Goal: Task Accomplishment & Management: Complete application form

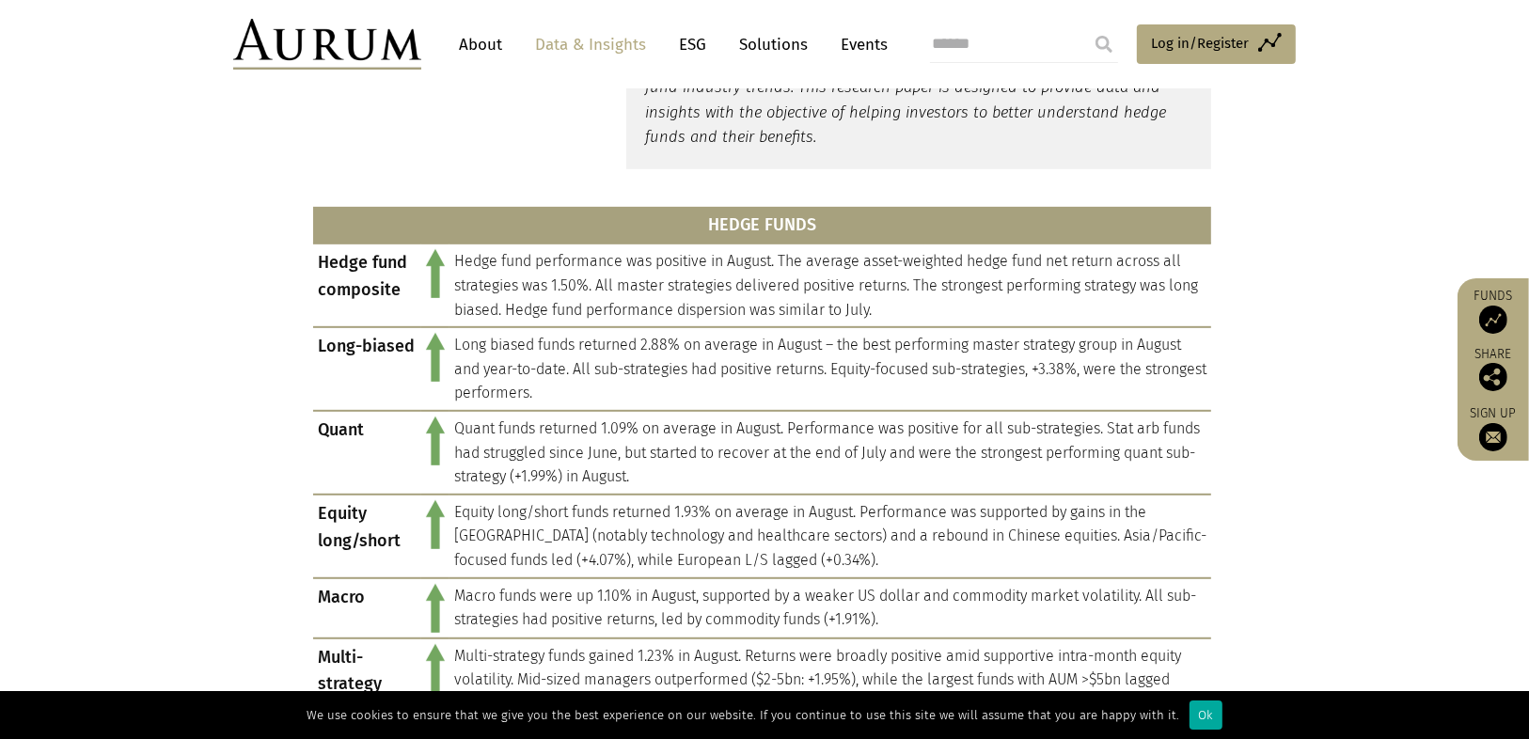
scroll to position [752, 0]
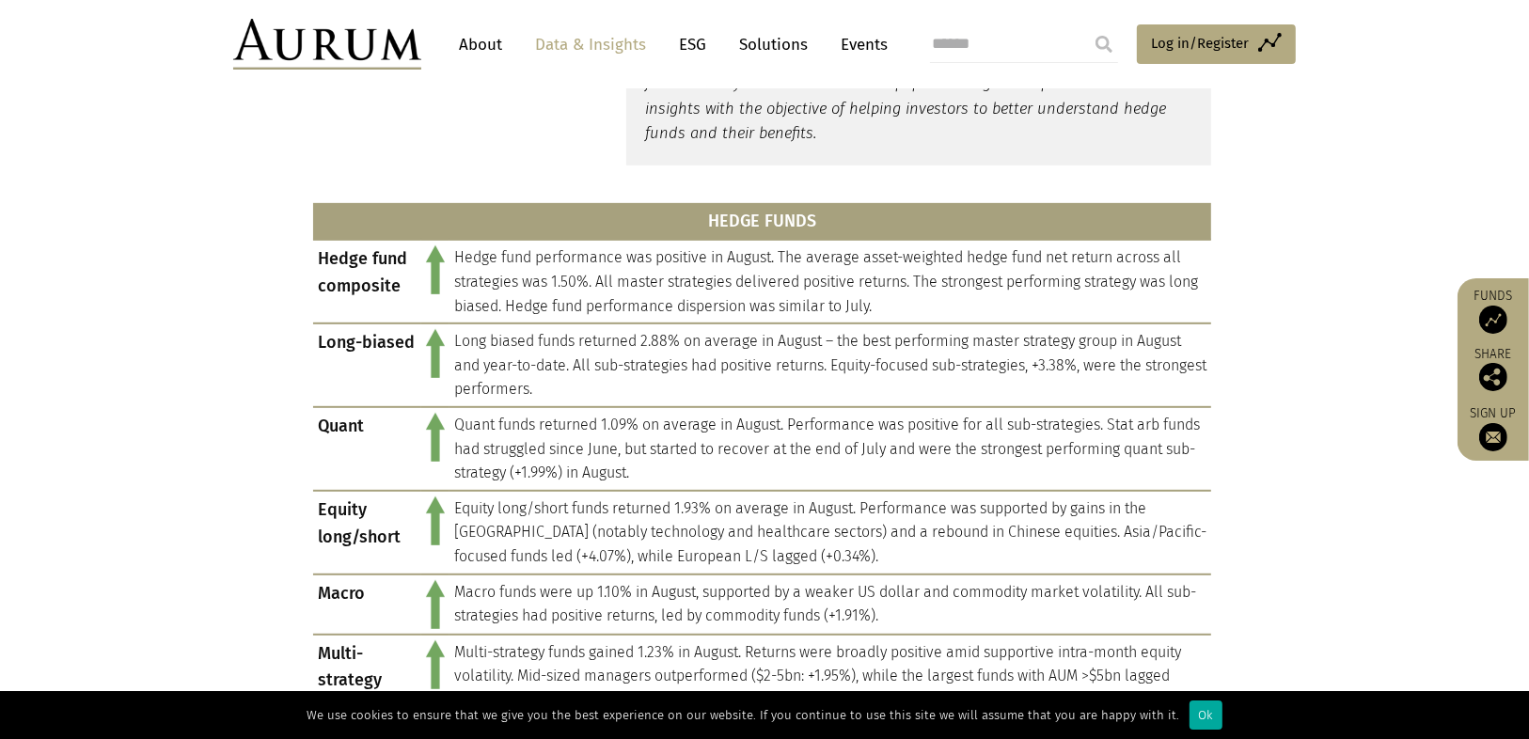
click at [1489, 440] on img at bounding box center [1494, 437] width 28 height 28
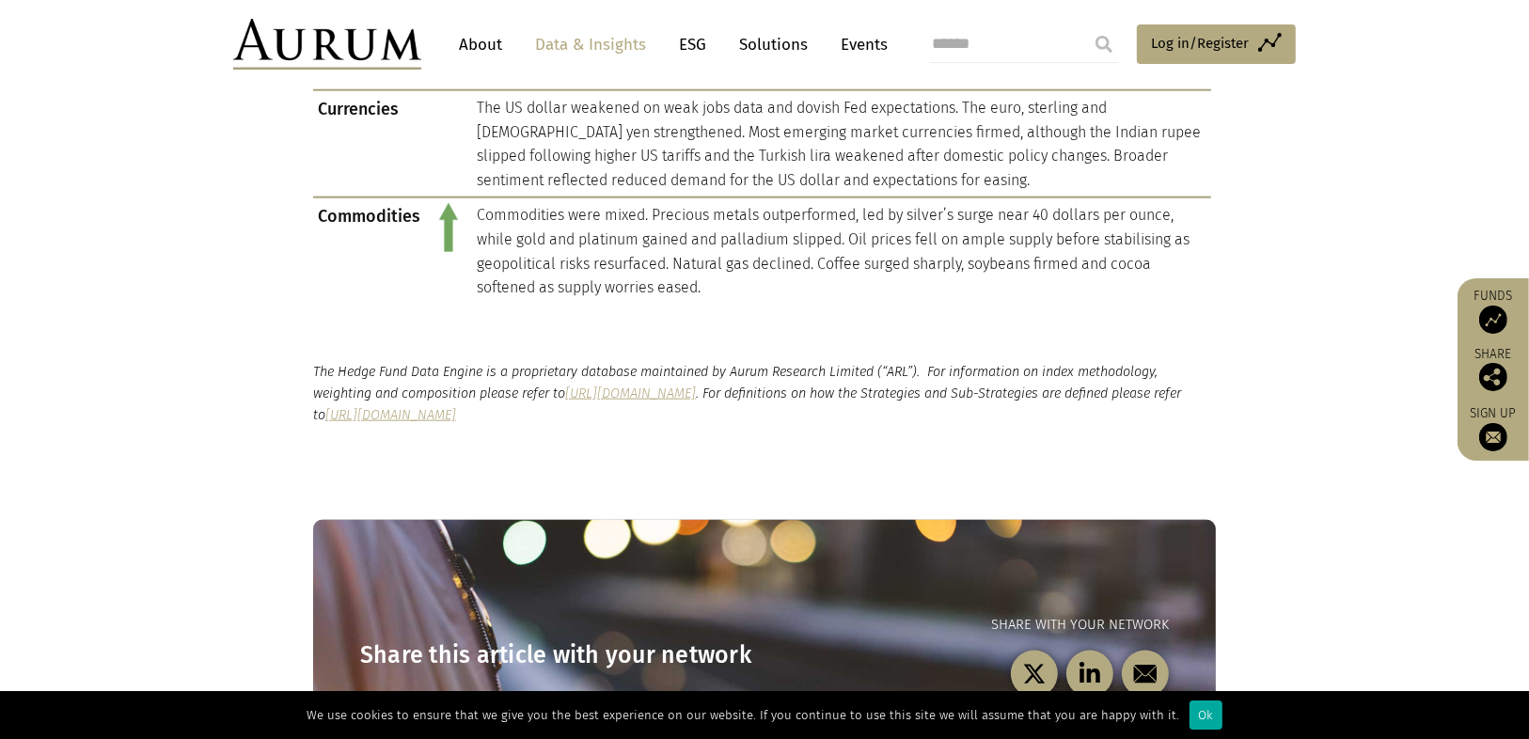
scroll to position [1204, 0]
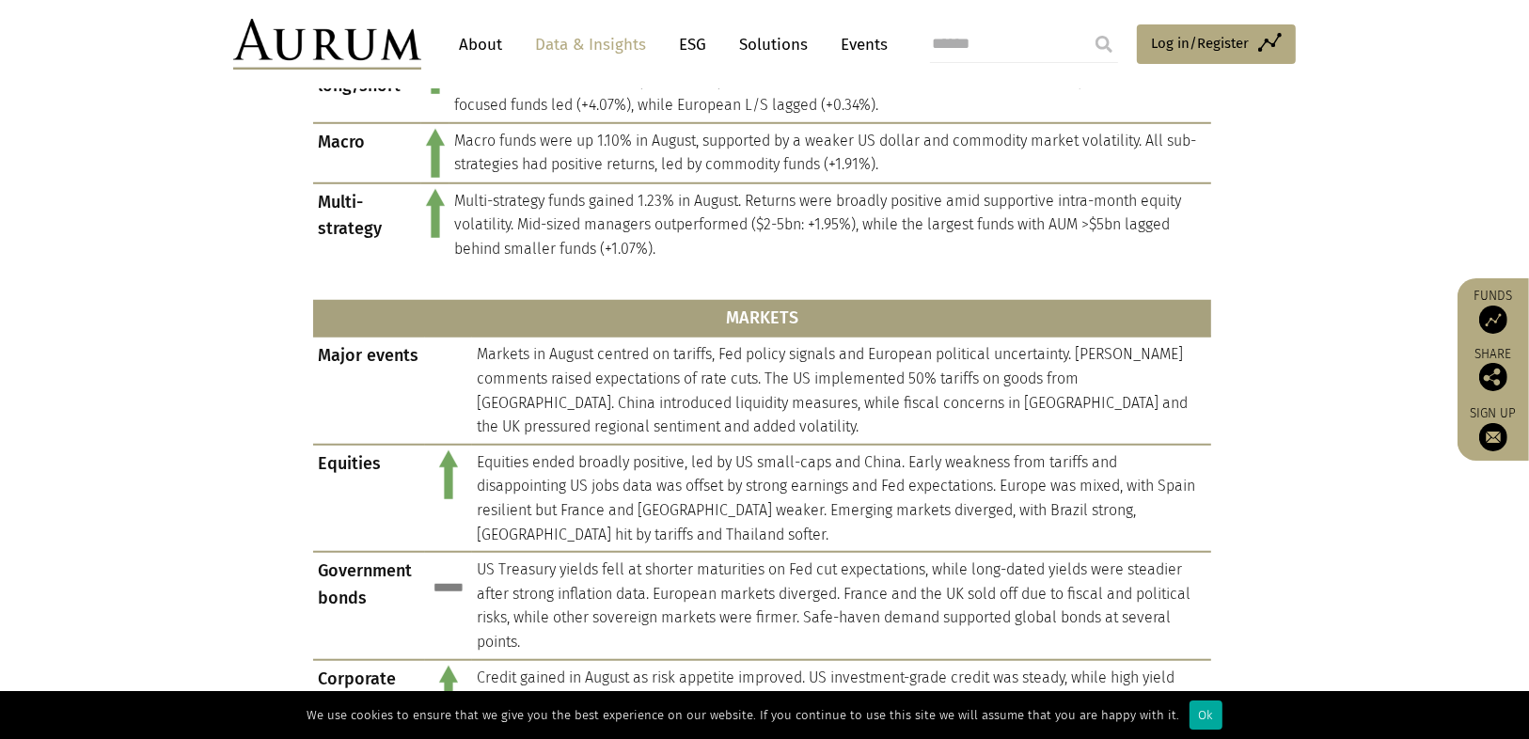
click at [490, 38] on link "About" at bounding box center [481, 44] width 62 height 35
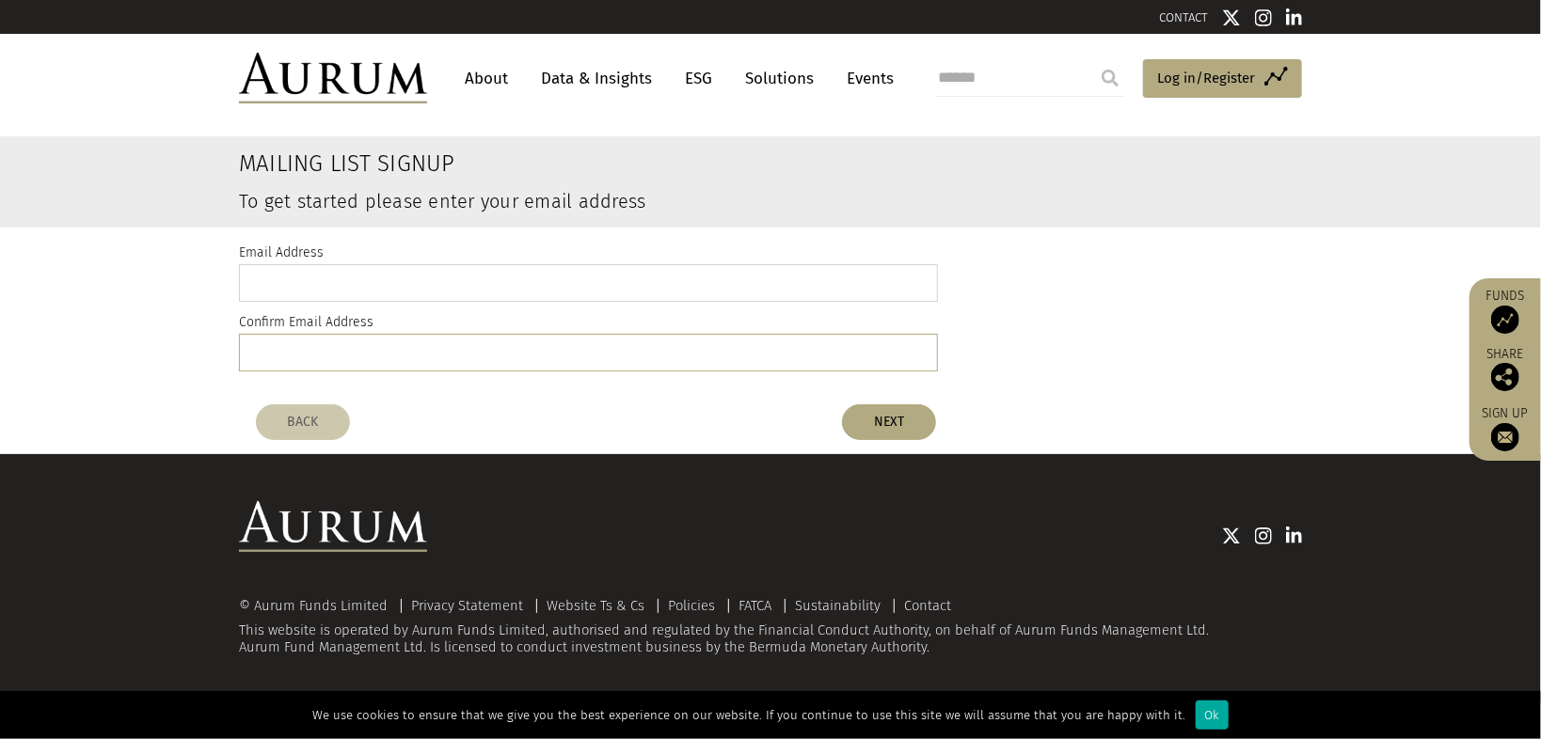
click at [675, 291] on input "email" at bounding box center [588, 283] width 699 height 38
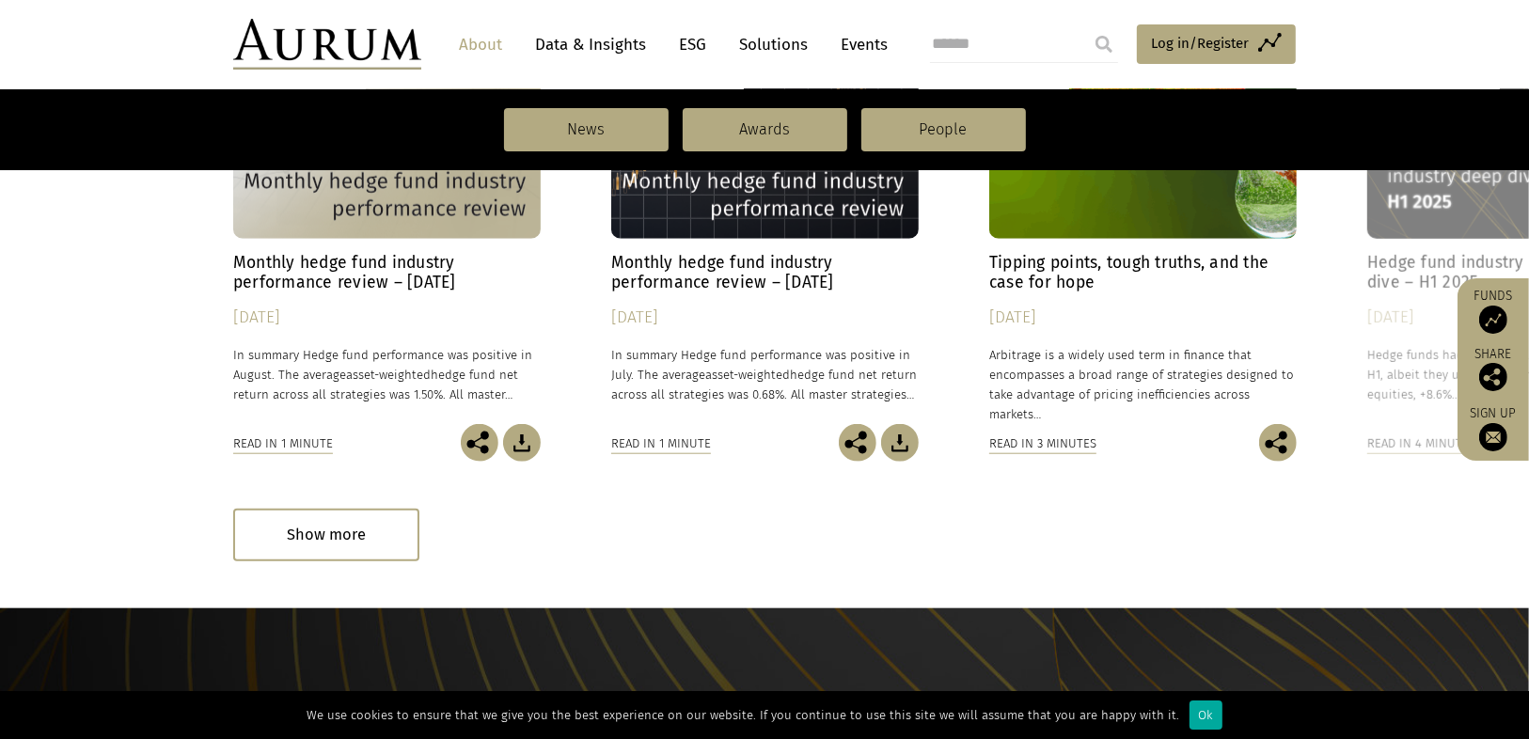
scroll to position [1505, 0]
click at [617, 38] on link "Data & Insights" at bounding box center [591, 44] width 130 height 35
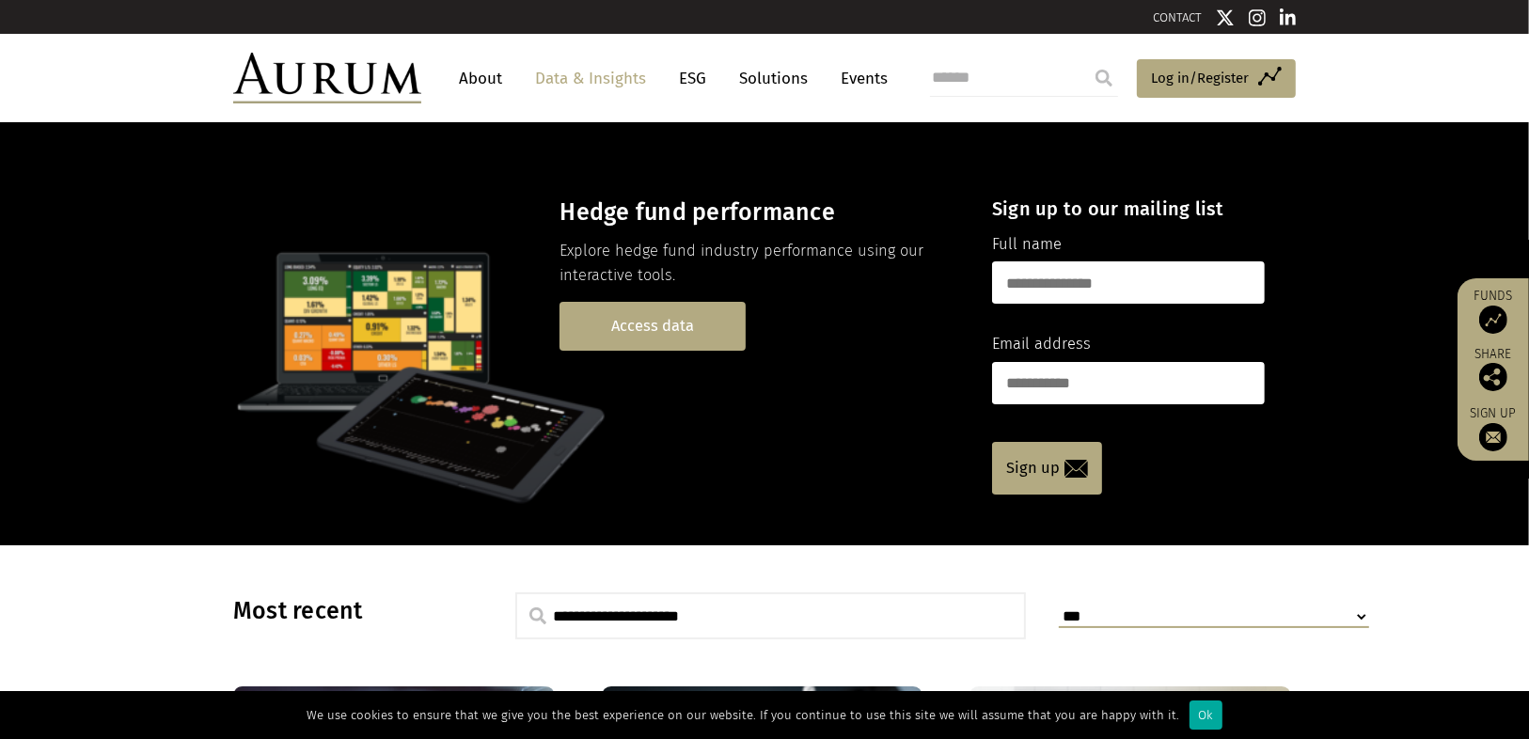
click at [625, 325] on link "Access data" at bounding box center [653, 326] width 186 height 48
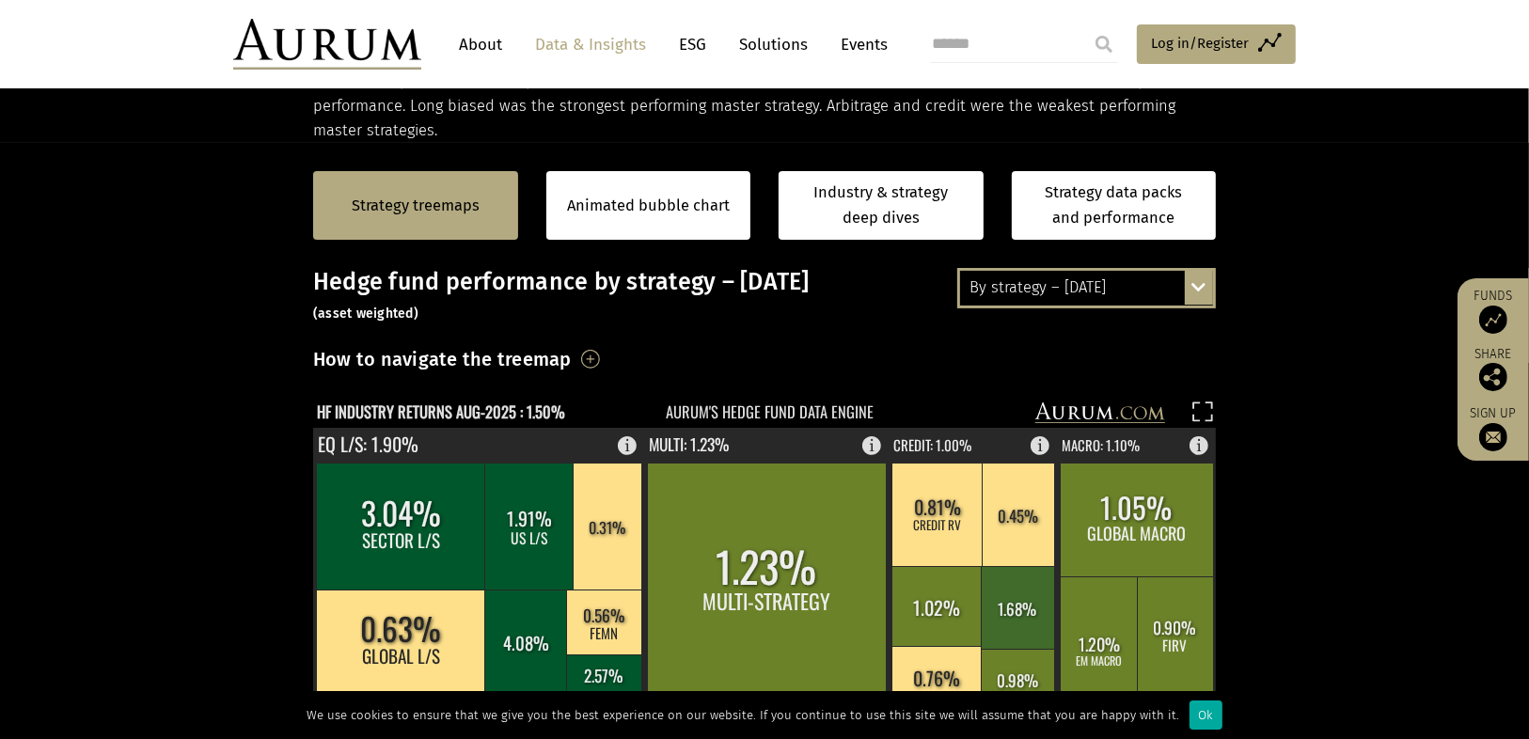
scroll to position [376, 0]
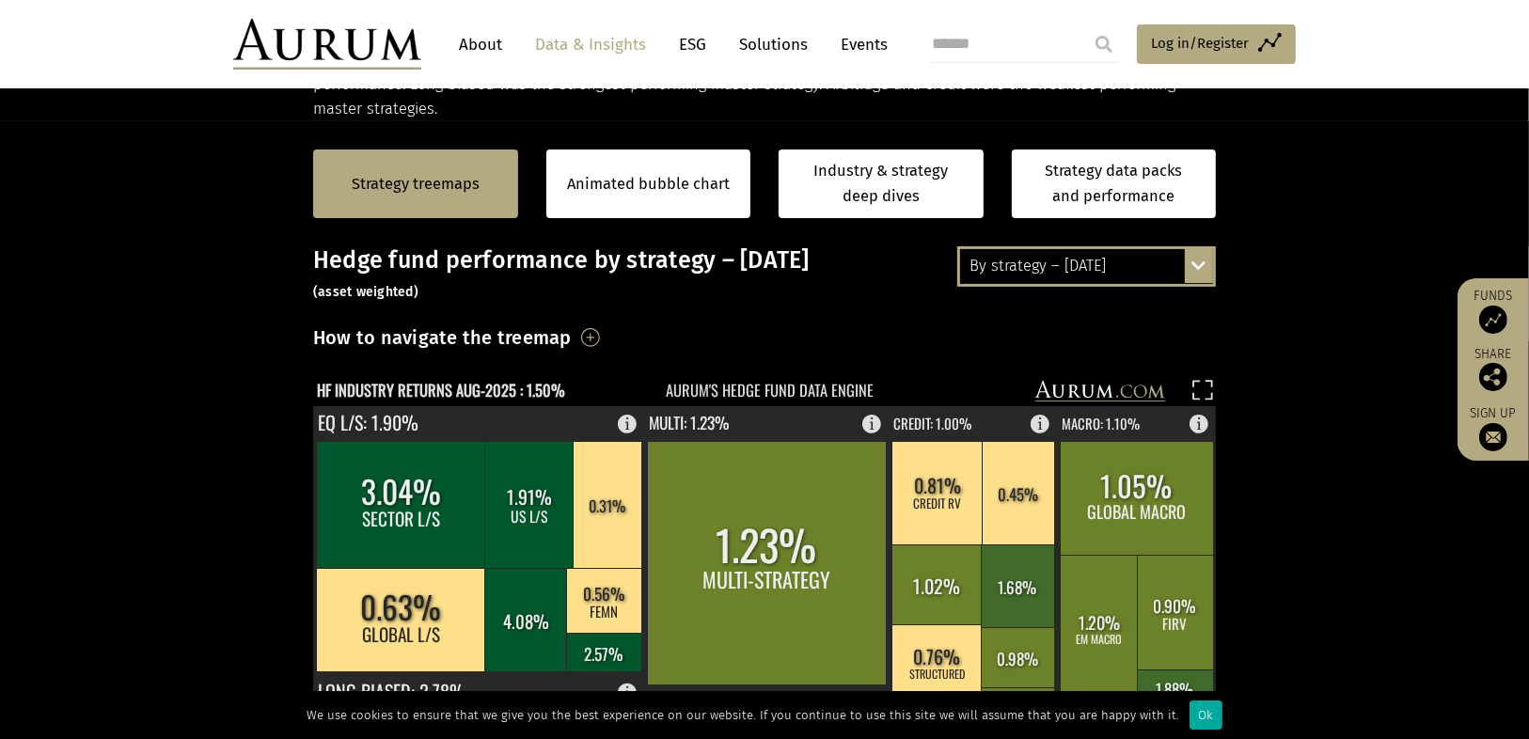
click at [572, 338] on h3 "How to navigate the treemap" at bounding box center [442, 338] width 259 height 32
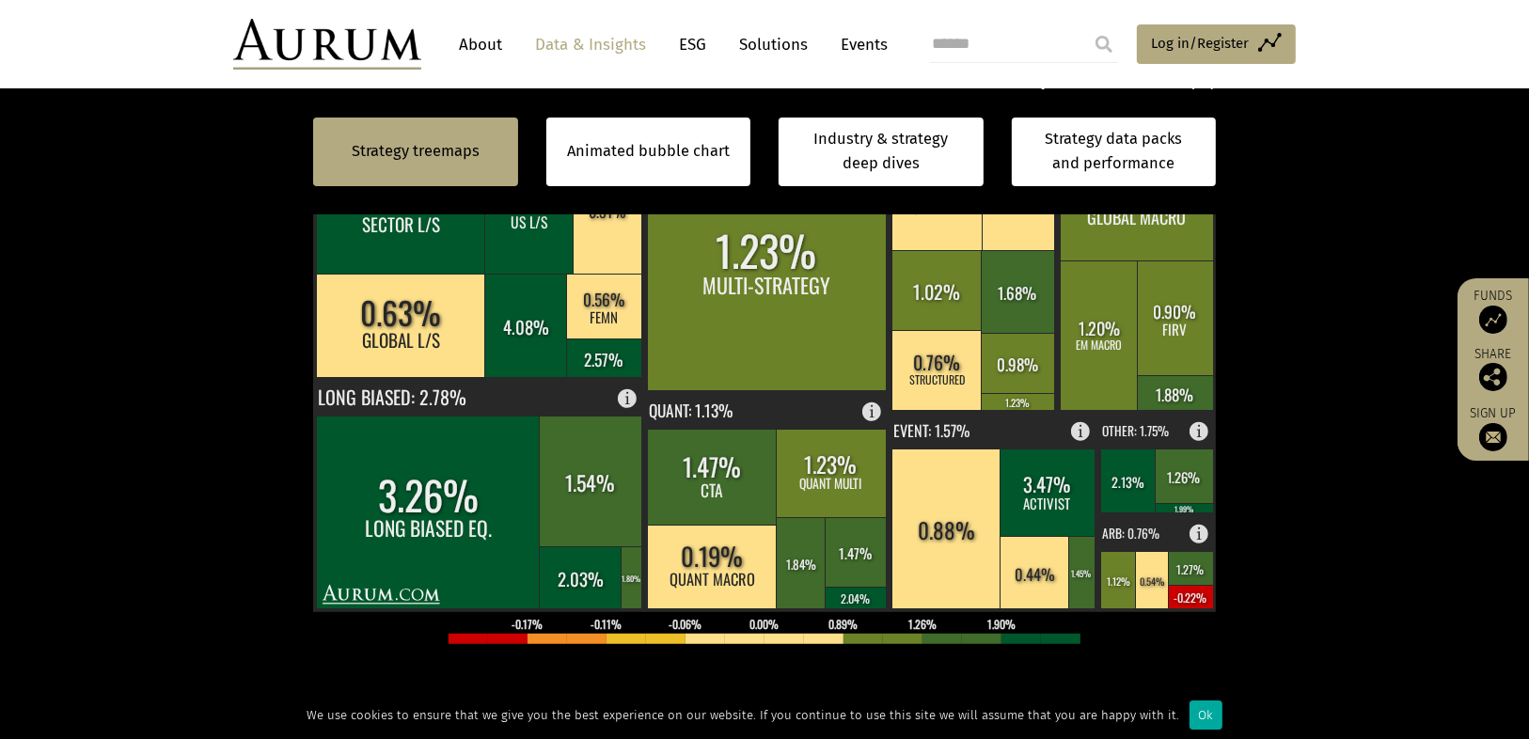
scroll to position [903, 0]
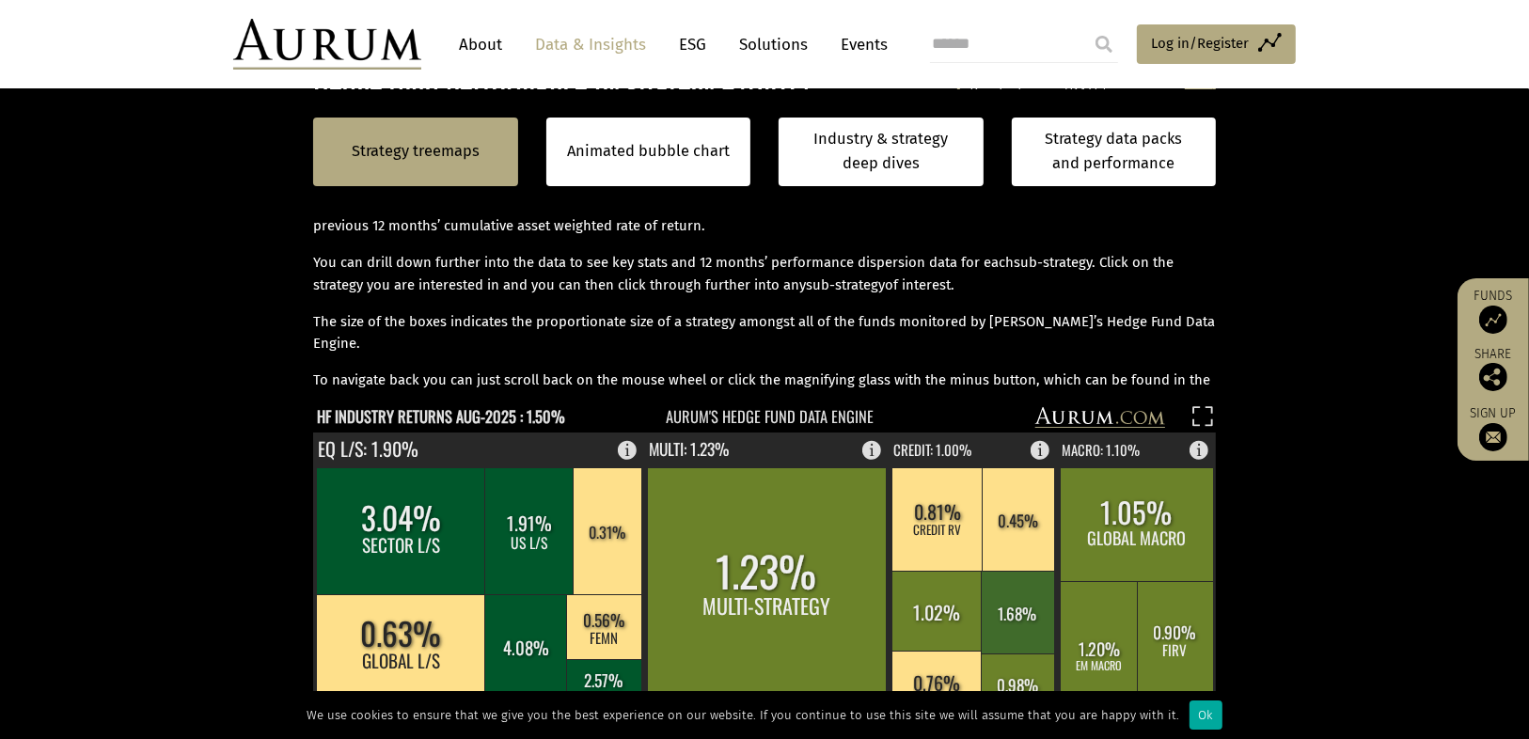
scroll to position [527, 0]
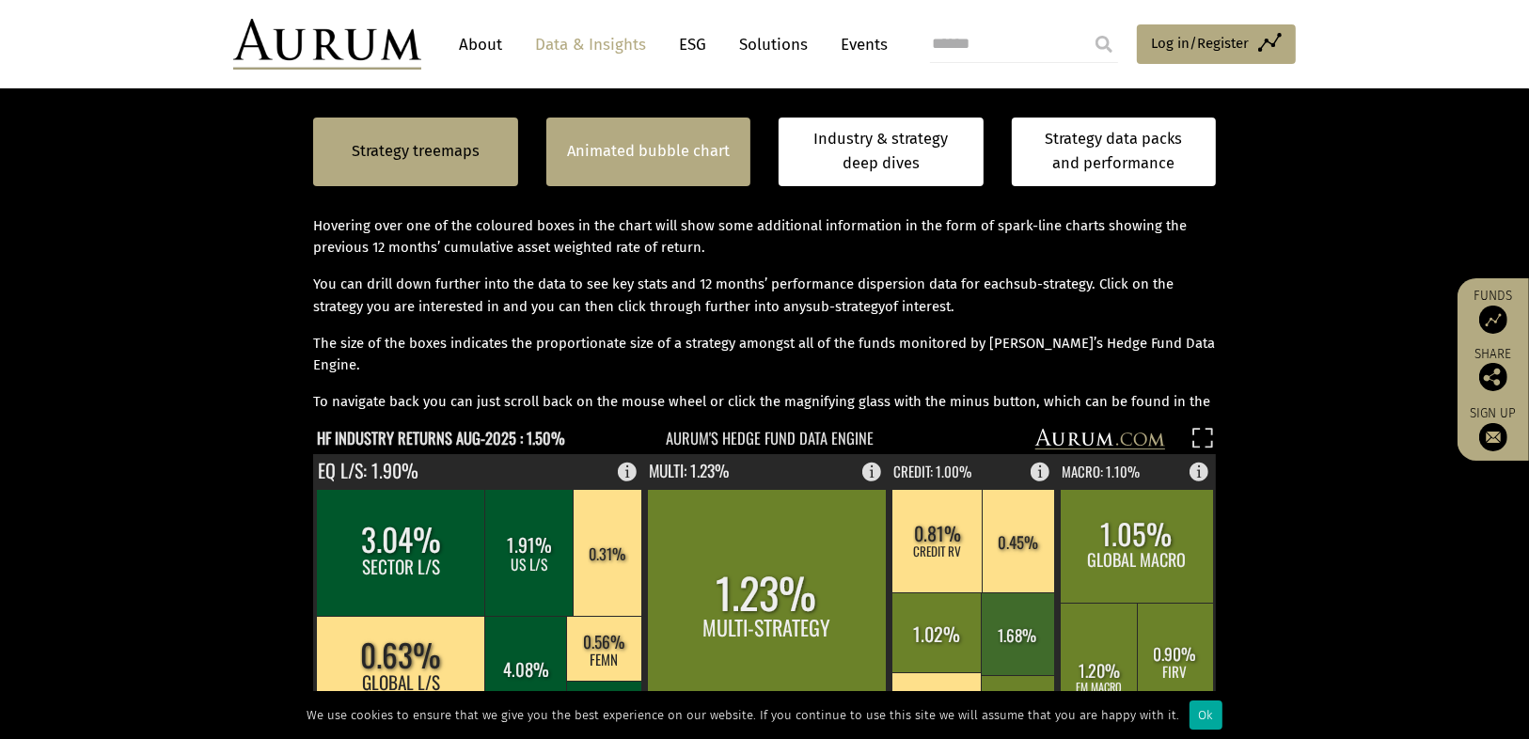
click at [658, 174] on div "Animated bubble chart" at bounding box center [648, 152] width 205 height 69
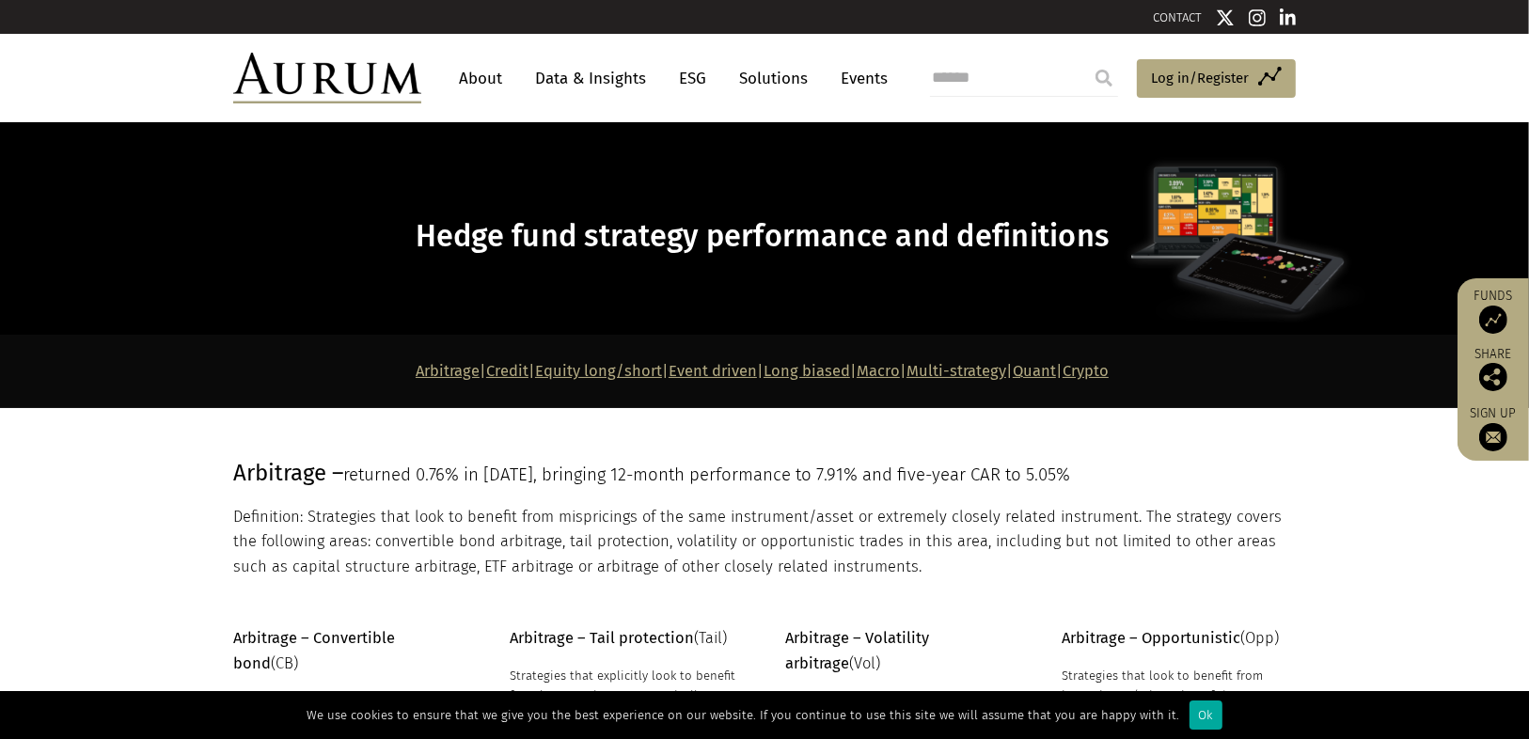
click at [788, 76] on link "Solutions" at bounding box center [773, 78] width 87 height 35
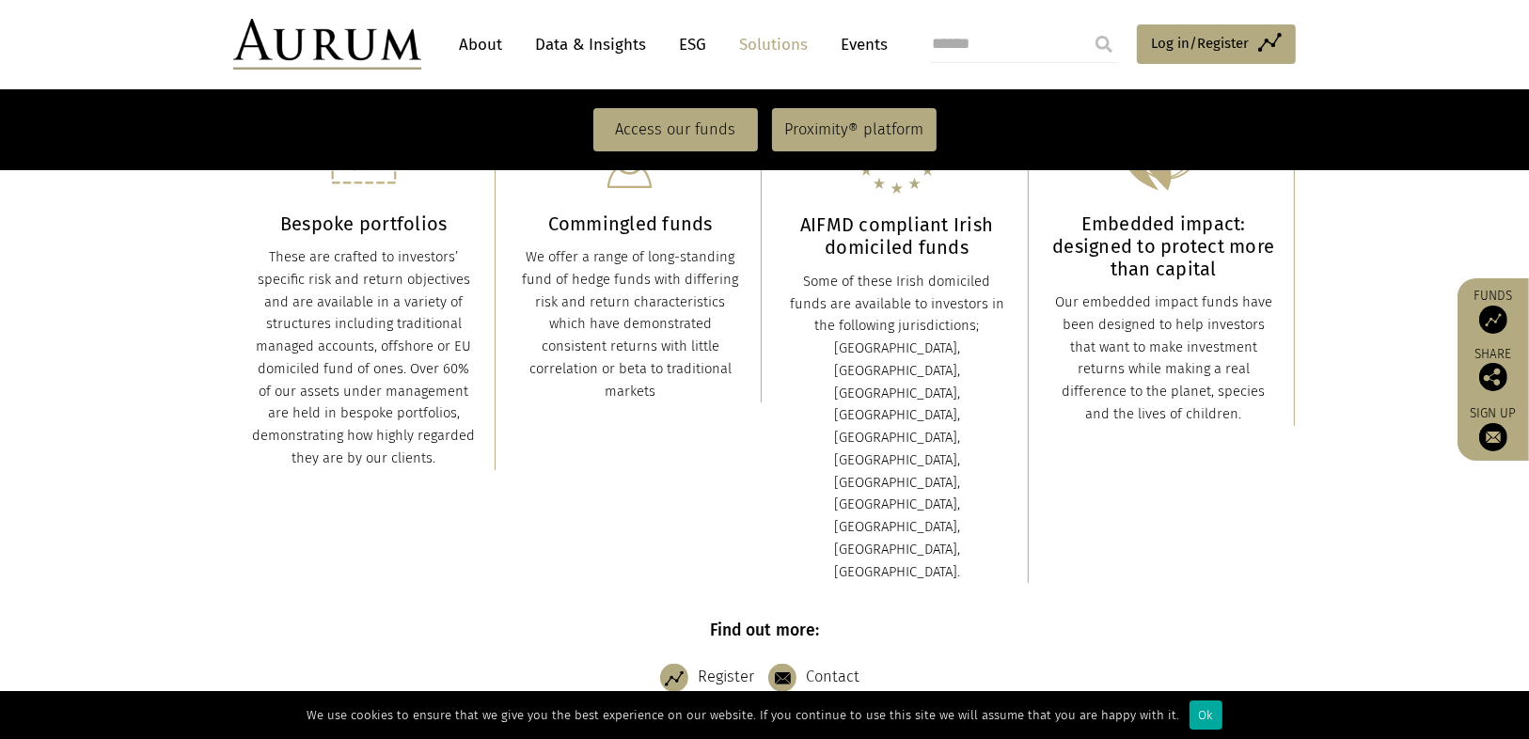
scroll to position [752, 0]
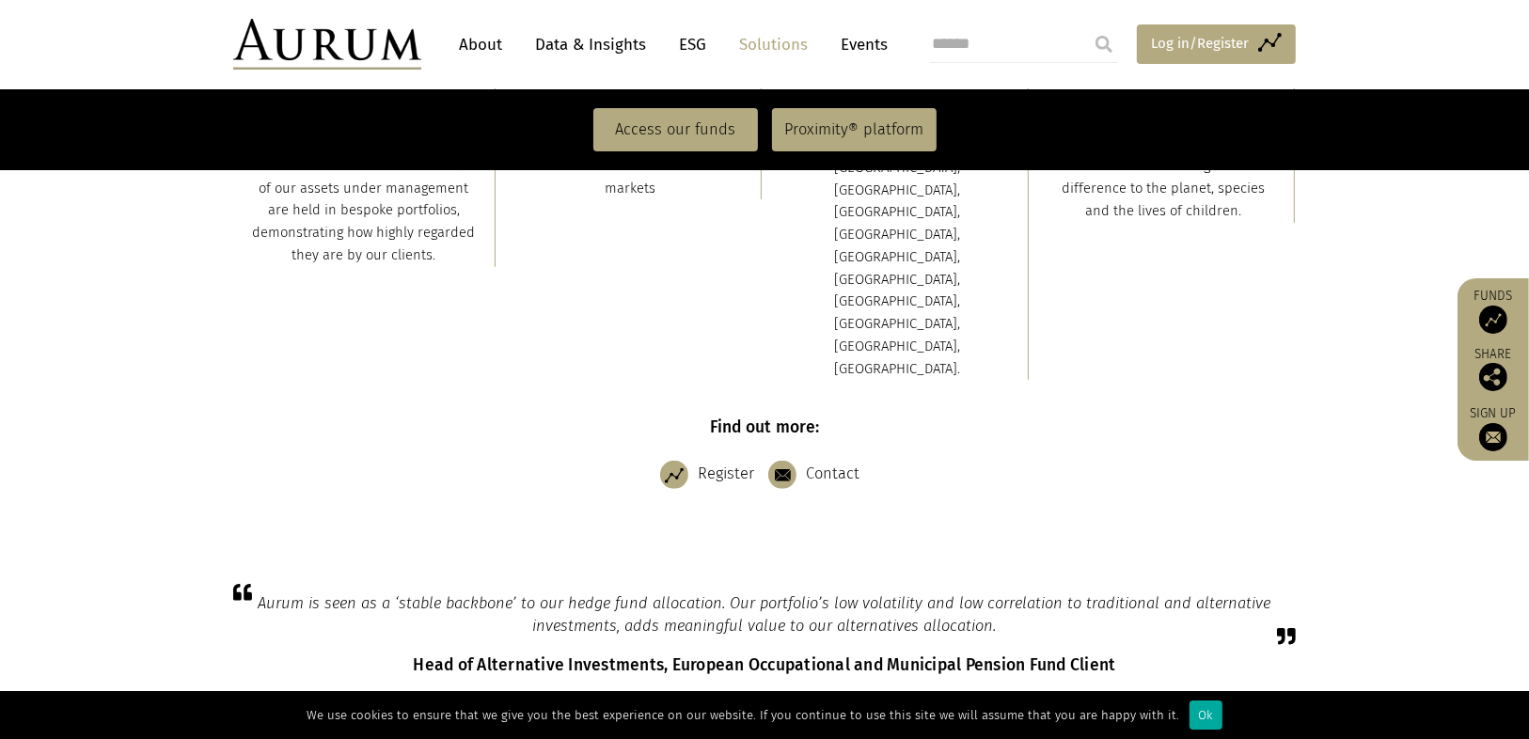
click at [1241, 37] on span "Log in/Register" at bounding box center [1200, 43] width 98 height 23
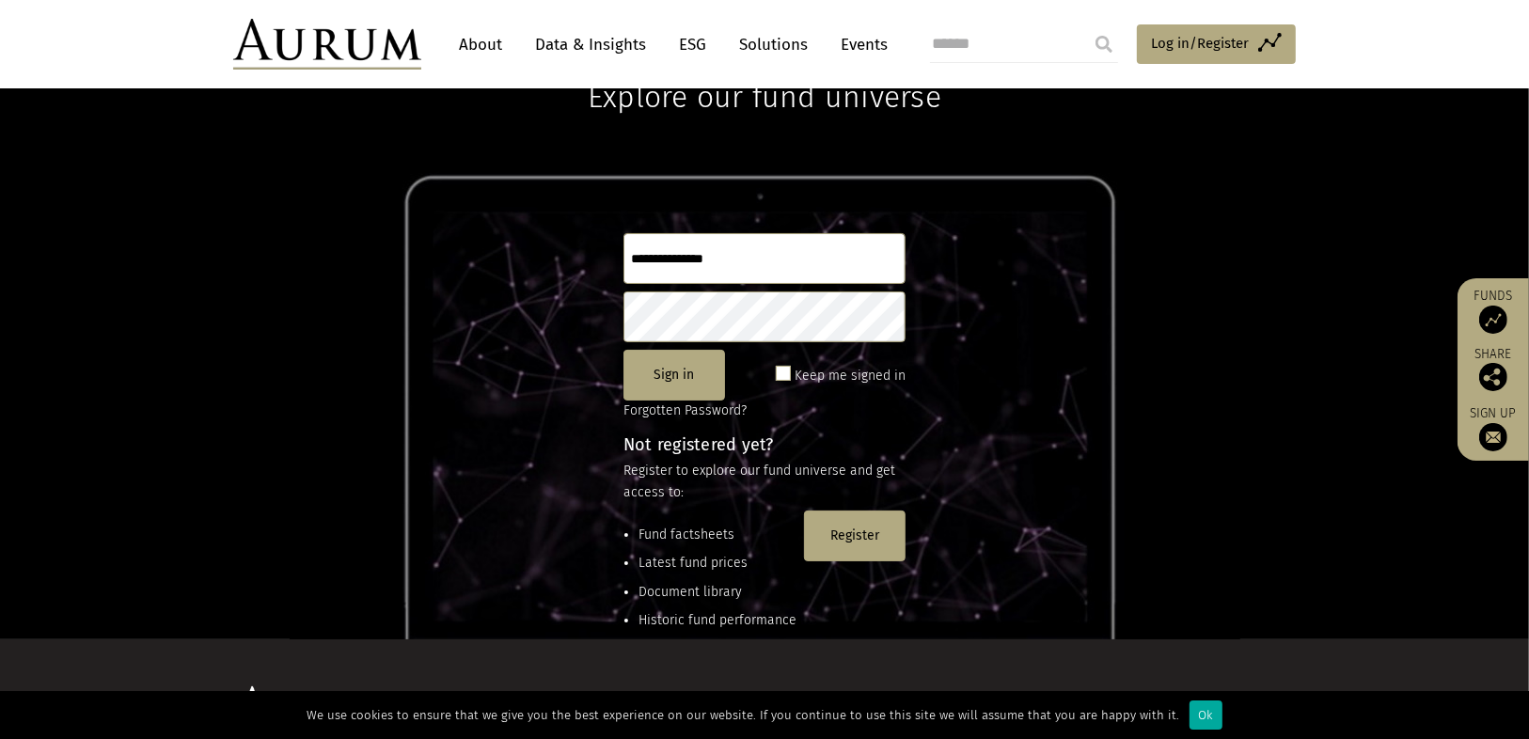
scroll to position [75, 0]
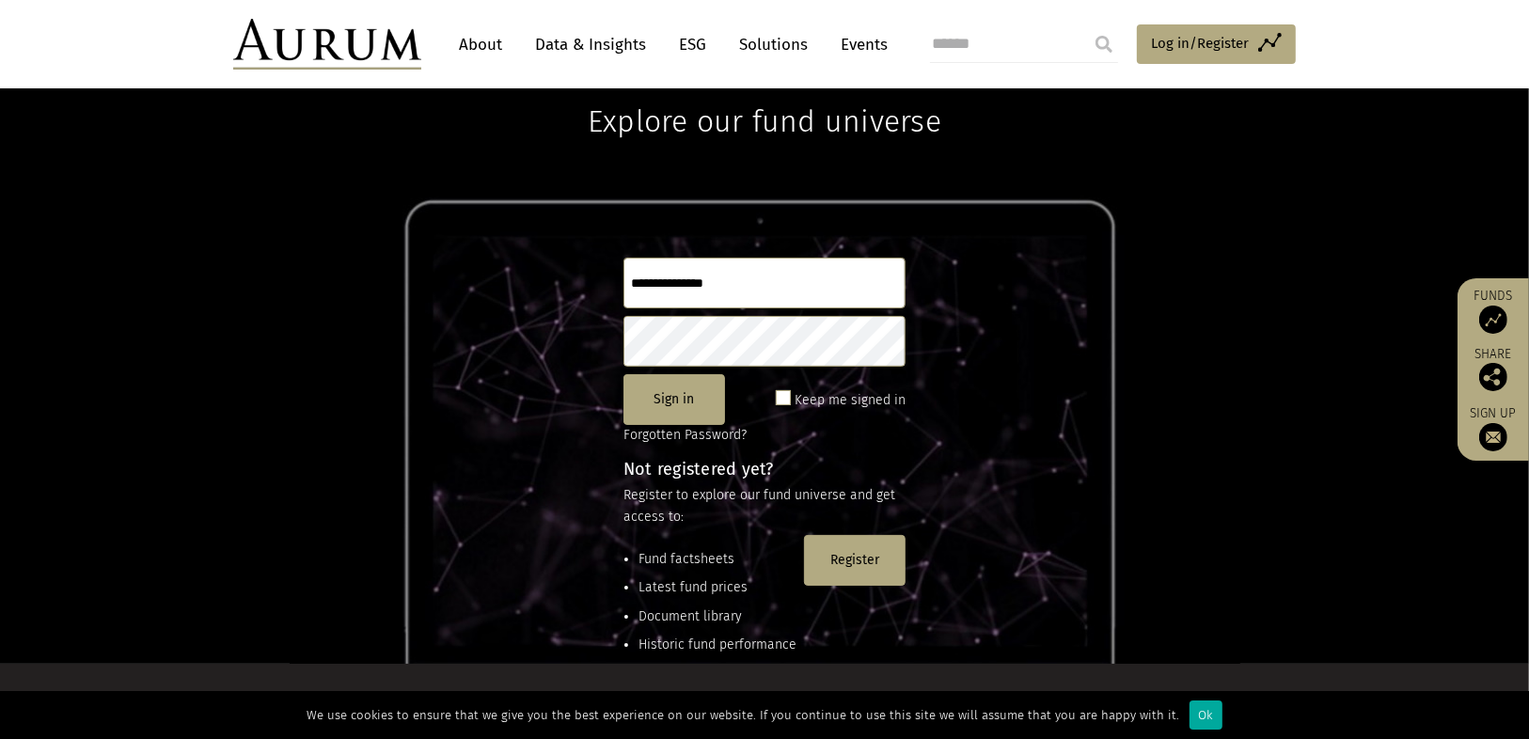
click at [764, 287] on input "text" at bounding box center [765, 283] width 282 height 51
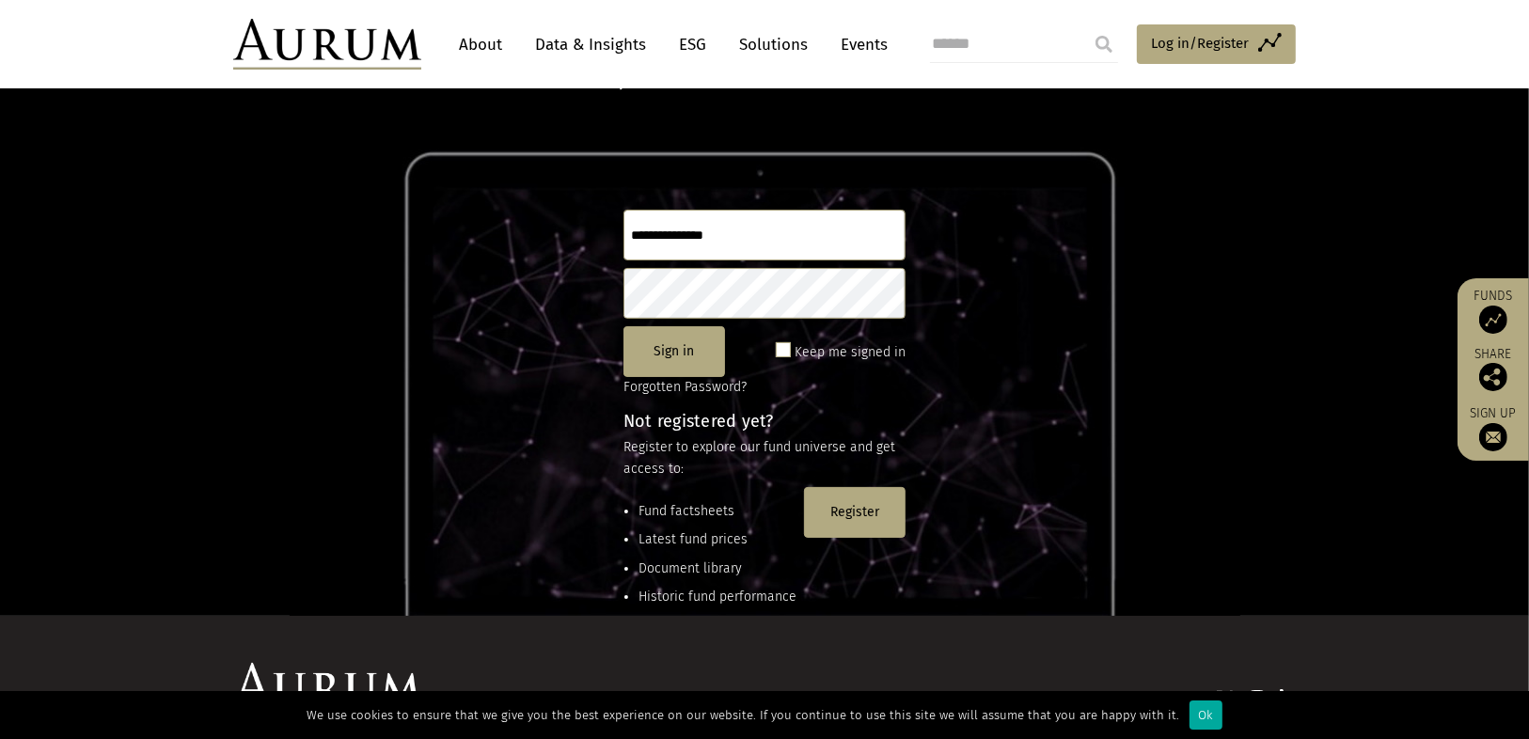
scroll to position [150, 0]
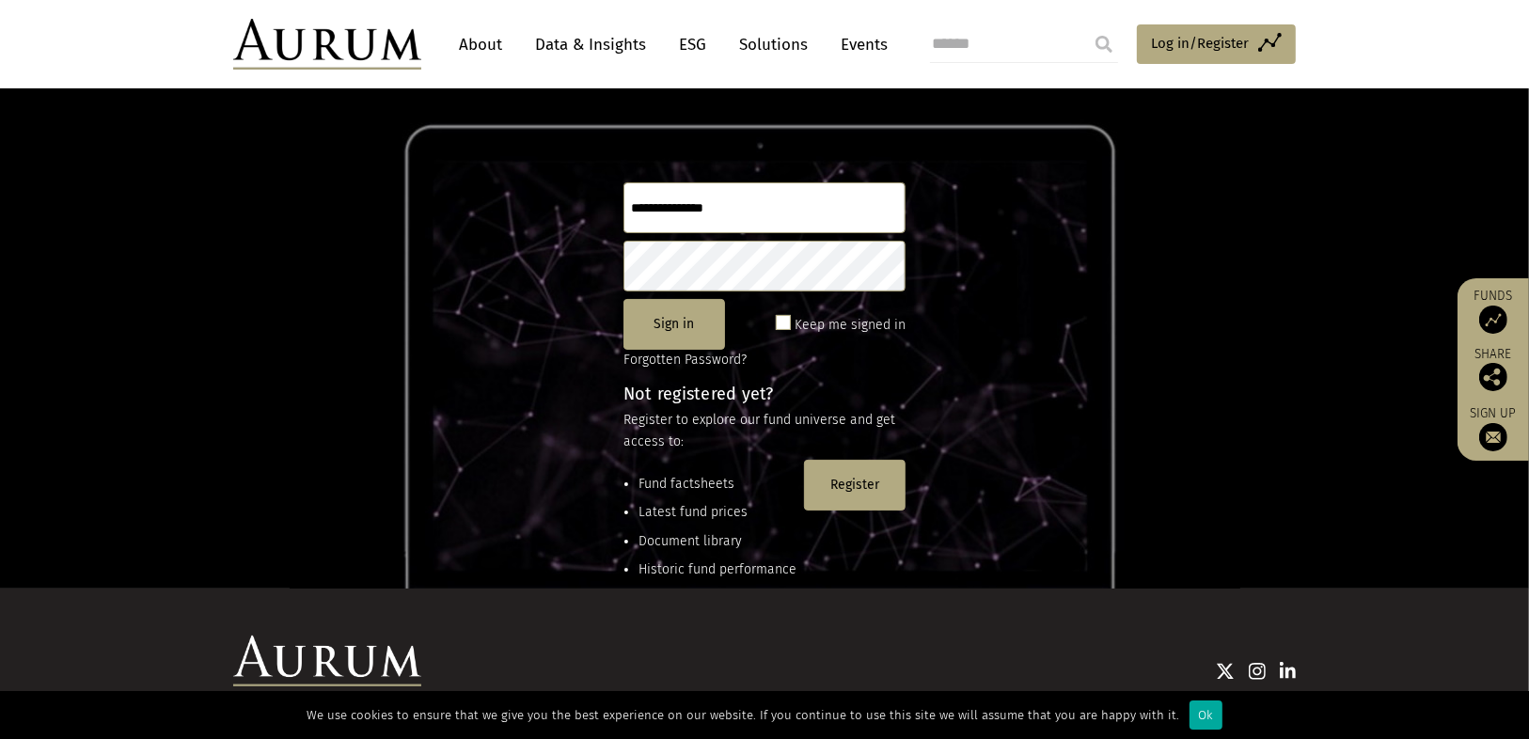
click at [585, 39] on link "Data & Insights" at bounding box center [591, 44] width 130 height 35
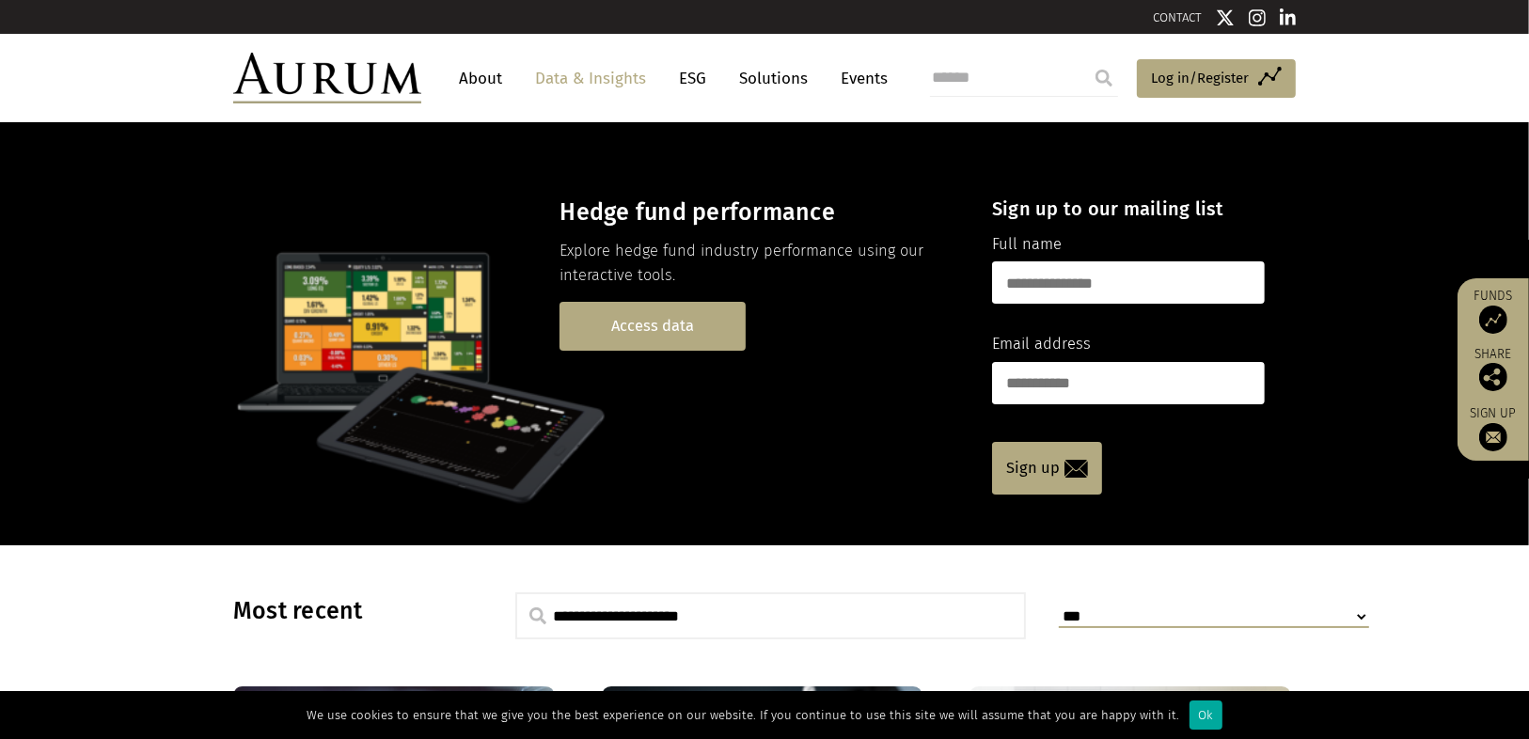
click at [628, 324] on link "Access data" at bounding box center [653, 326] width 186 height 48
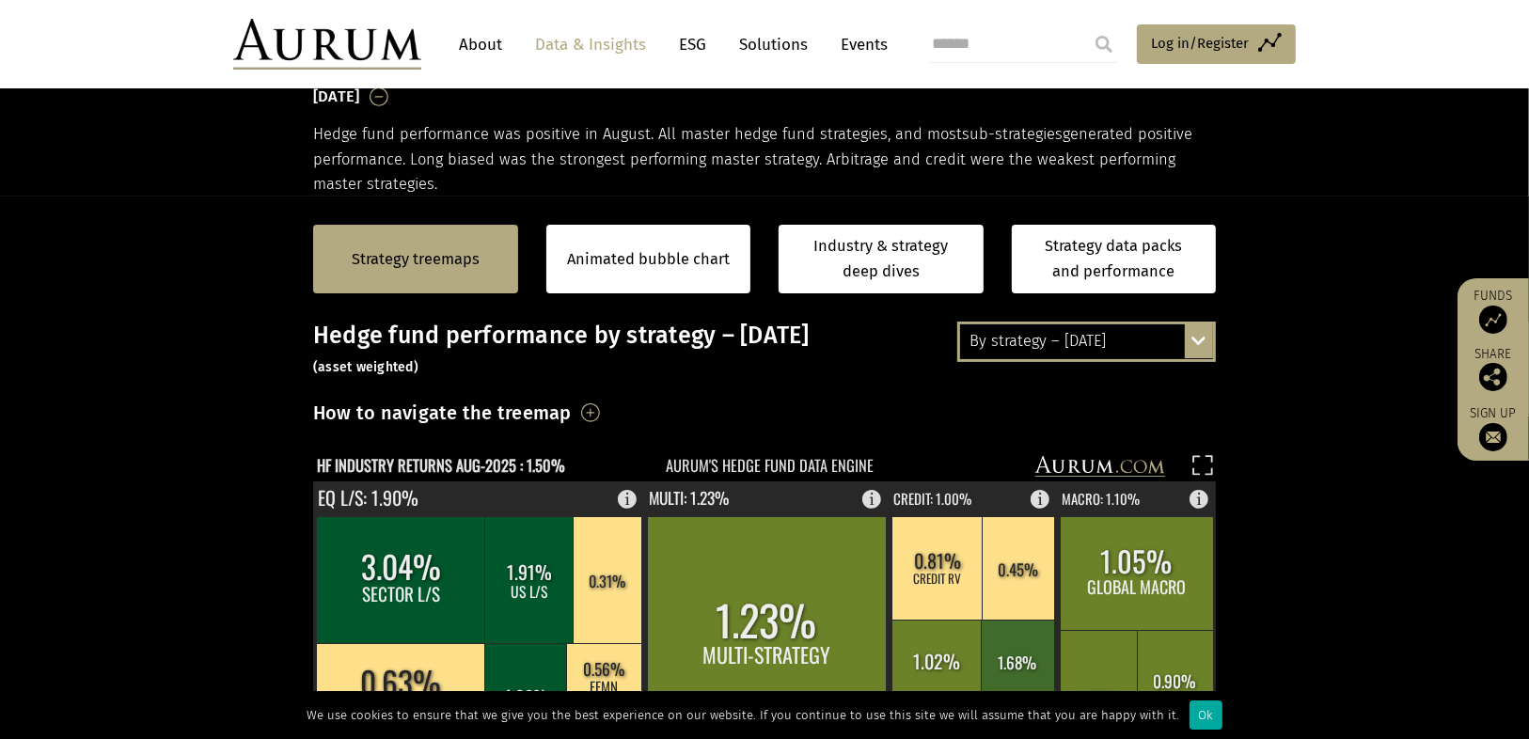
scroll to position [376, 0]
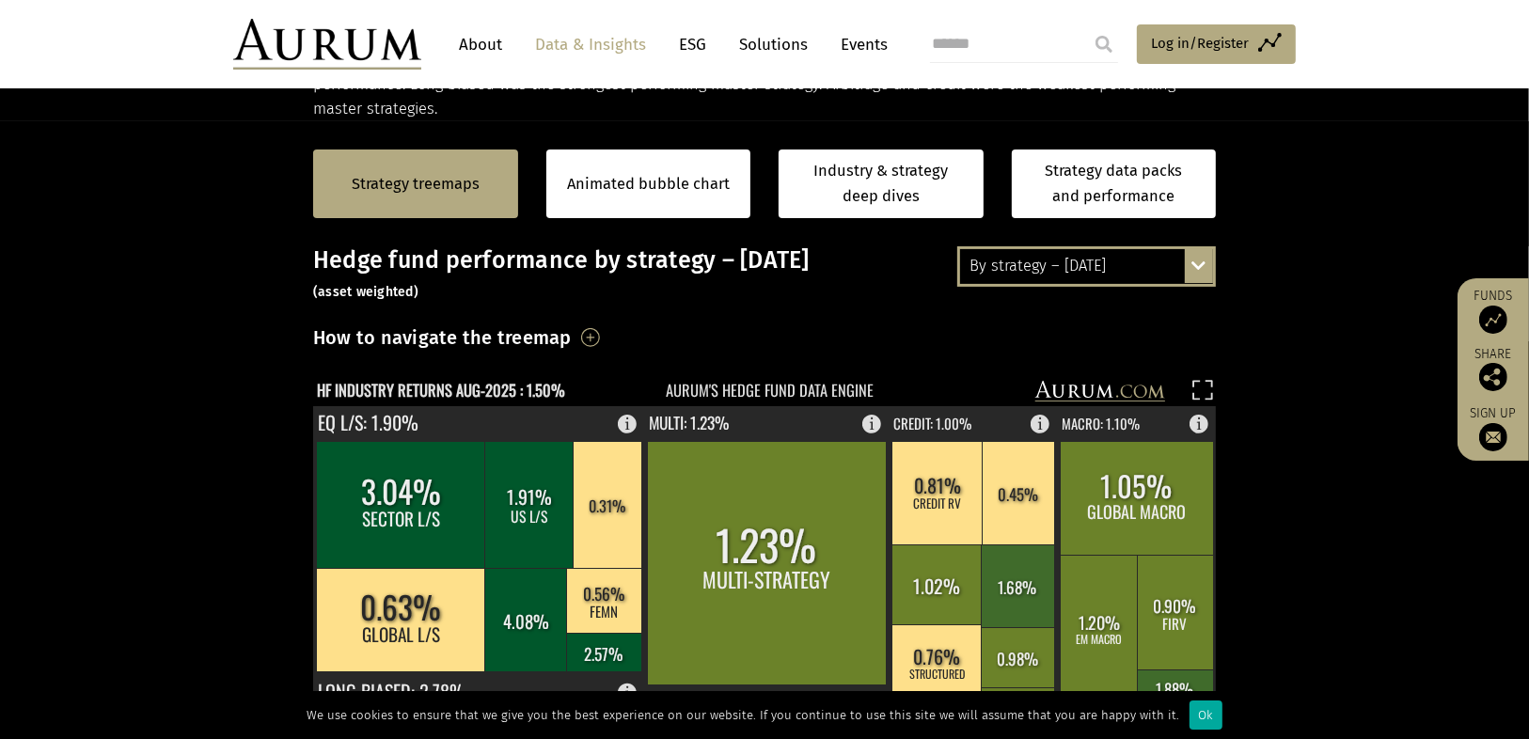
click at [1205, 260] on div "By strategy – [DATE] By strategy – [DATE] By strategy – year to date 2016 – [DA…" at bounding box center [1087, 266] width 259 height 40
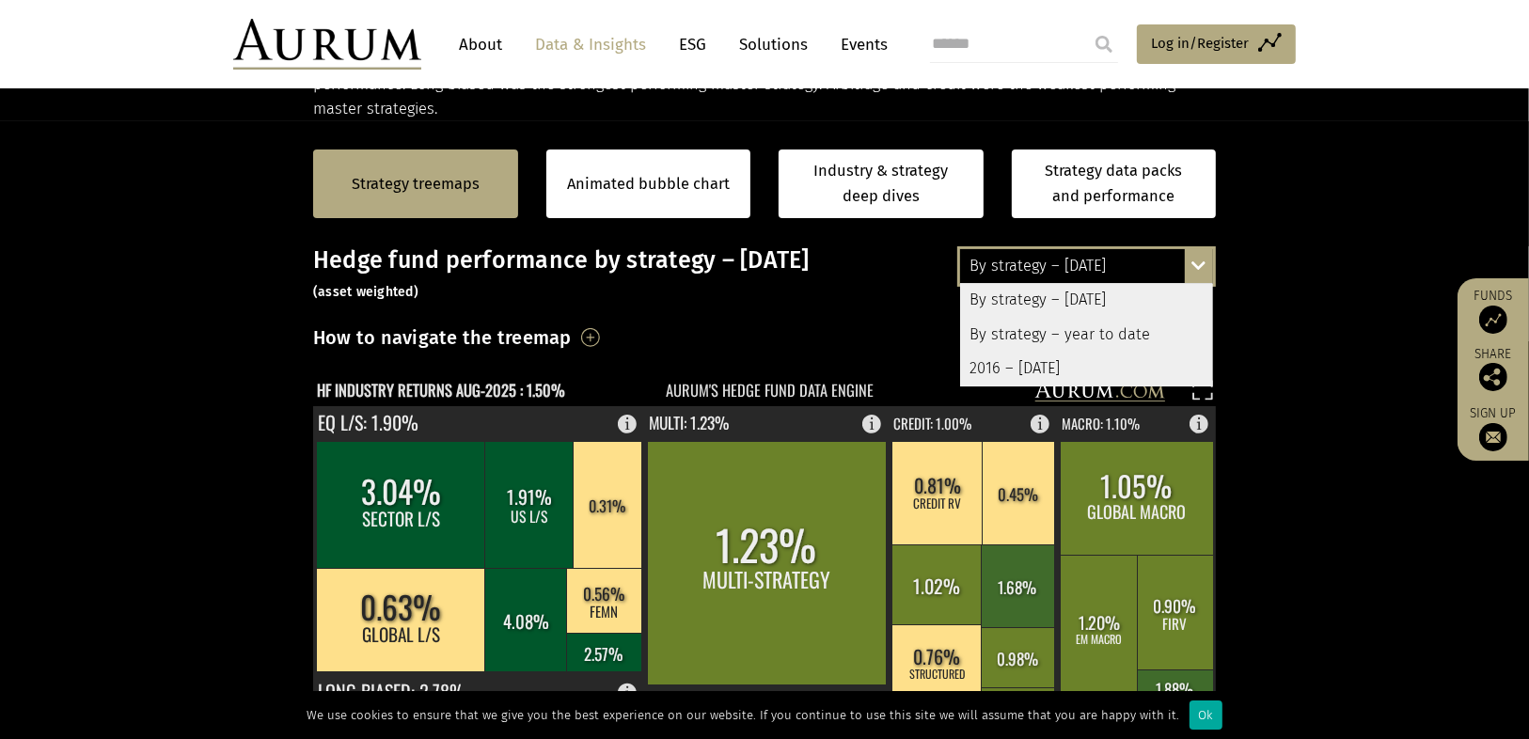
click at [1130, 334] on div "By strategy – year to date" at bounding box center [1086, 335] width 253 height 34
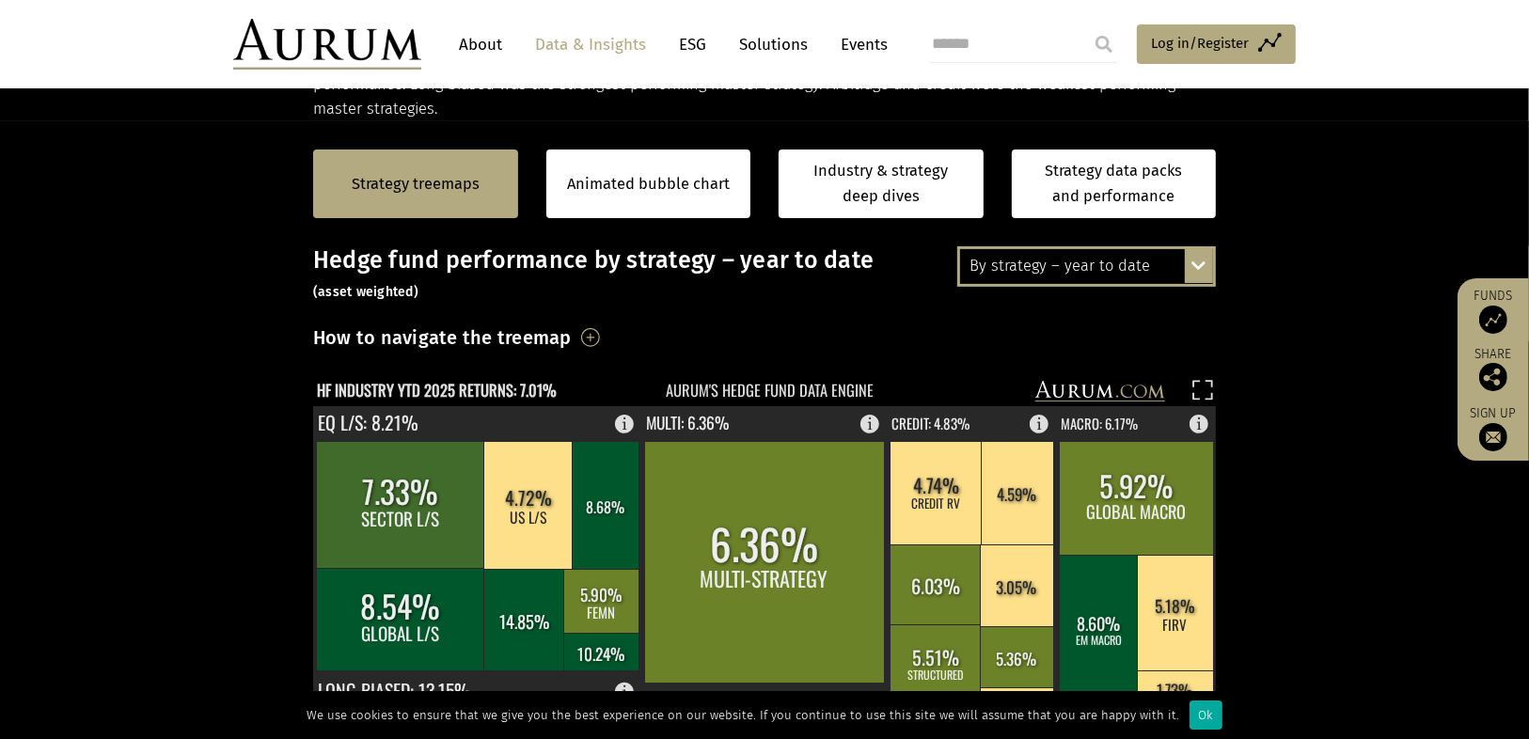
click at [486, 300] on h3 "Hedge fund performance by strategy – year to date (asset weighted)" at bounding box center [764, 274] width 903 height 56
click at [1207, 33] on span "Log in/Register" at bounding box center [1200, 43] width 98 height 23
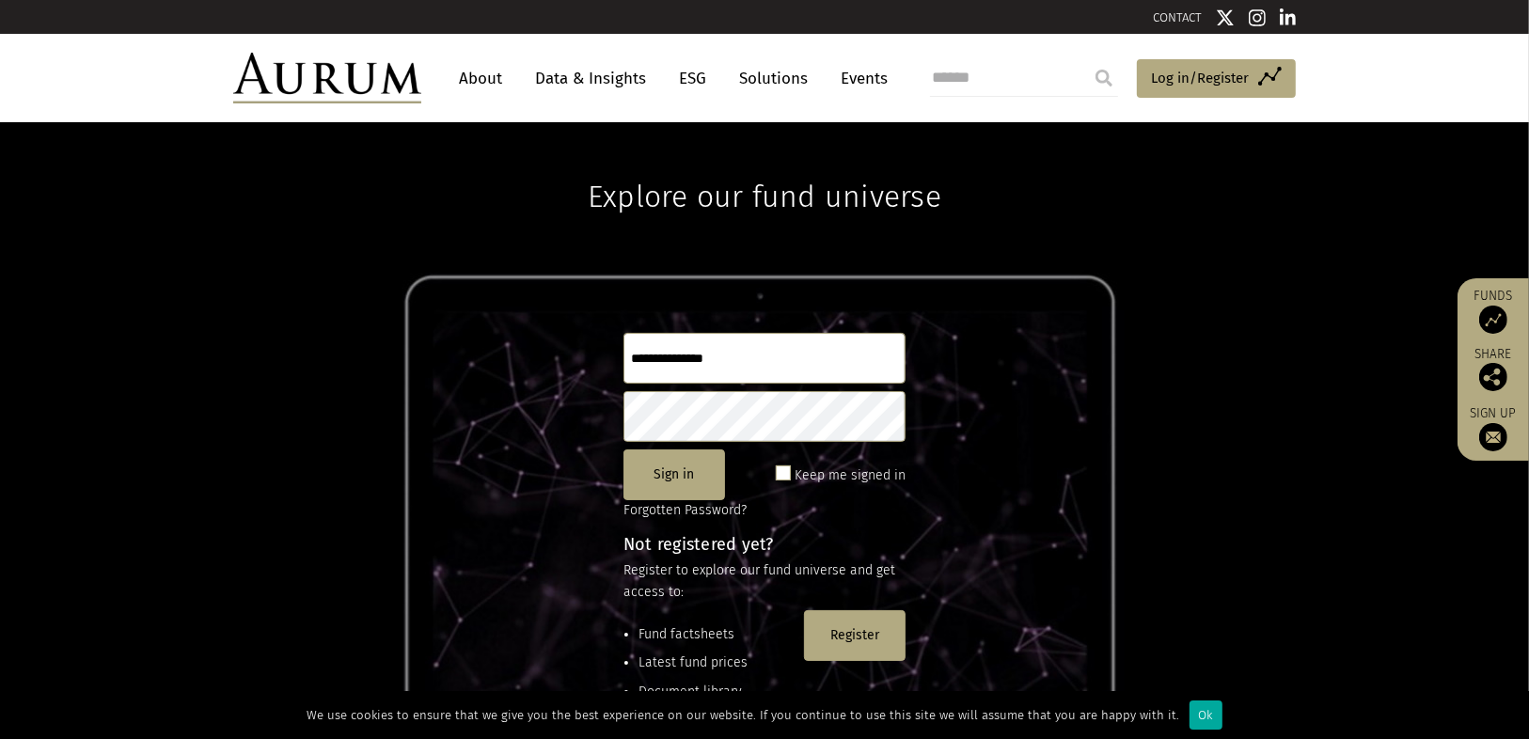
click at [710, 360] on input "text" at bounding box center [765, 358] width 282 height 51
click at [839, 630] on button "Register" at bounding box center [855, 635] width 102 height 51
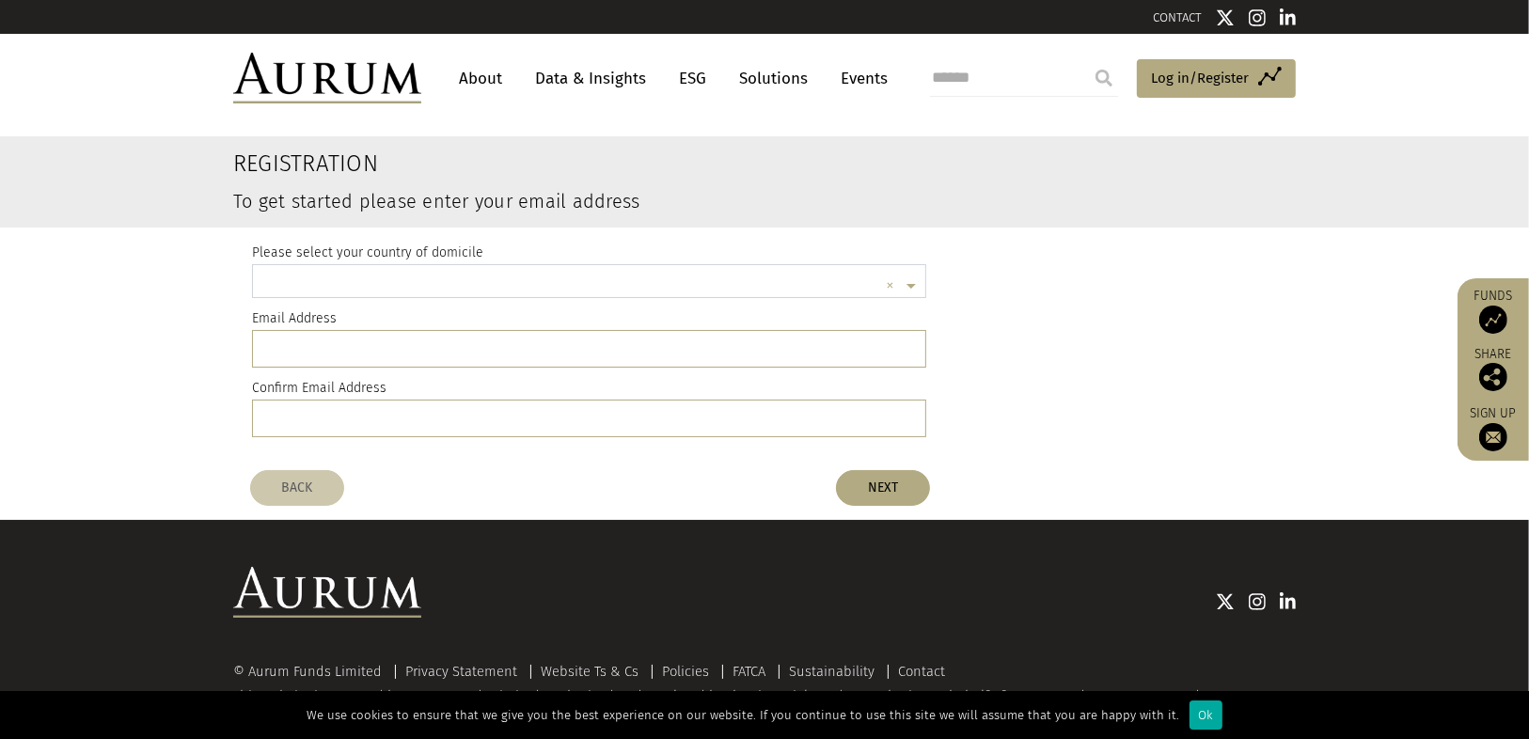
scroll to position [5, 0]
click at [835, 278] on input "text" at bounding box center [570, 284] width 616 height 38
type input "*******"
click at [751, 320] on div "[GEOGRAPHIC_DATA]" at bounding box center [589, 316] width 673 height 36
click at [561, 351] on input "email" at bounding box center [589, 349] width 674 height 38
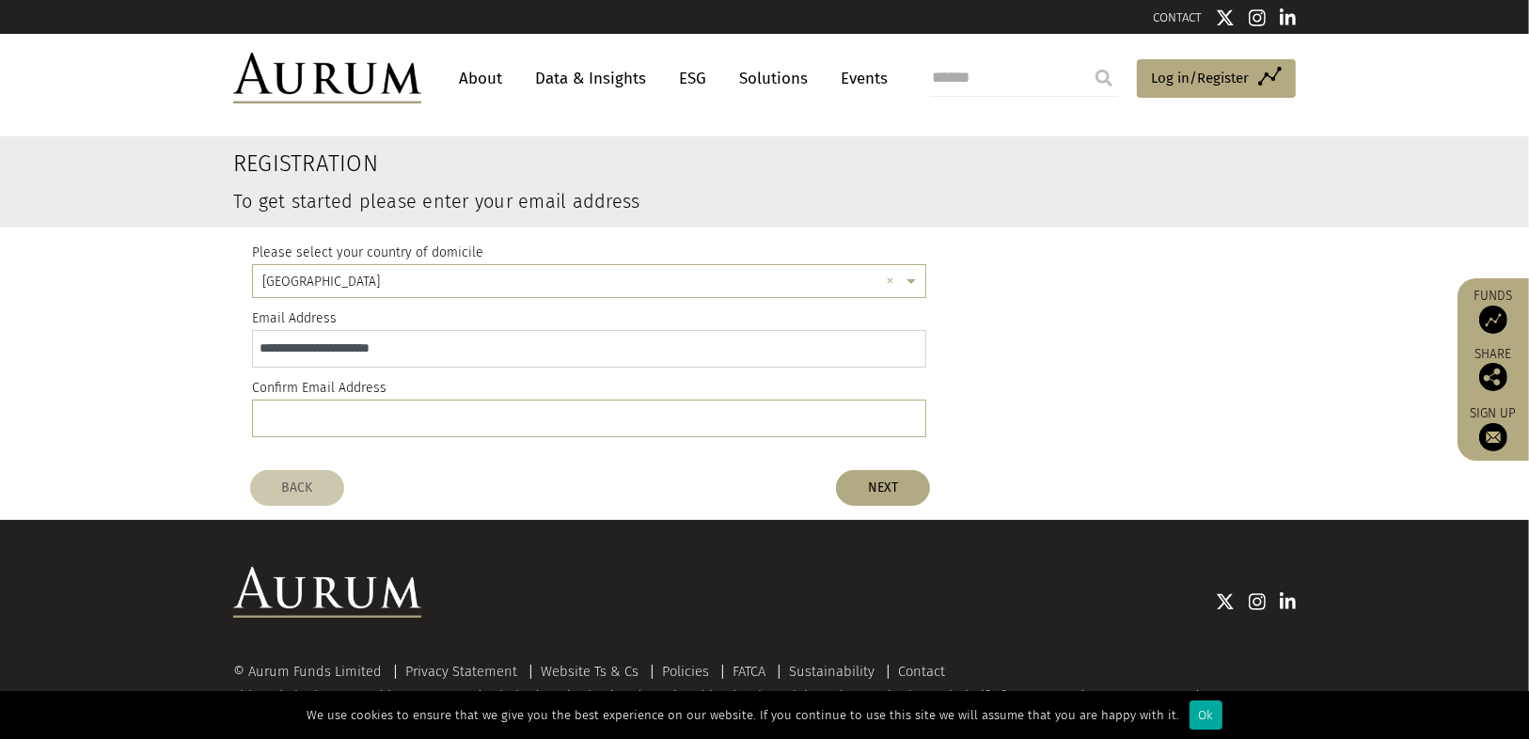
type input "**********"
type input "*"
type input "**********"
click at [850, 481] on button "NEXT" at bounding box center [883, 488] width 94 height 36
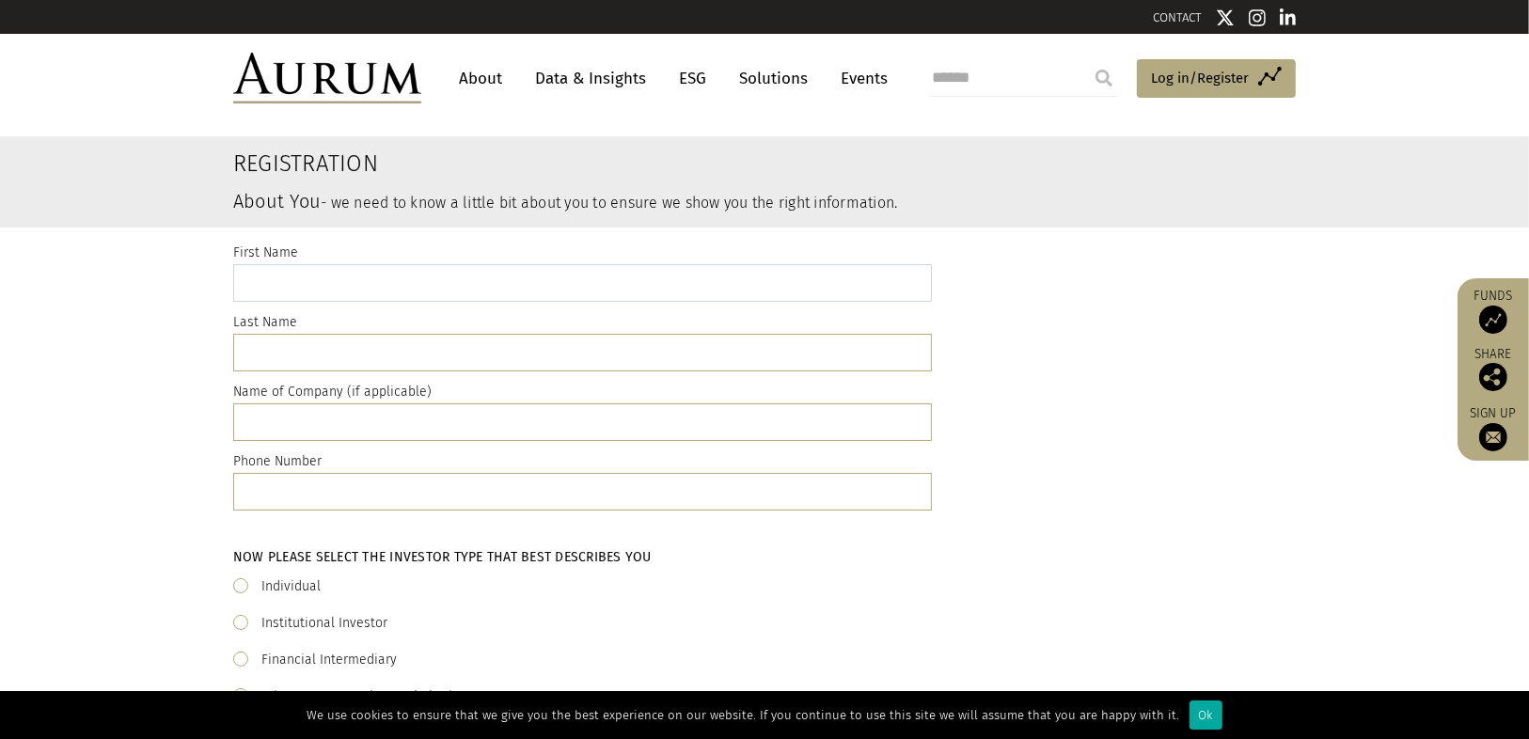
click at [639, 290] on input "text" at bounding box center [582, 283] width 699 height 38
type input "*****"
type input "***"
type input "*"
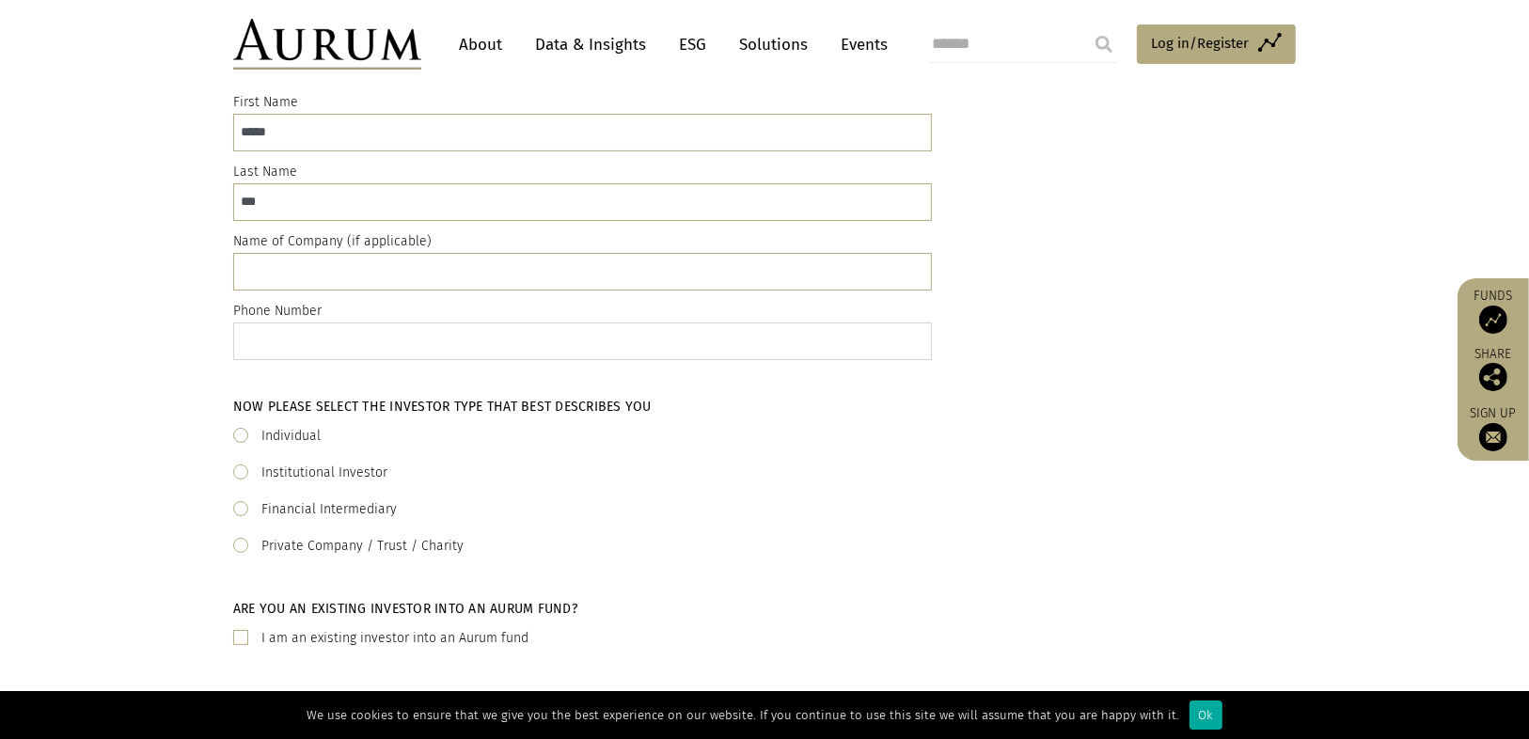
scroll to position [226, 0]
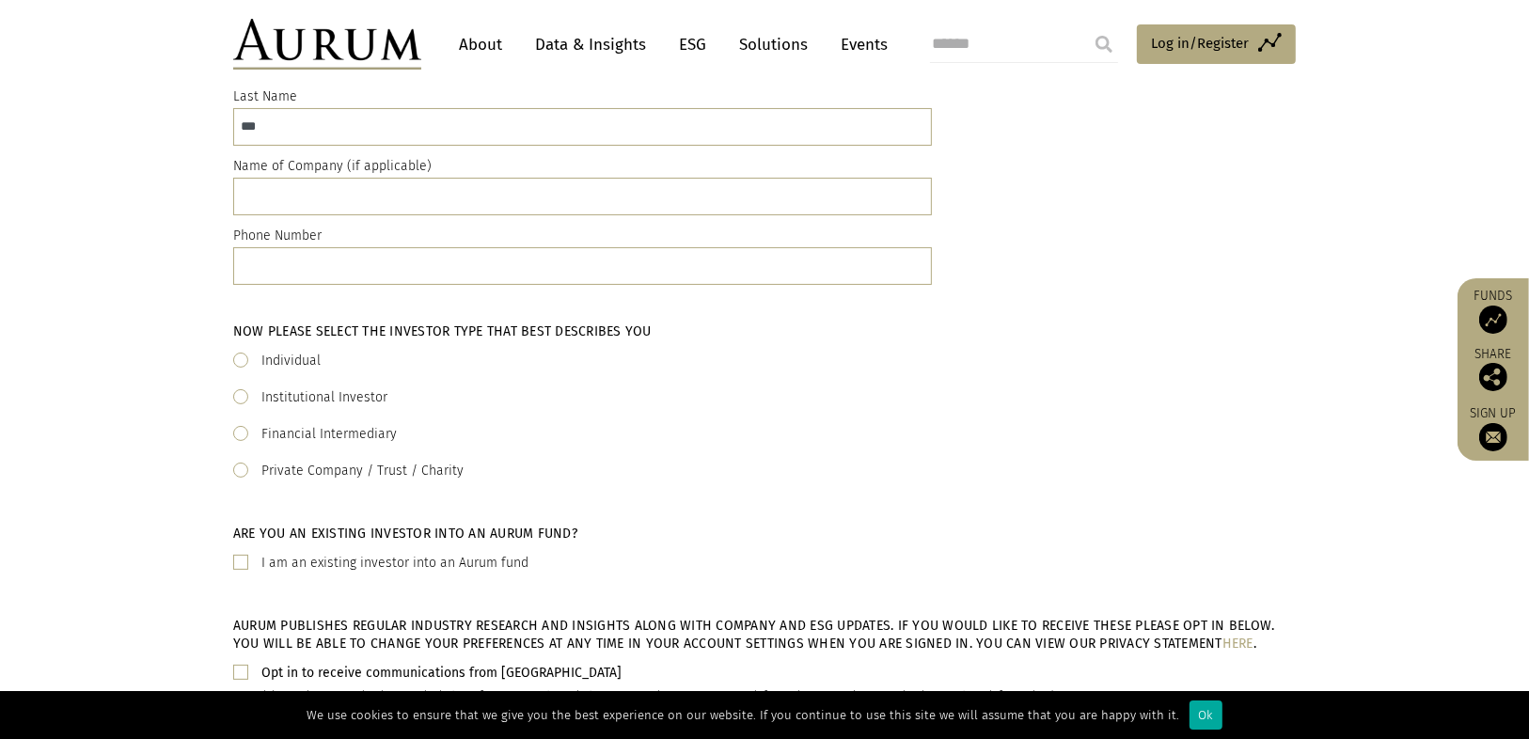
click at [286, 356] on label "Individual" at bounding box center [290, 361] width 59 height 23
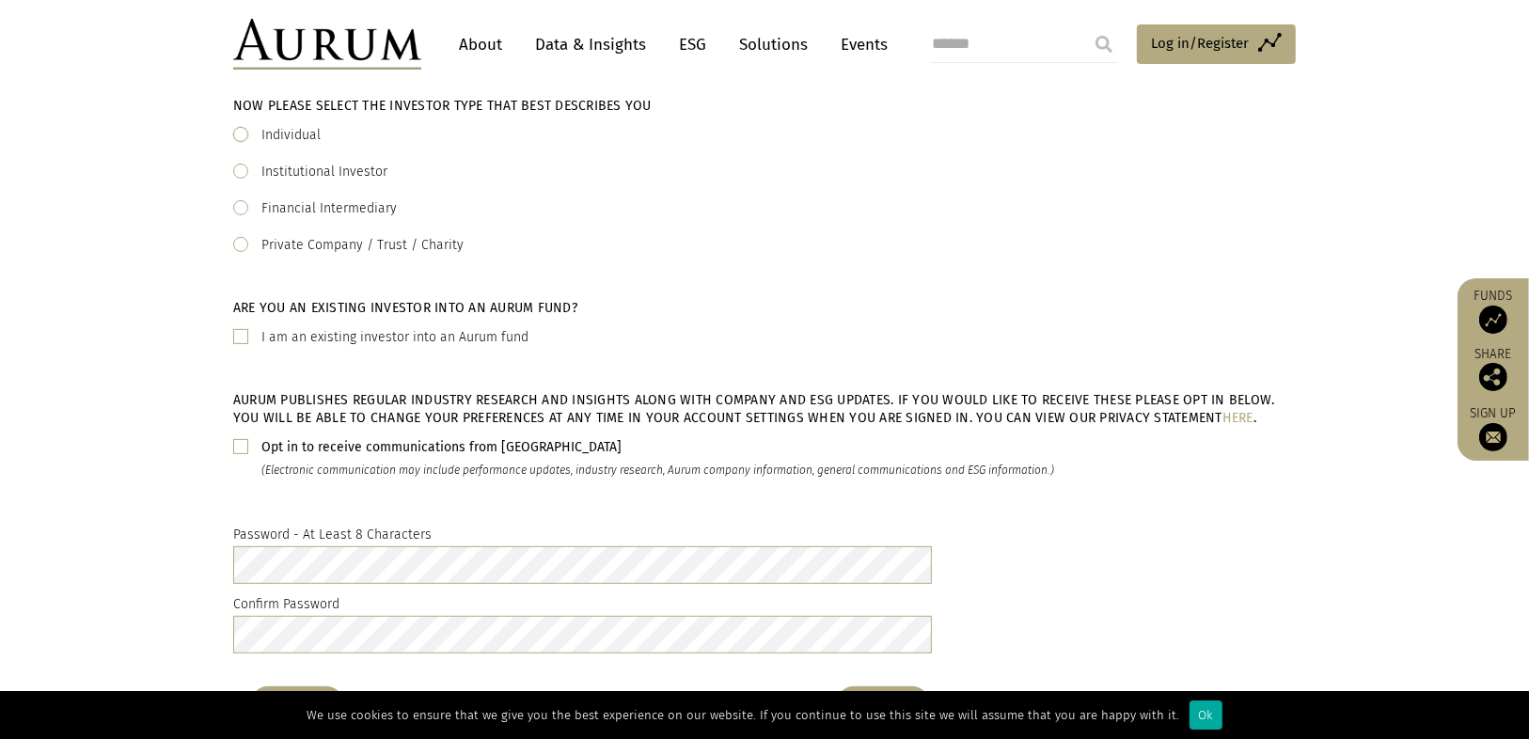
scroll to position [527, 0]
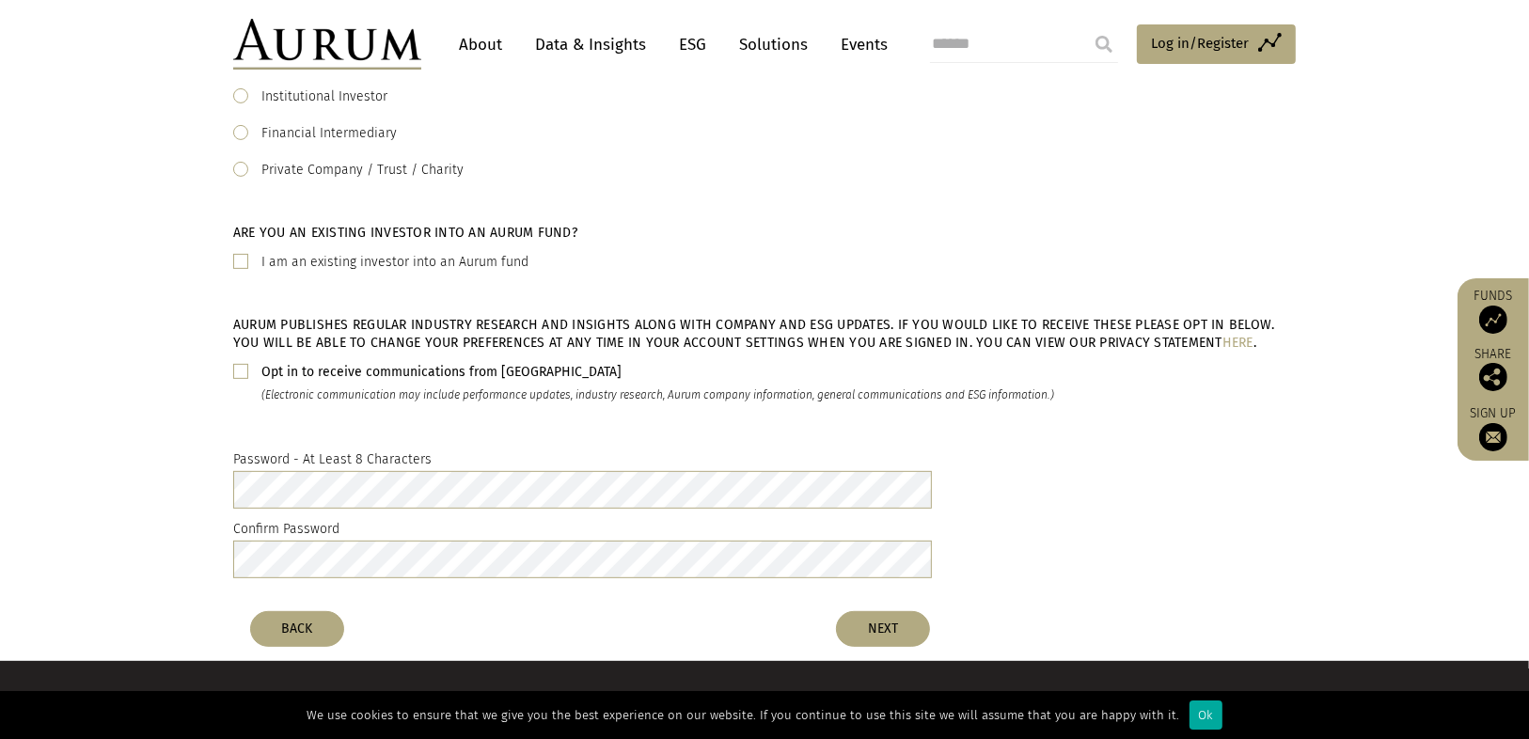
click at [244, 371] on span at bounding box center [240, 371] width 15 height 15
click at [878, 624] on button "NEXT" at bounding box center [883, 629] width 94 height 36
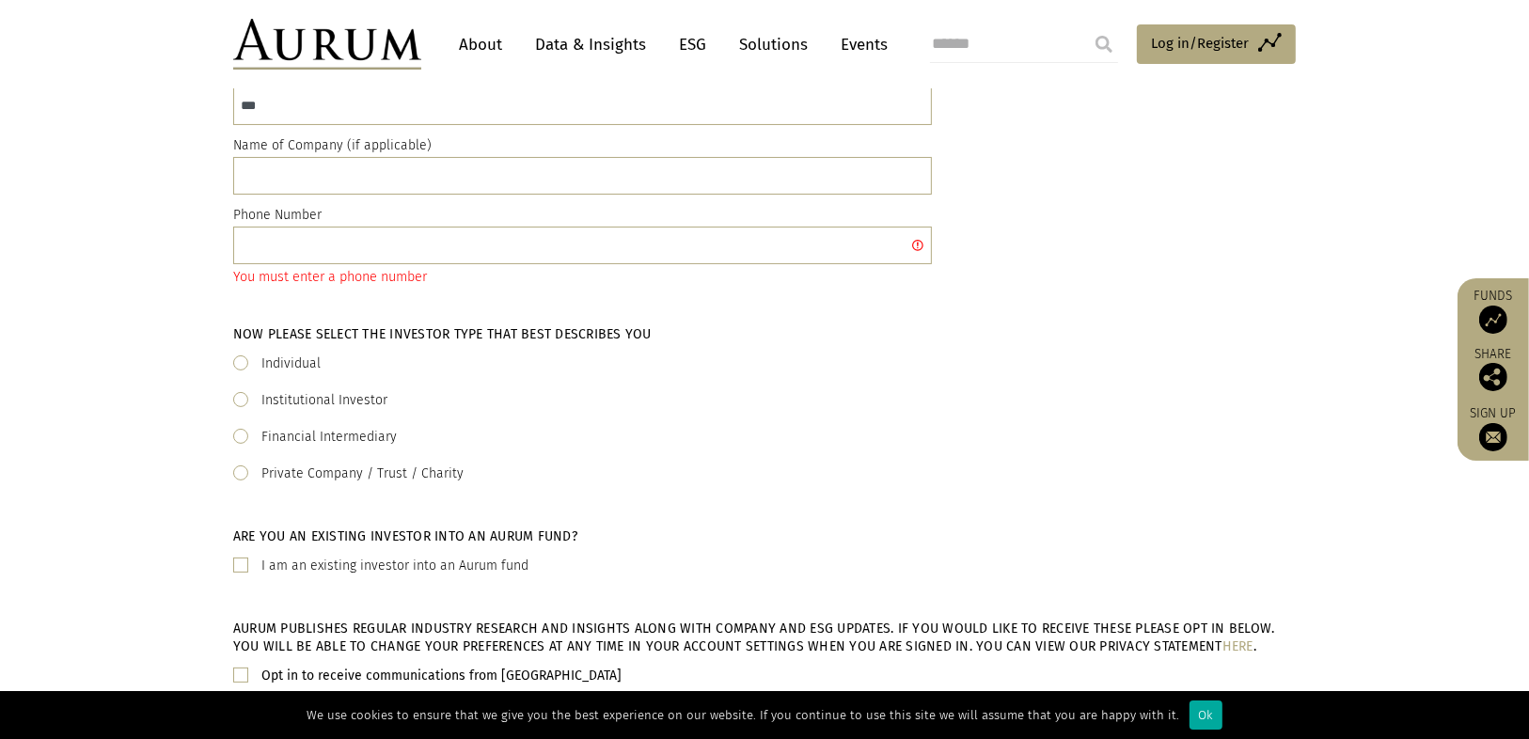
scroll to position [226, 0]
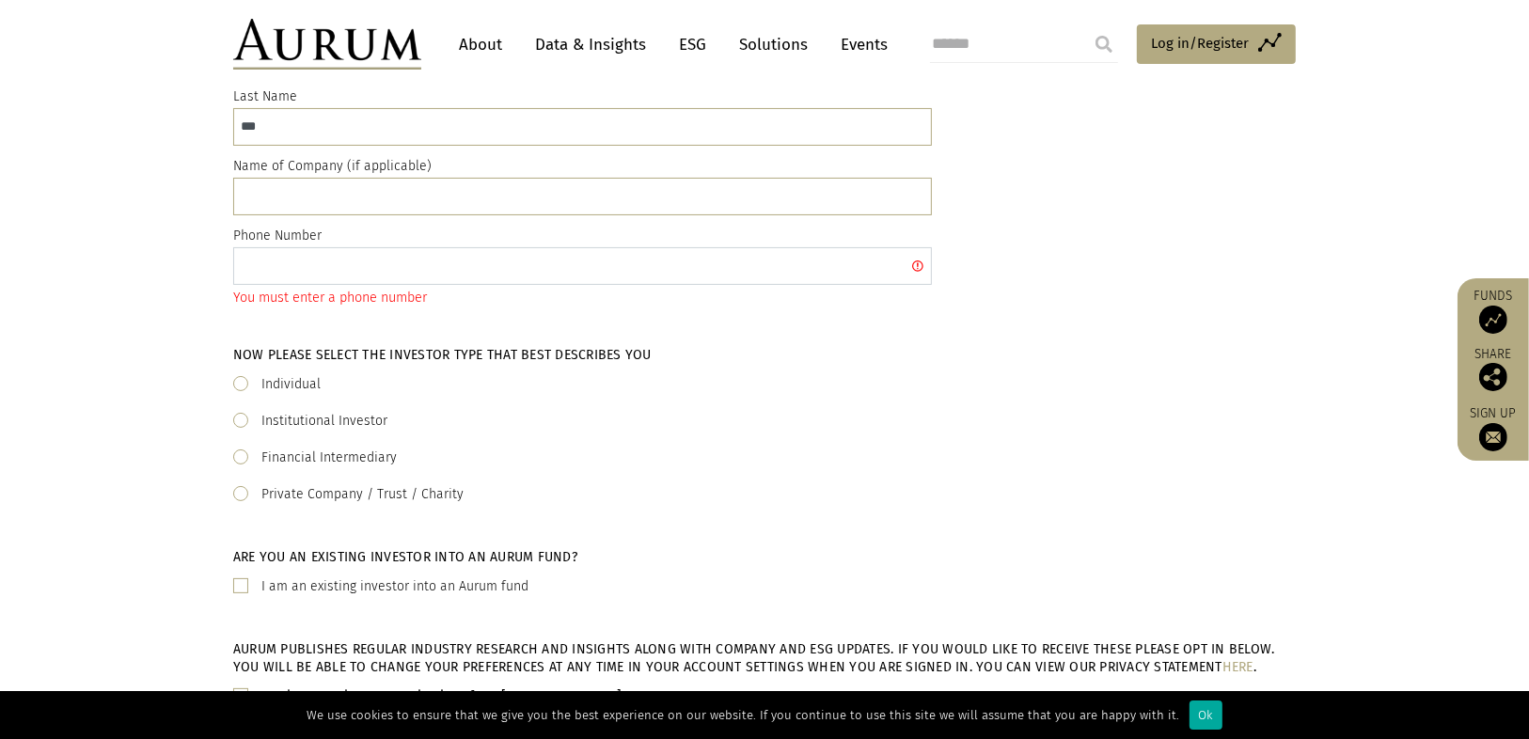
click at [640, 266] on input "text" at bounding box center [582, 266] width 699 height 38
type input "*"
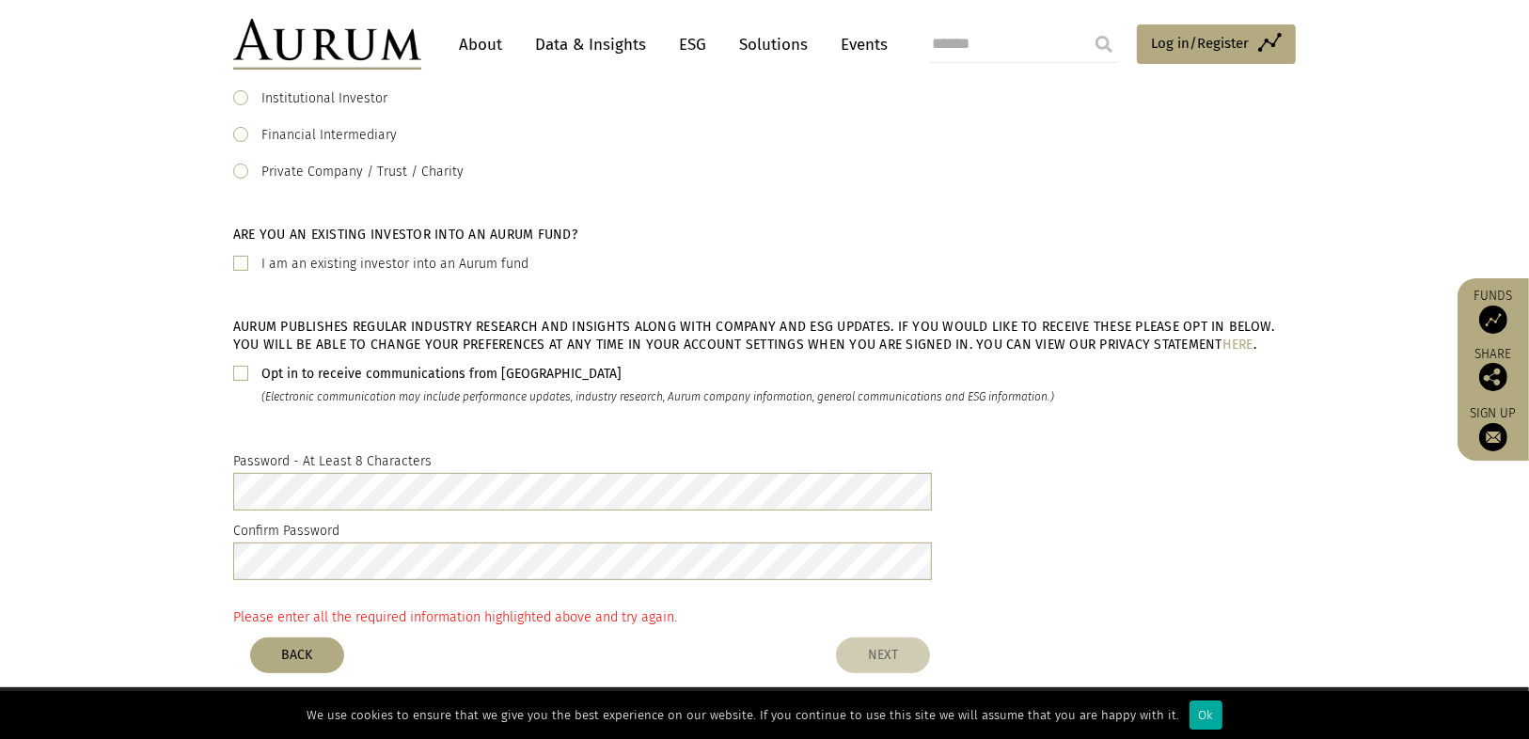
scroll to position [745, 0]
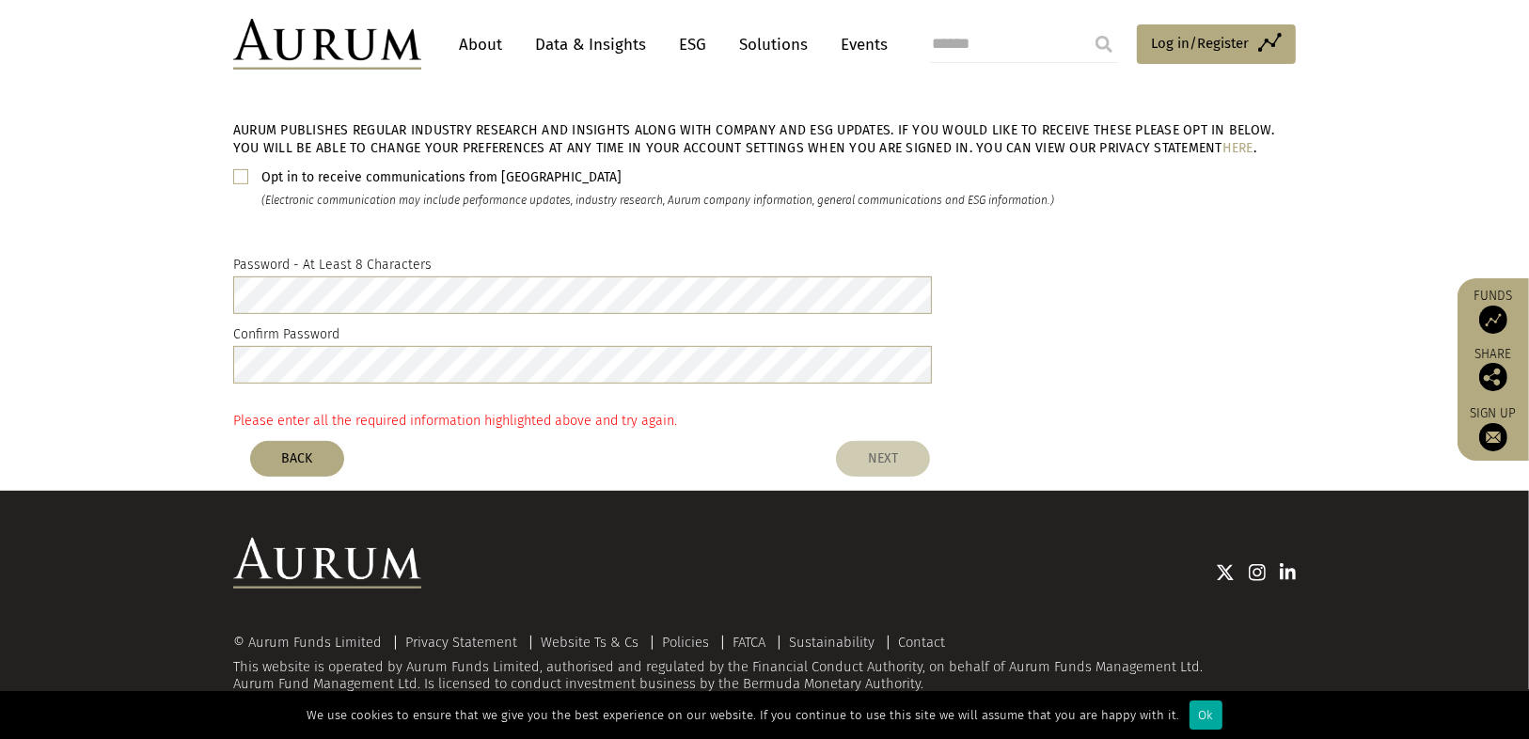
type input "**********"
click at [882, 447] on button "NEXT" at bounding box center [883, 459] width 94 height 36
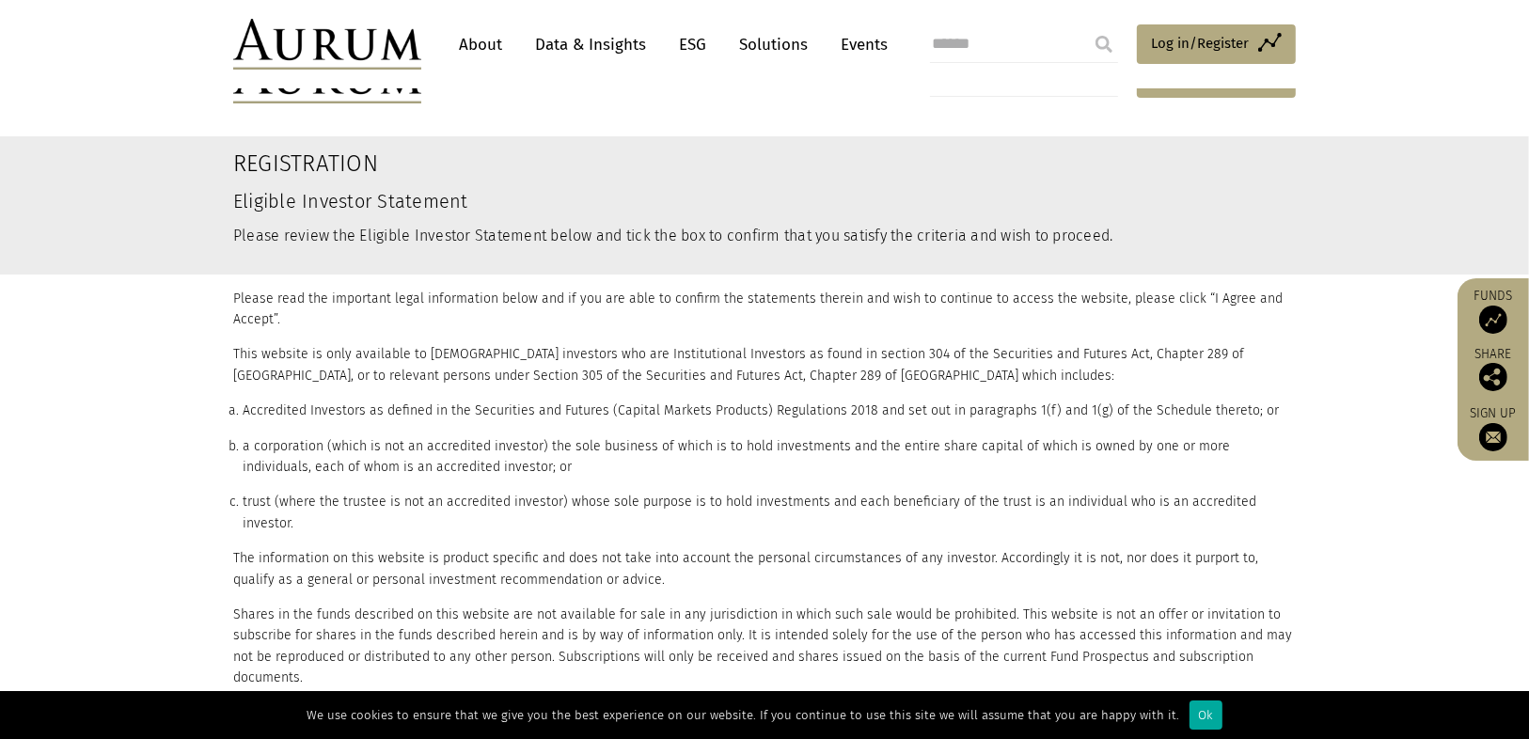
scroll to position [337, 0]
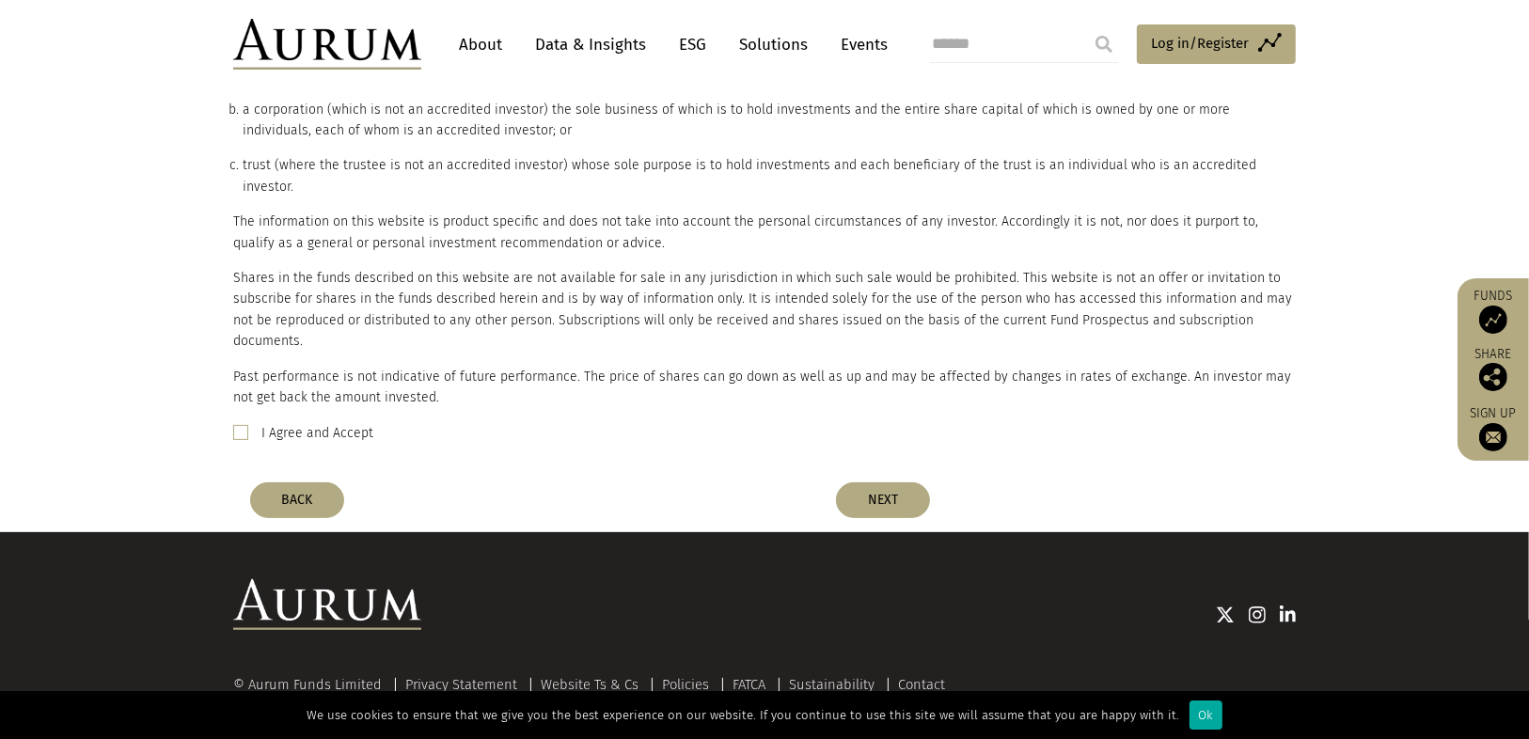
click at [327, 422] on label "I Agree and Accept" at bounding box center [317, 433] width 112 height 23
click at [903, 483] on button "NEXT" at bounding box center [883, 501] width 94 height 36
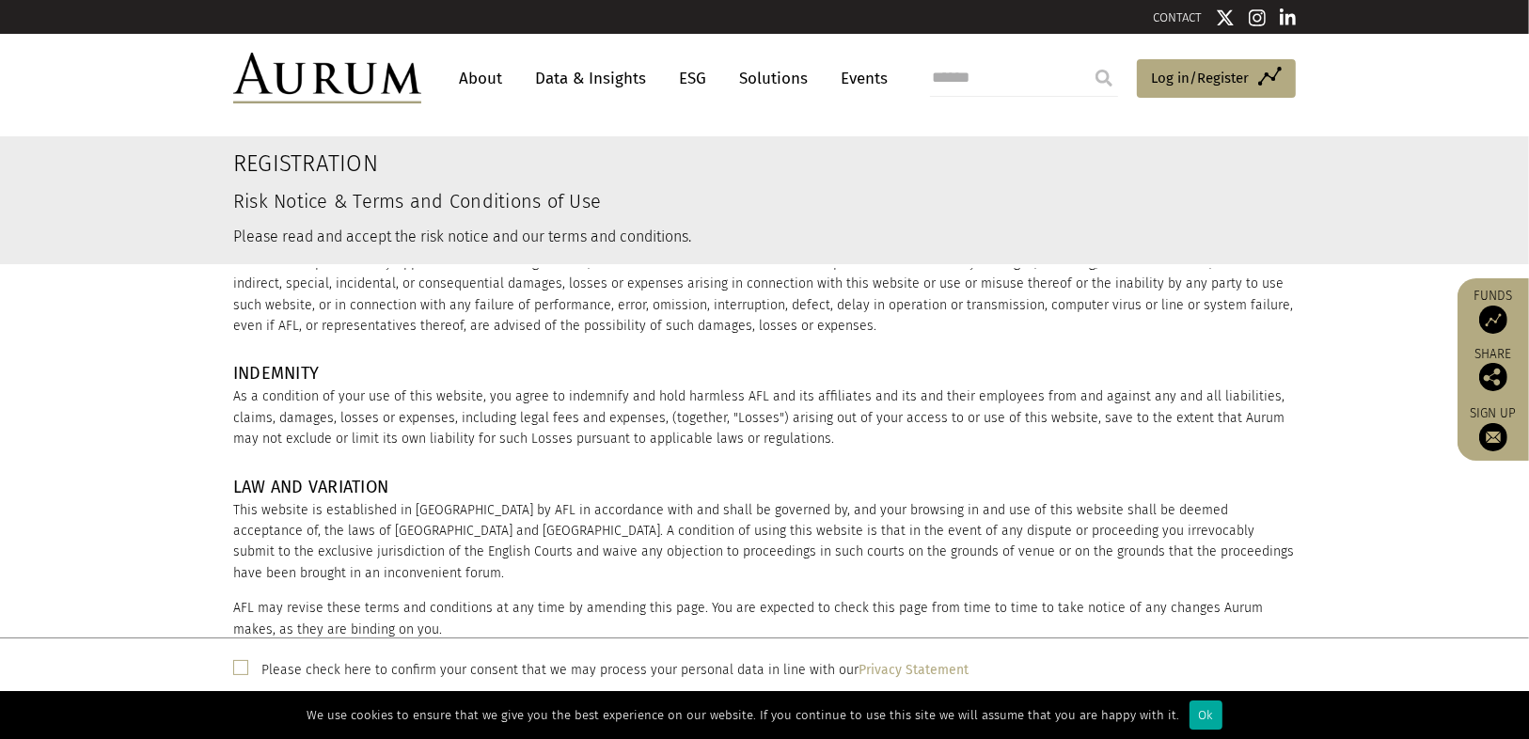
scroll to position [2513, 0]
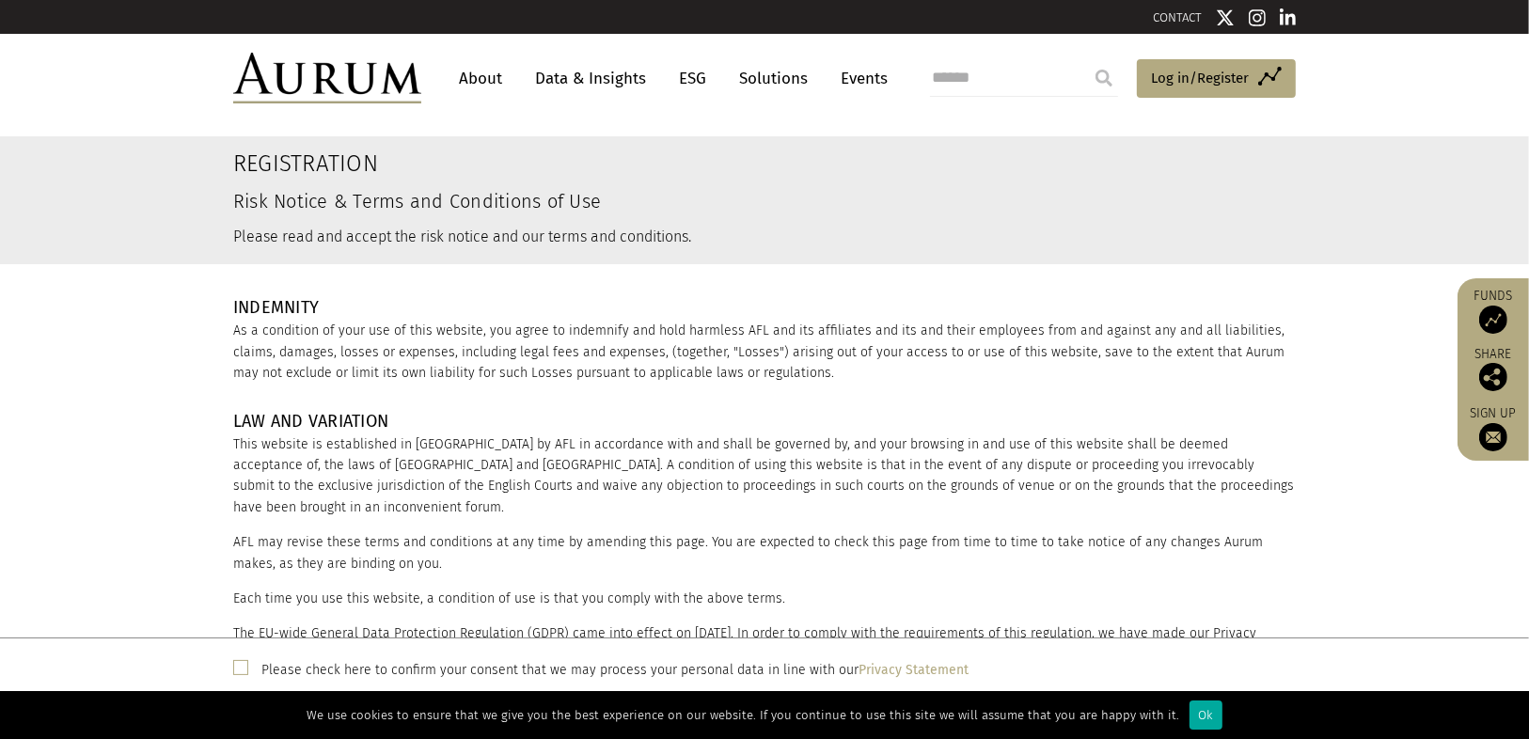
click at [316, 665] on label "Please check here to confirm your consent that we may process your personal dat…" at bounding box center [614, 670] width 707 height 23
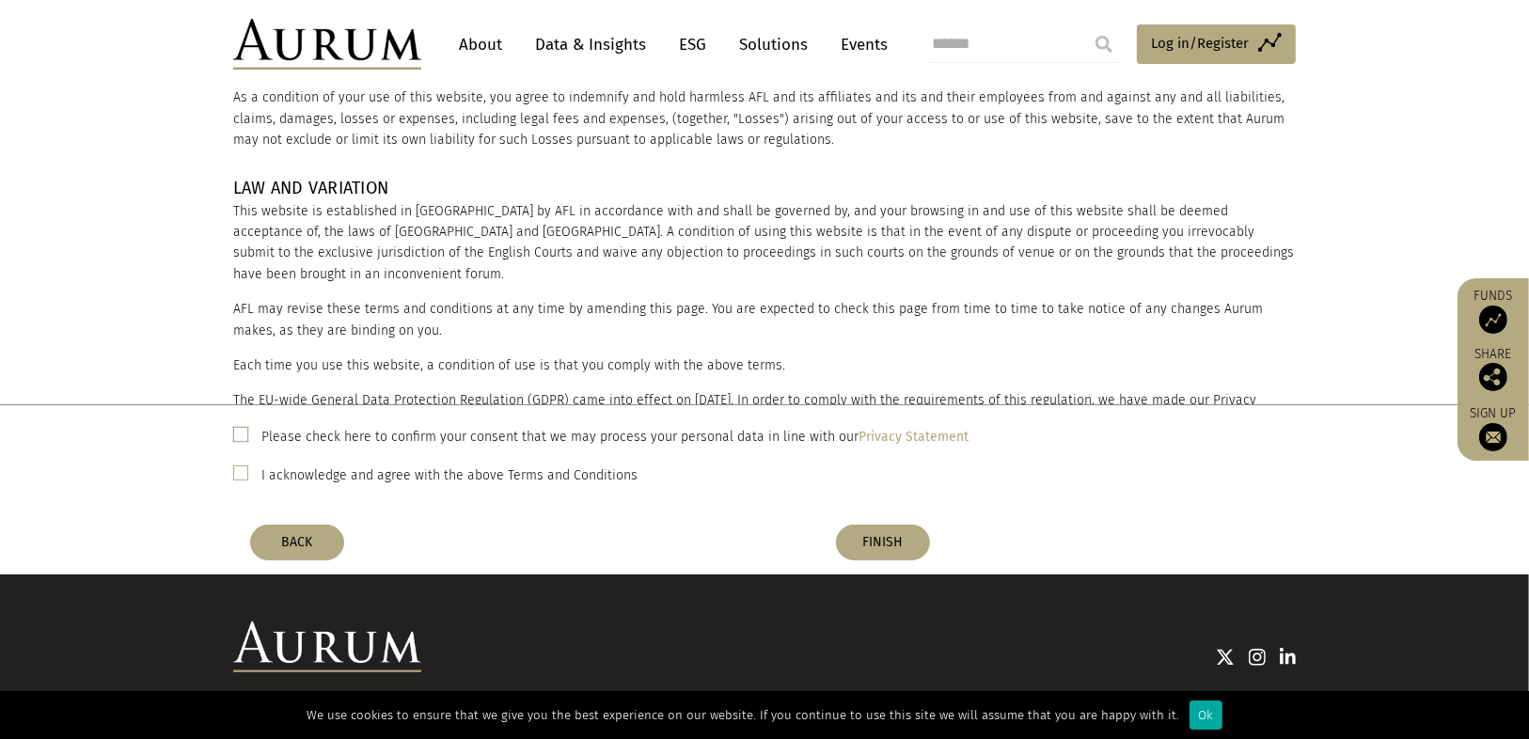
scroll to position [301, 0]
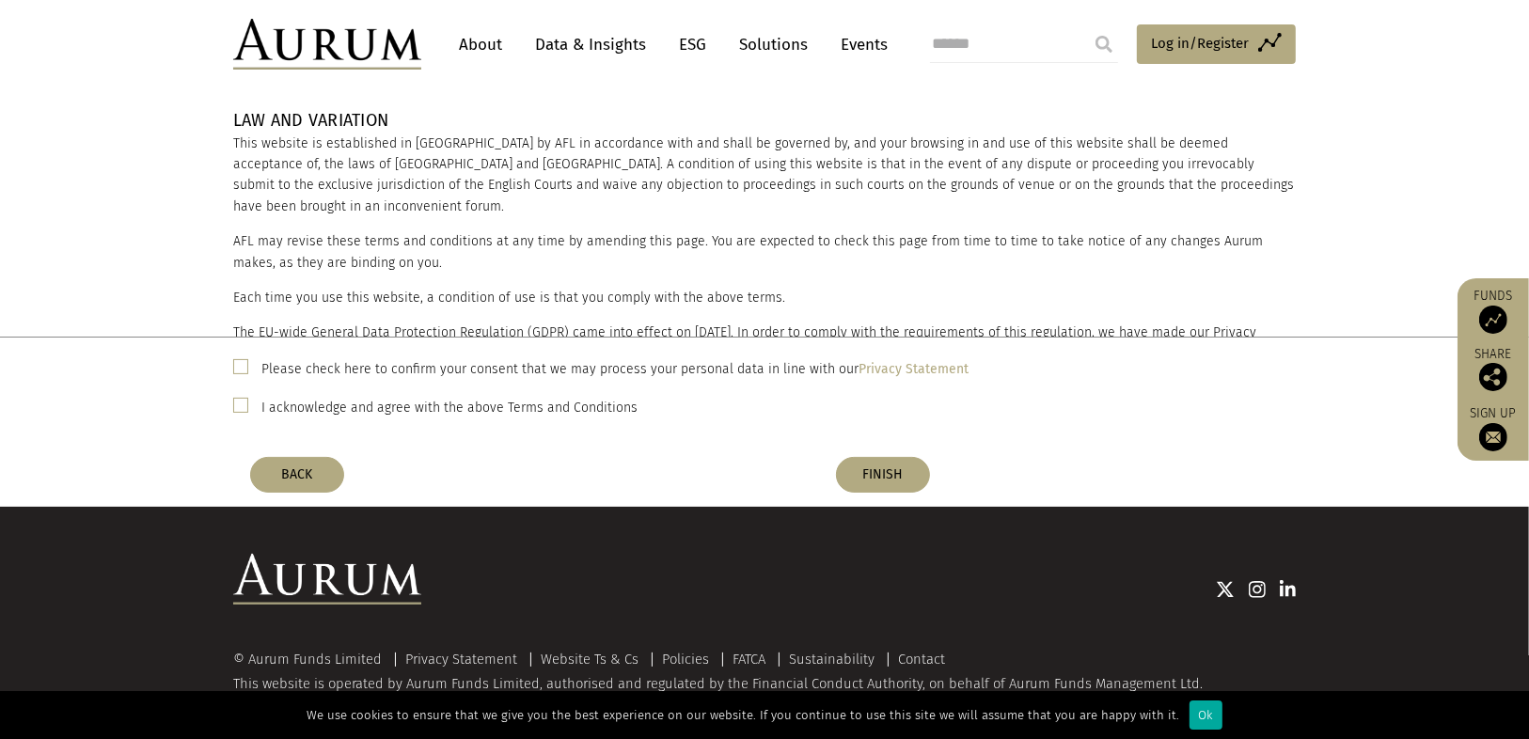
click at [575, 411] on label "I acknowledge and agree with the above Terms and Conditions" at bounding box center [449, 408] width 376 height 23
click at [875, 470] on button "FINISH" at bounding box center [883, 475] width 94 height 36
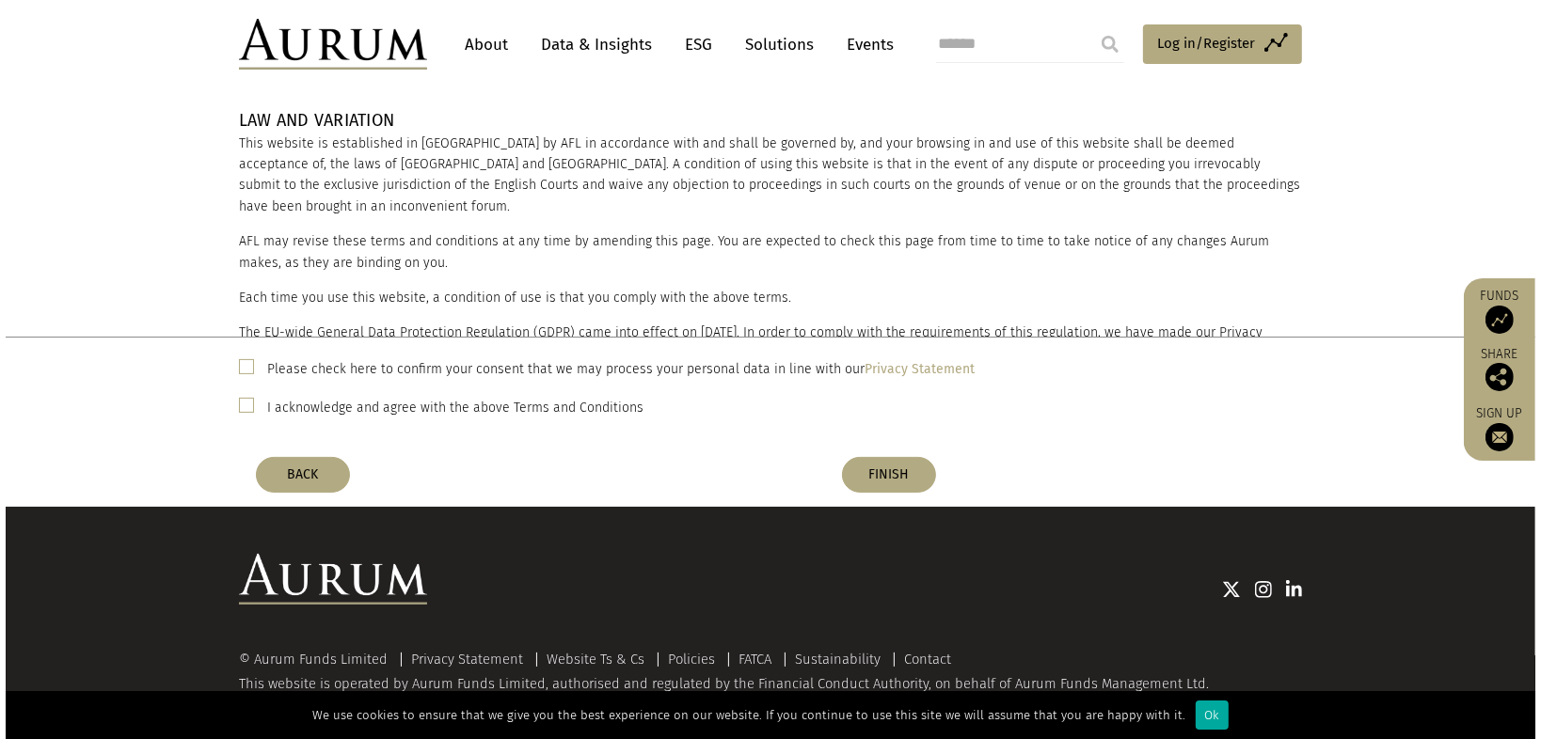
scroll to position [0, 0]
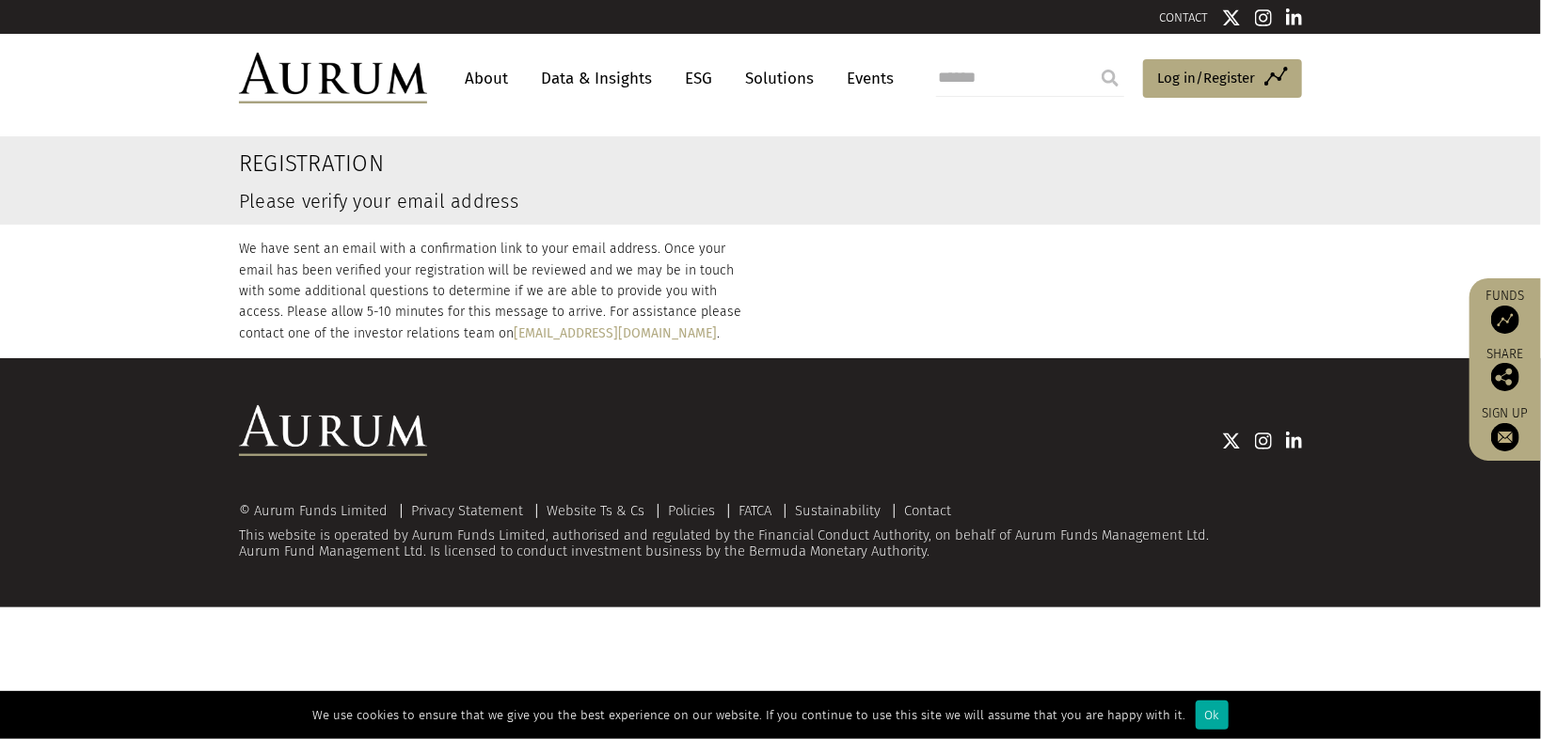
click at [604, 74] on link "Data & Insights" at bounding box center [596, 78] width 130 height 35
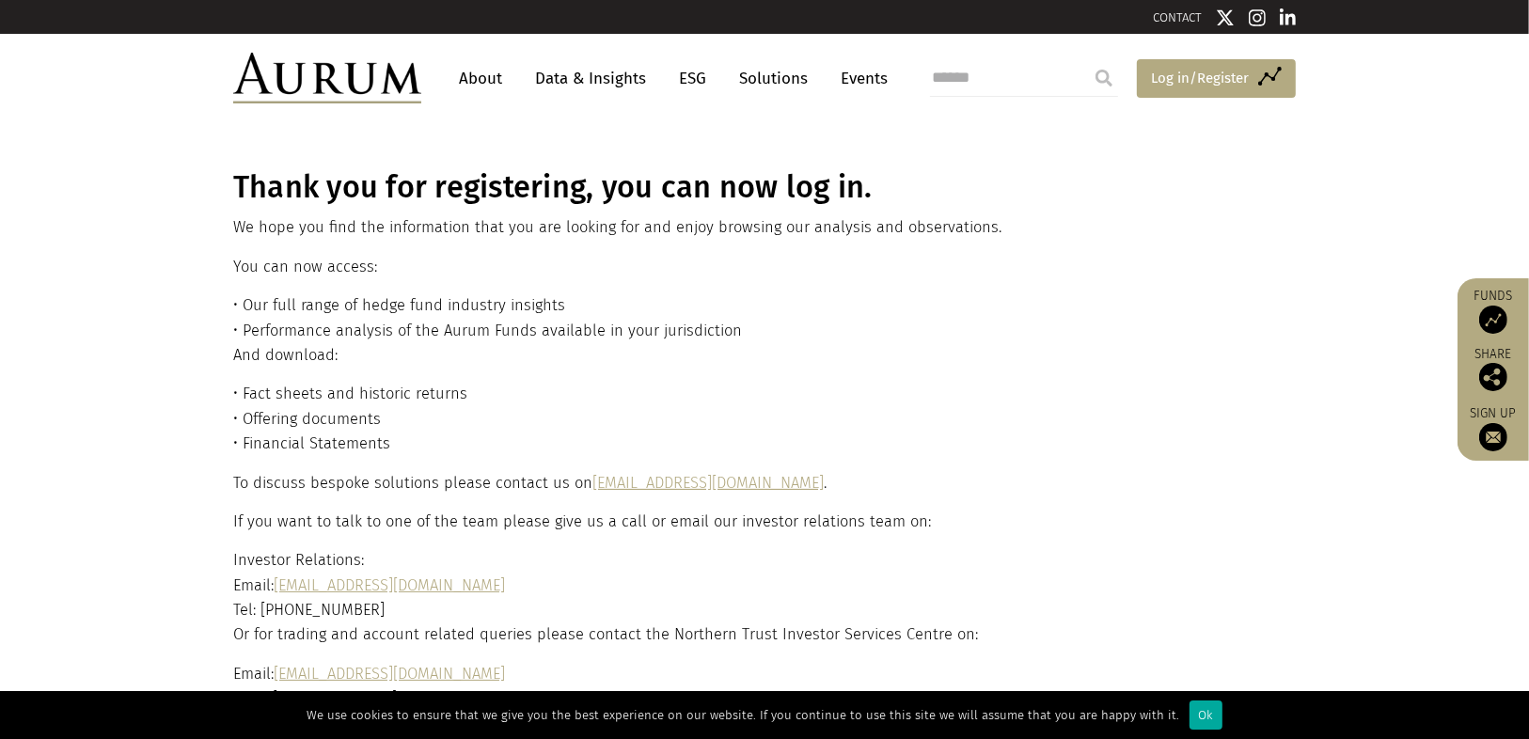
click at [1220, 86] on span "Log in/Register" at bounding box center [1200, 78] width 98 height 23
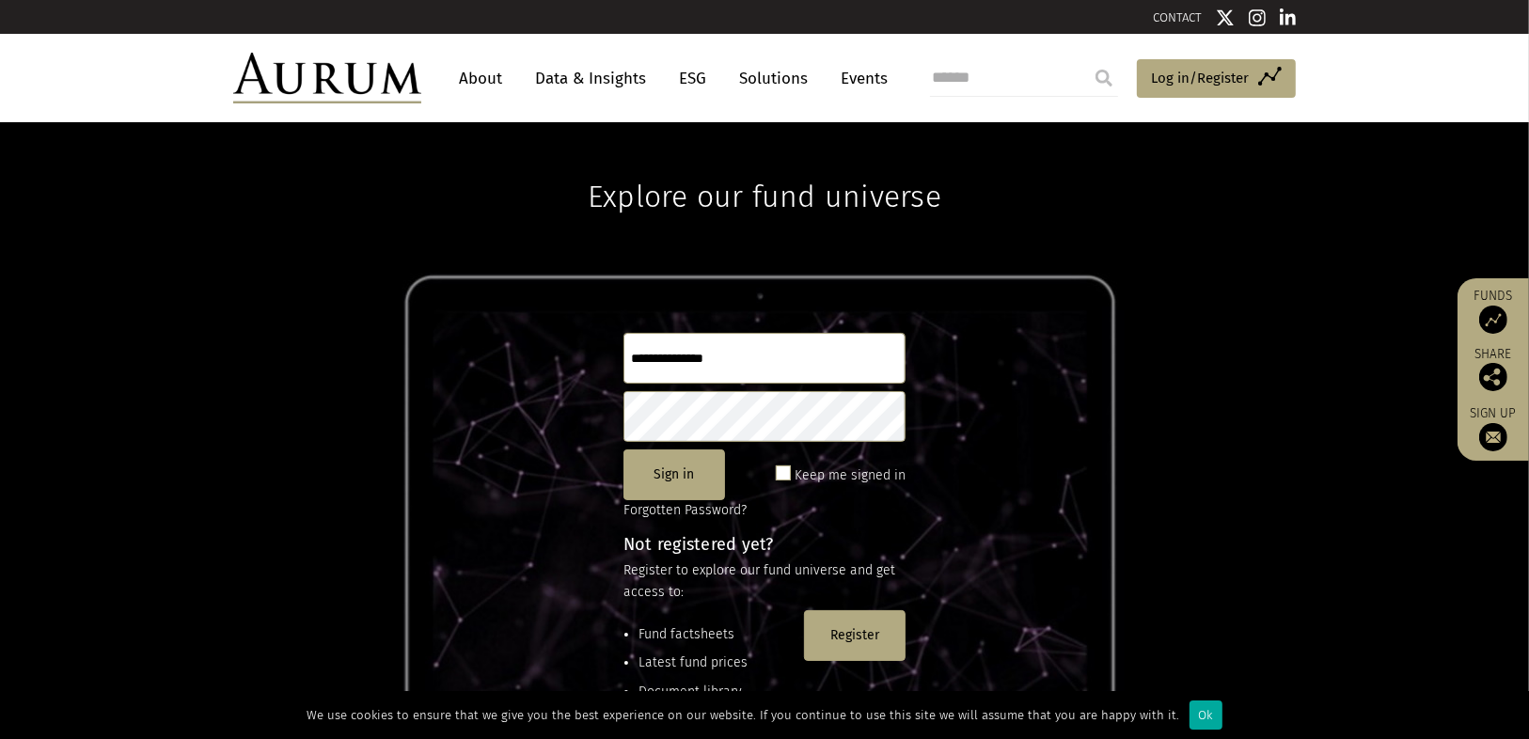
click at [722, 355] on input "text" at bounding box center [765, 358] width 282 height 51
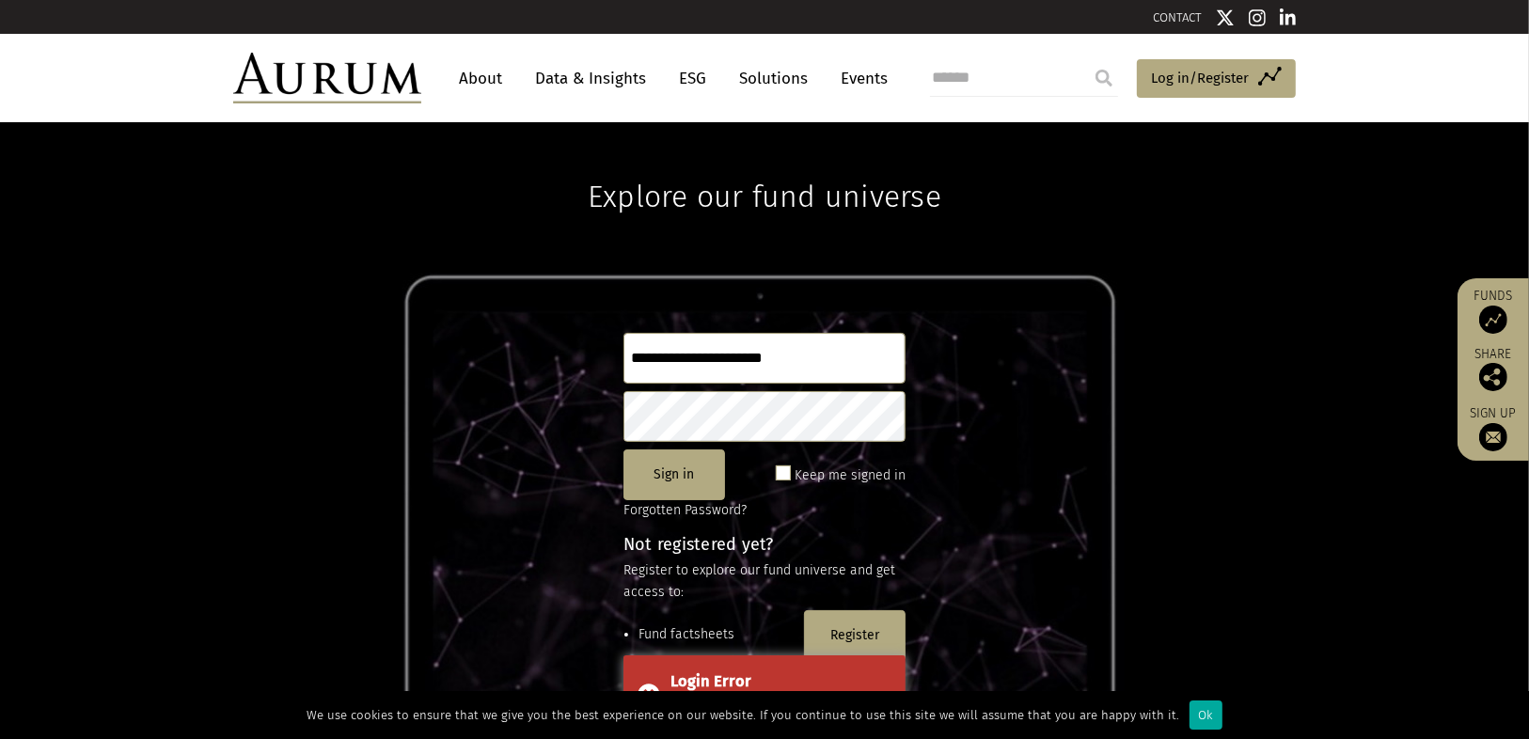
click at [789, 472] on span at bounding box center [783, 473] width 15 height 15
click at [677, 483] on button "Sign in" at bounding box center [675, 475] width 102 height 51
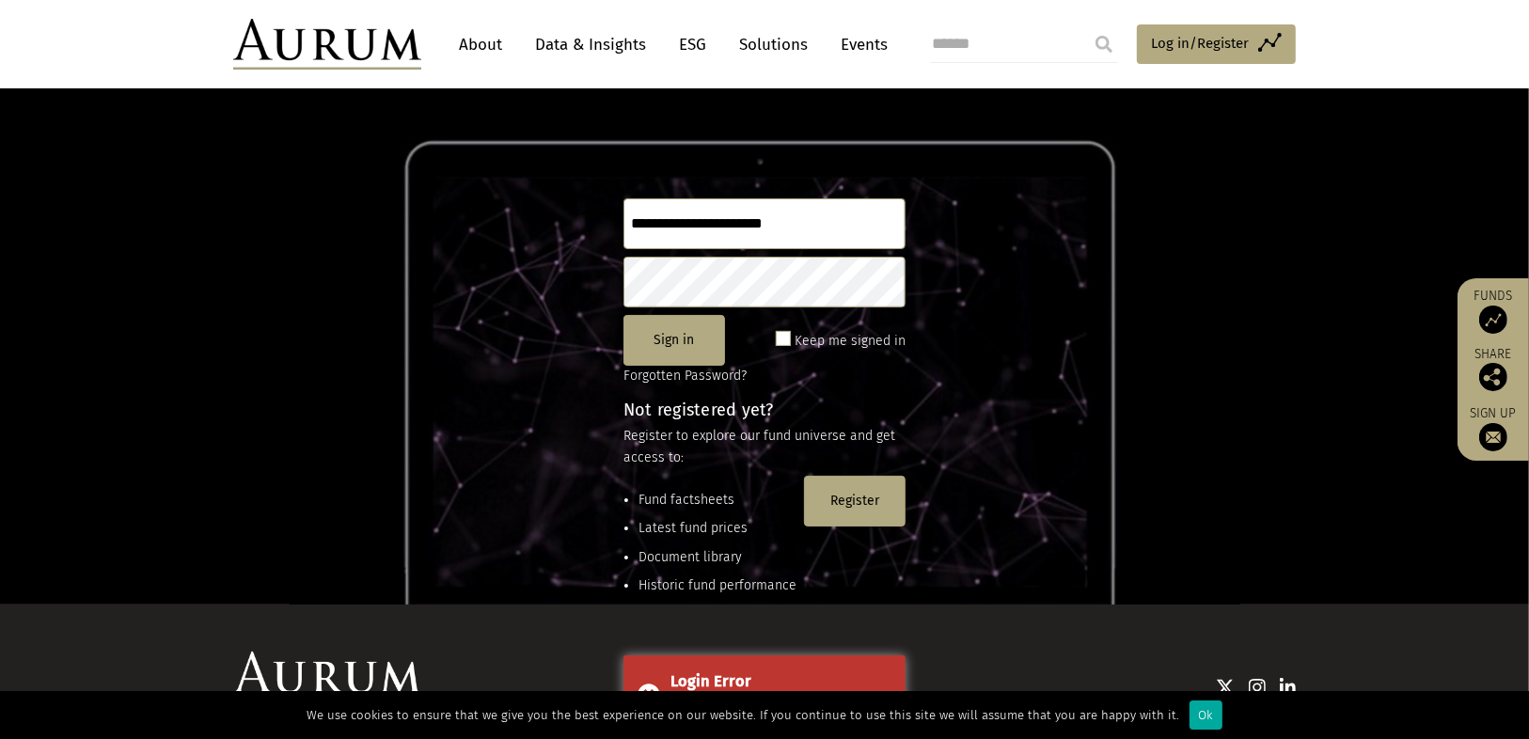
scroll to position [150, 0]
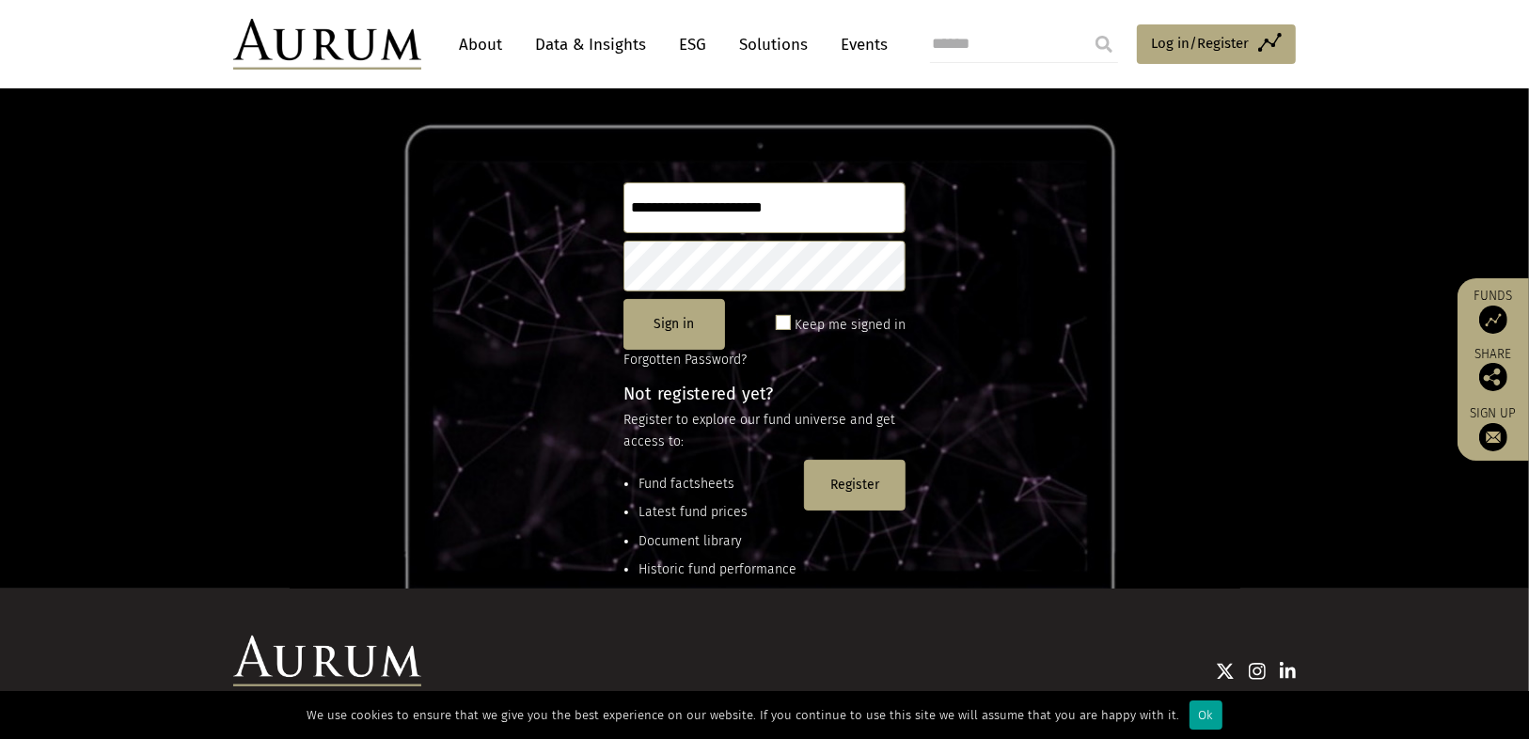
click at [1190, 715] on div "Ok" at bounding box center [1206, 715] width 33 height 29
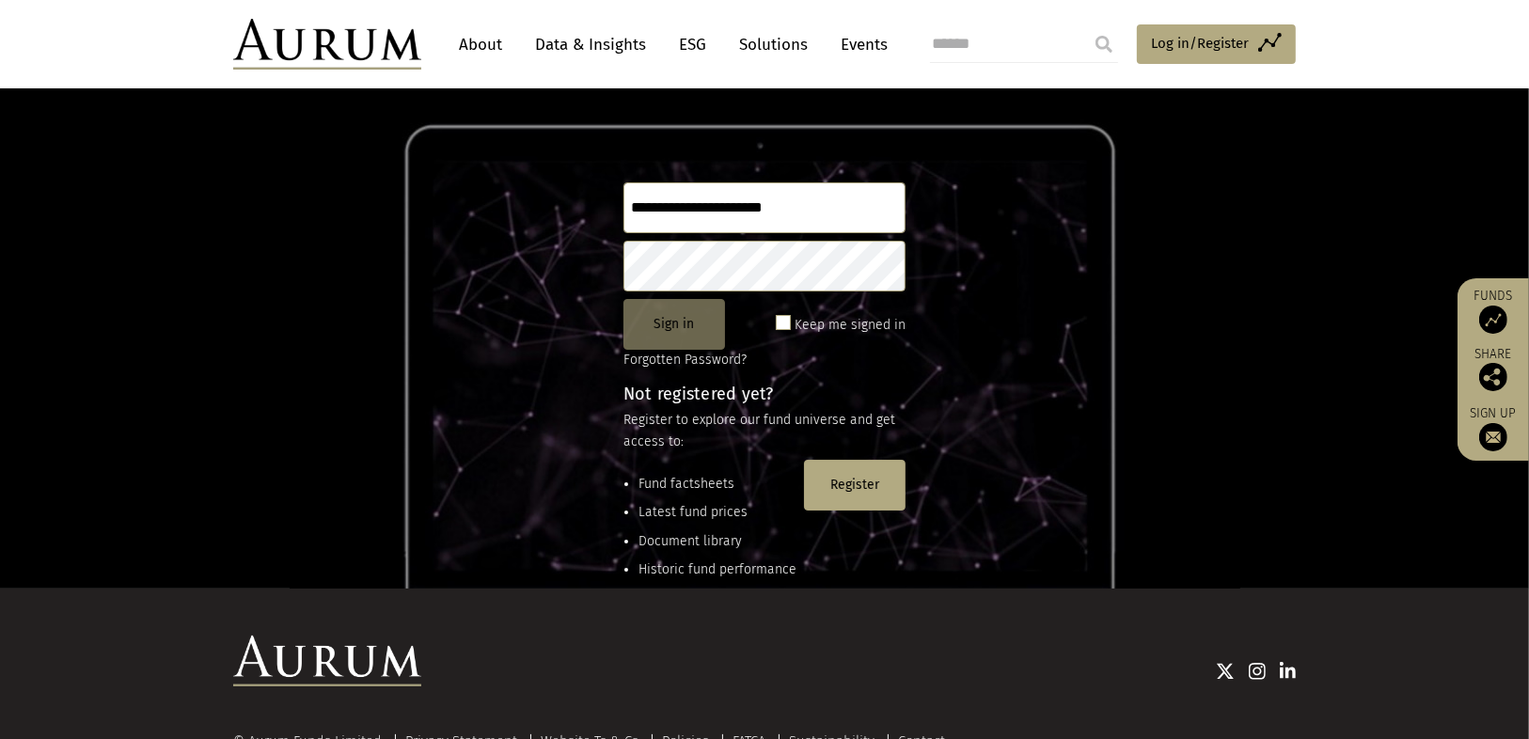
click at [685, 327] on button "Sign in" at bounding box center [675, 324] width 102 height 51
click at [849, 208] on input "**********" at bounding box center [765, 207] width 282 height 51
drag, startPoint x: 852, startPoint y: 204, endPoint x: 607, endPoint y: 192, distance: 245.8
click at [608, 190] on div "**********" at bounding box center [764, 280] width 1529 height 617
click at [662, 319] on button "Sign in" at bounding box center [675, 324] width 102 height 51
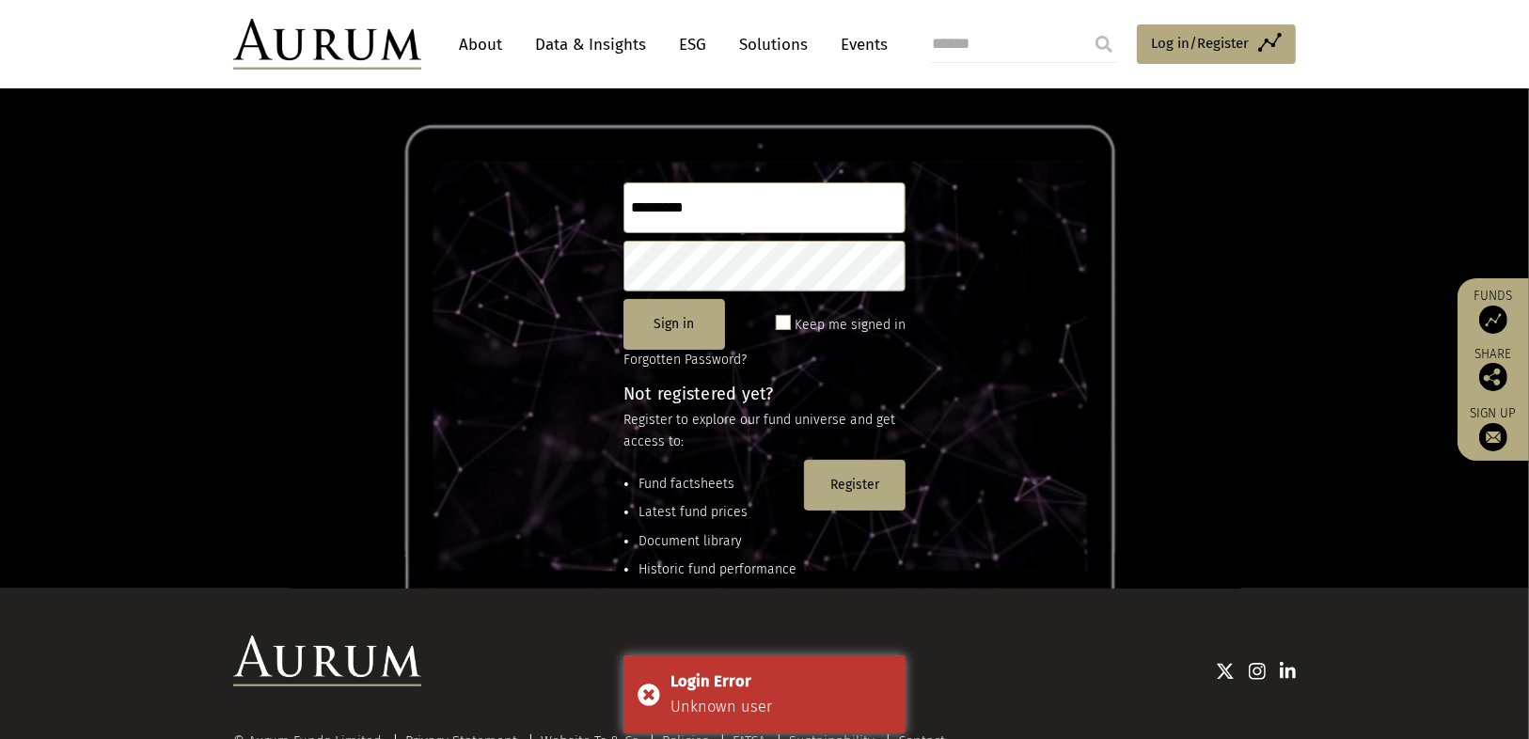
drag, startPoint x: 769, startPoint y: 210, endPoint x: 480, endPoint y: 178, distance: 291.5
click at [480, 178] on div "Explore our fund universe ********* Sign in Keep me signed in Forgotten Passwor…" at bounding box center [764, 280] width 1529 height 617
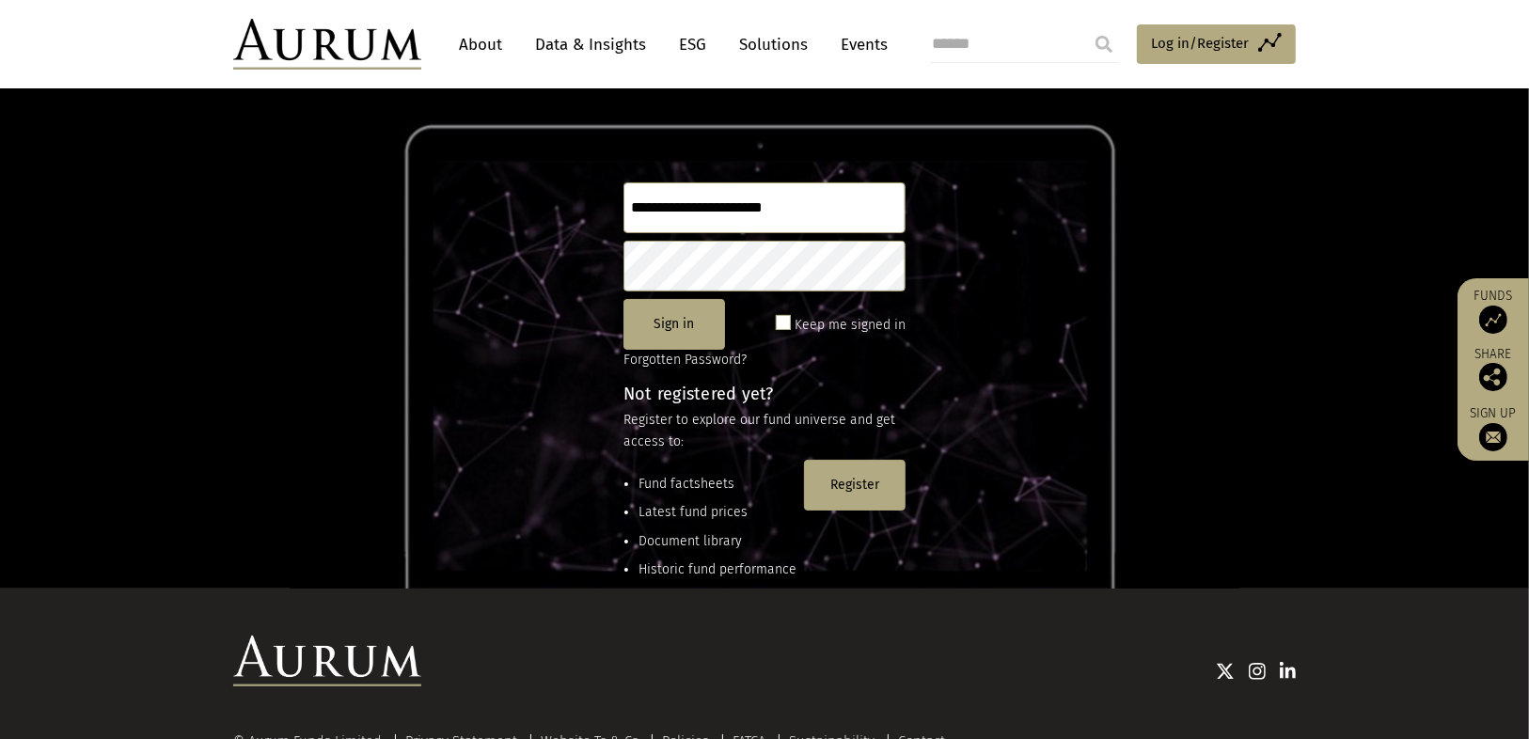
type input "**********"
click at [560, 264] on div "**********" at bounding box center [764, 280] width 1529 height 617
click at [692, 327] on button "Sign in" at bounding box center [675, 324] width 102 height 51
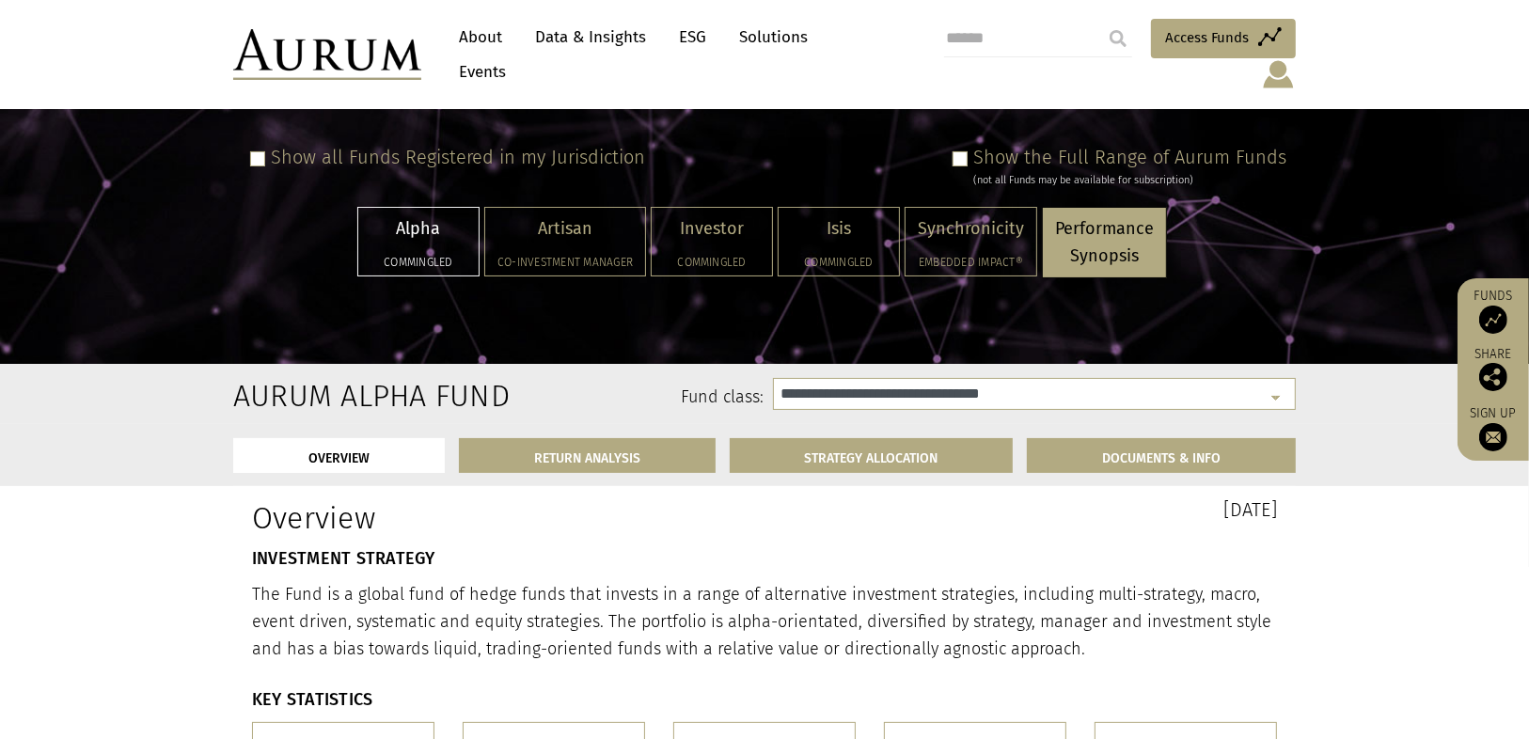
select select "**********"
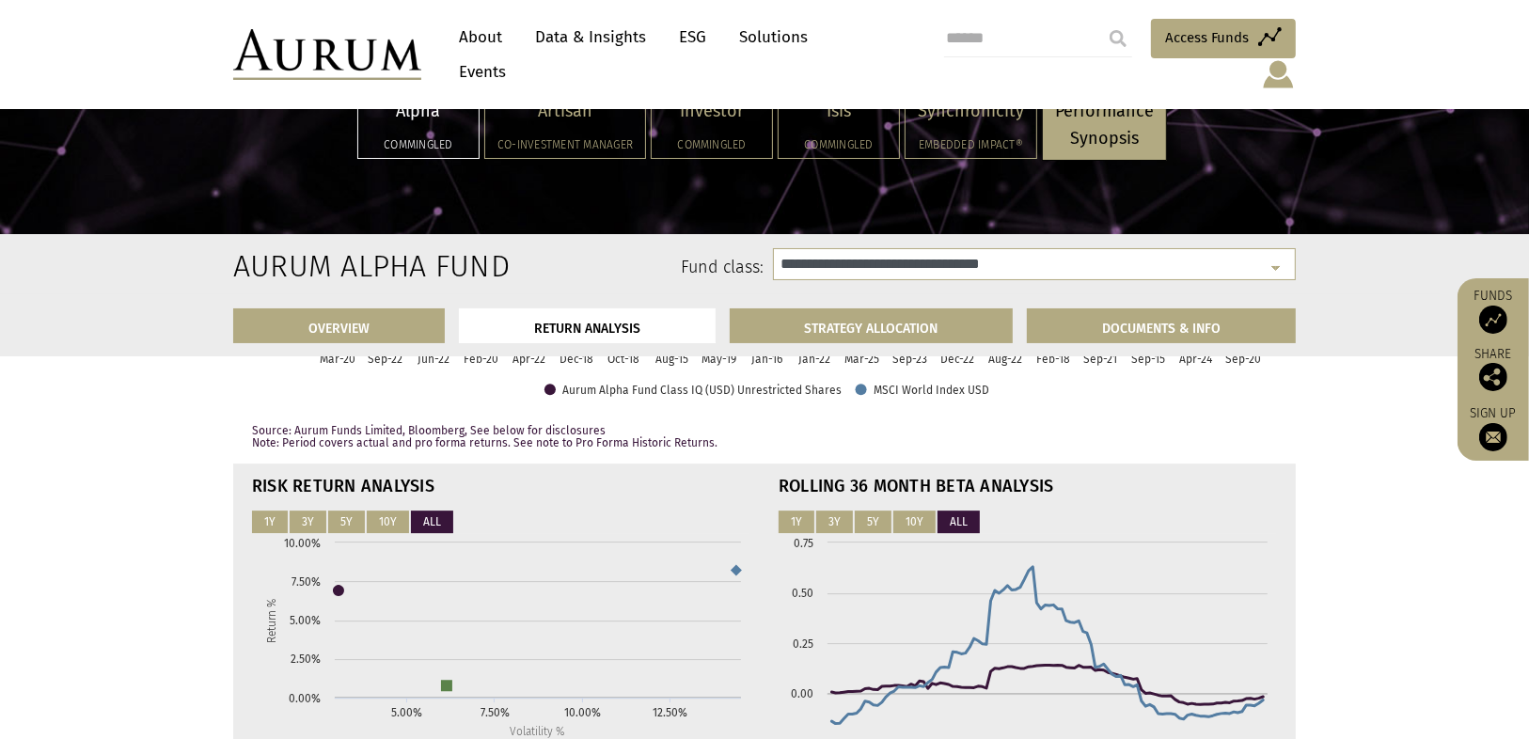
scroll to position [4644, 0]
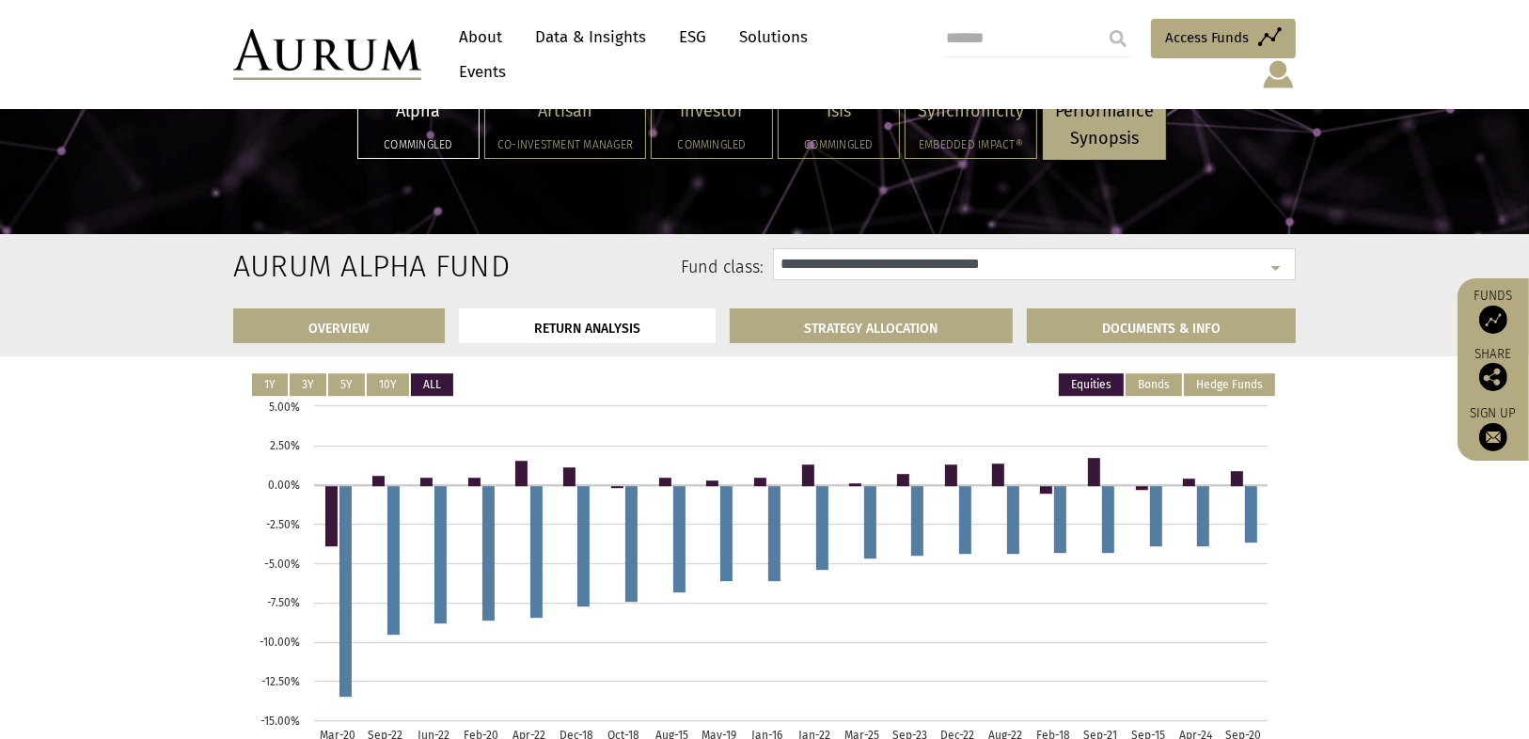
click at [1145, 260] on select "**********" at bounding box center [1034, 264] width 523 height 32
click at [1365, 339] on div "OVERVIEW RETURN ANALYSIS STRATEGY ALLOCATION DOCUMENTS & INFO" at bounding box center [764, 325] width 1529 height 62
click at [606, 44] on link "Data & Insights" at bounding box center [591, 37] width 130 height 35
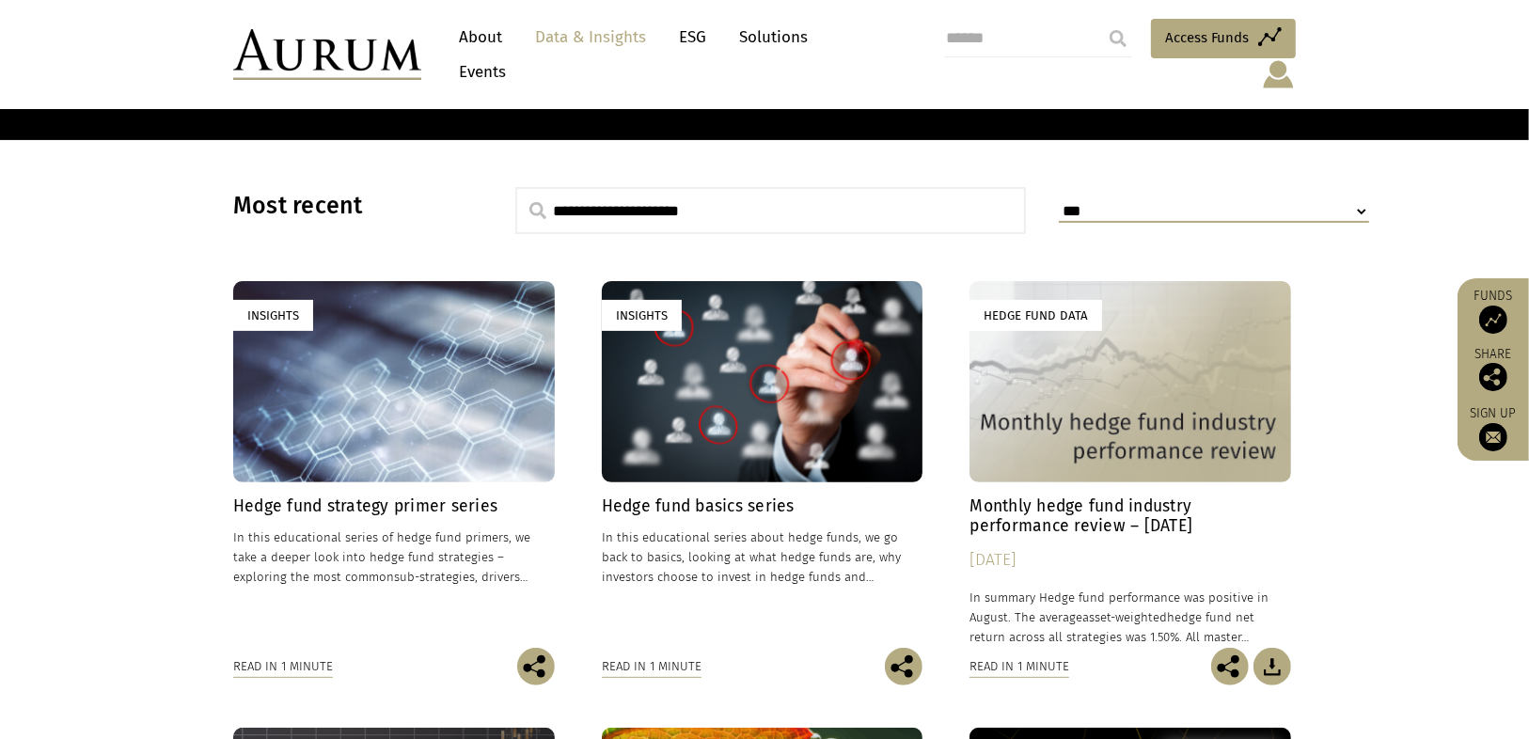
scroll to position [527, 0]
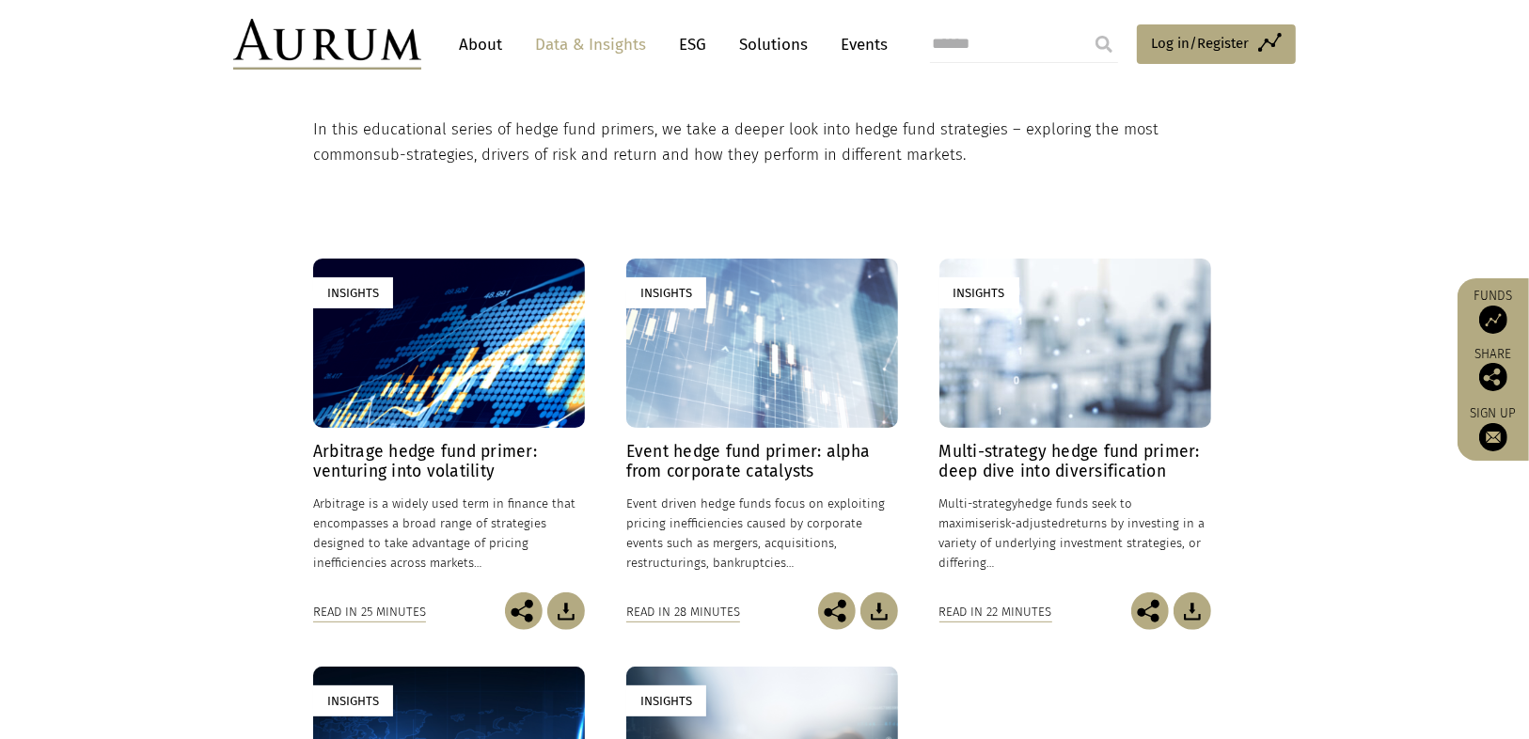
scroll to position [376, 0]
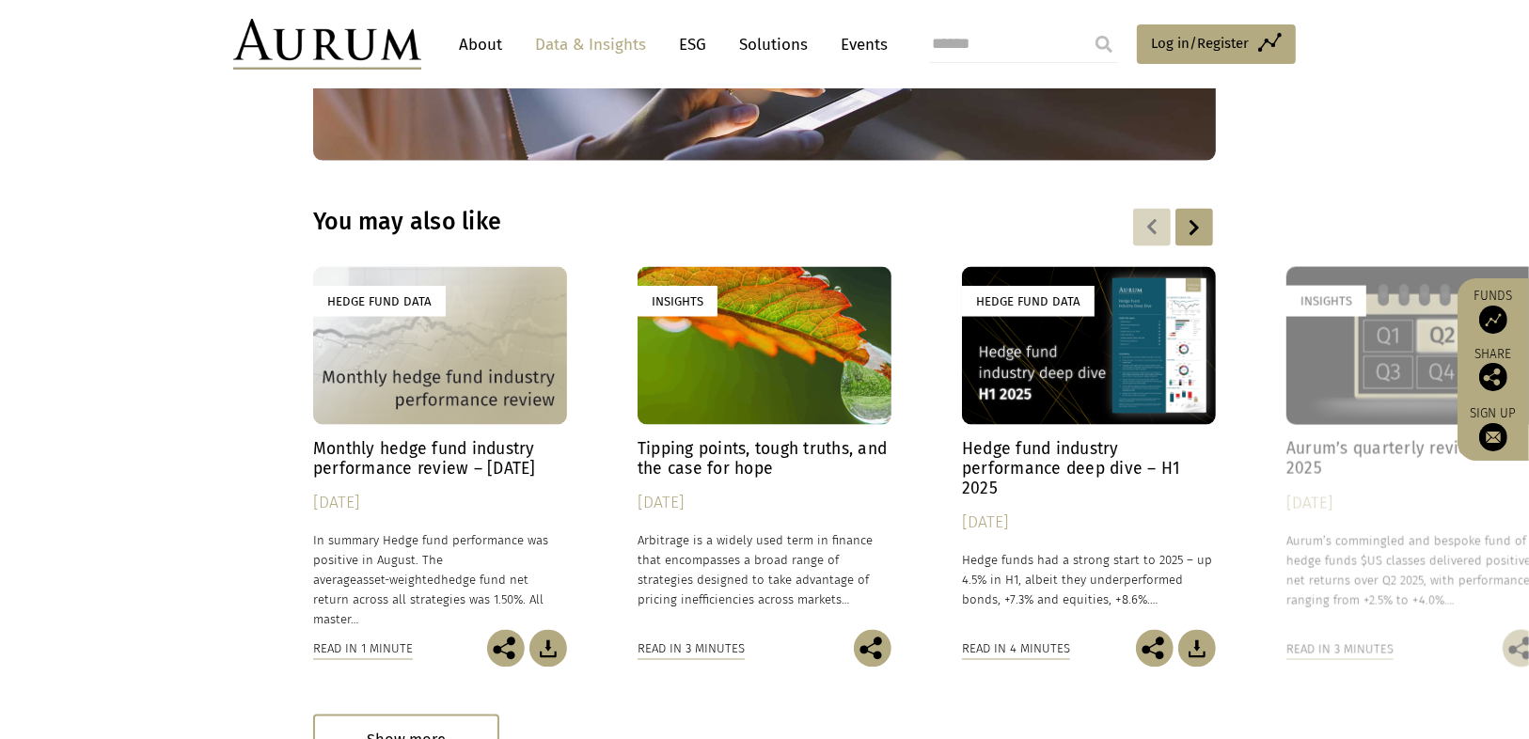
scroll to position [2709, 0]
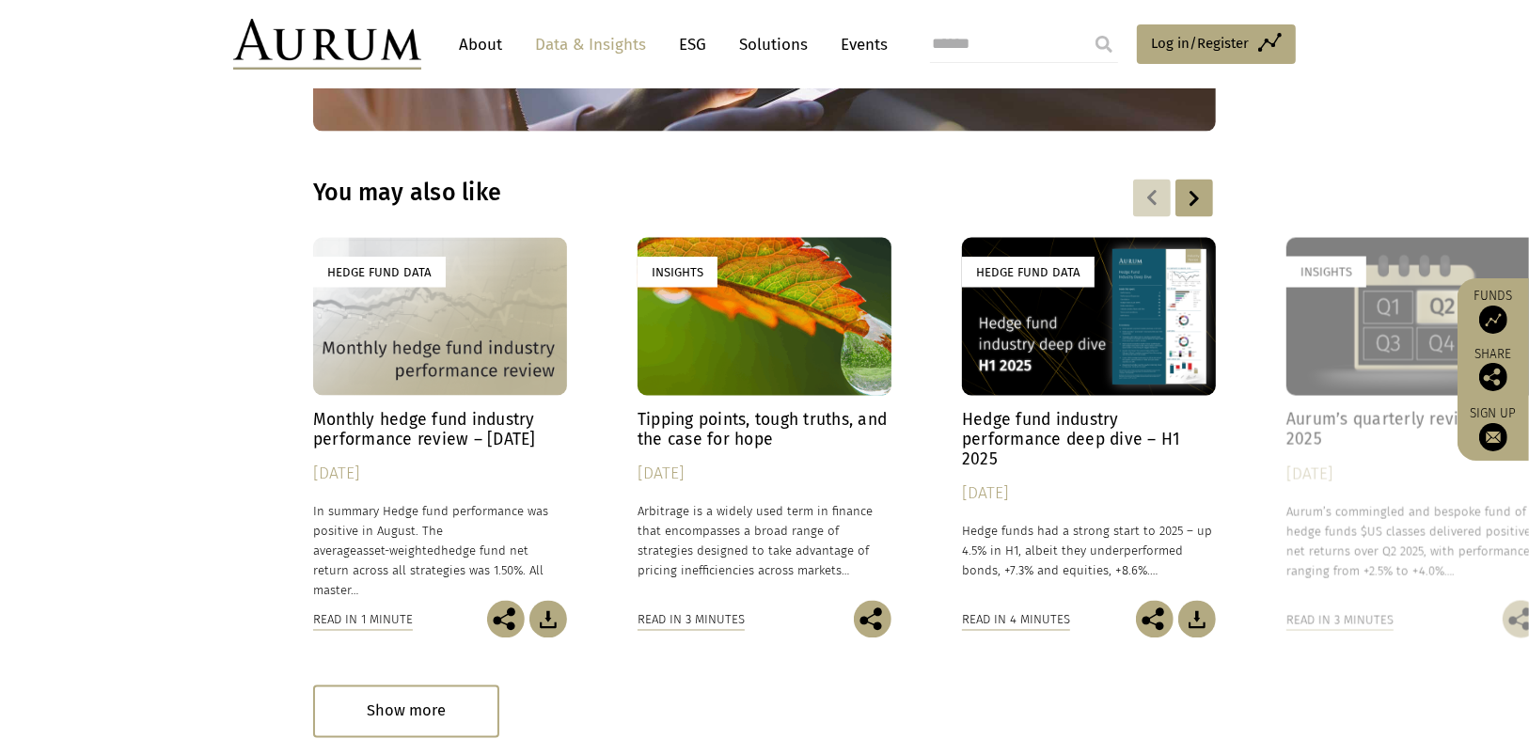
click at [1195, 180] on div at bounding box center [1195, 199] width 38 height 38
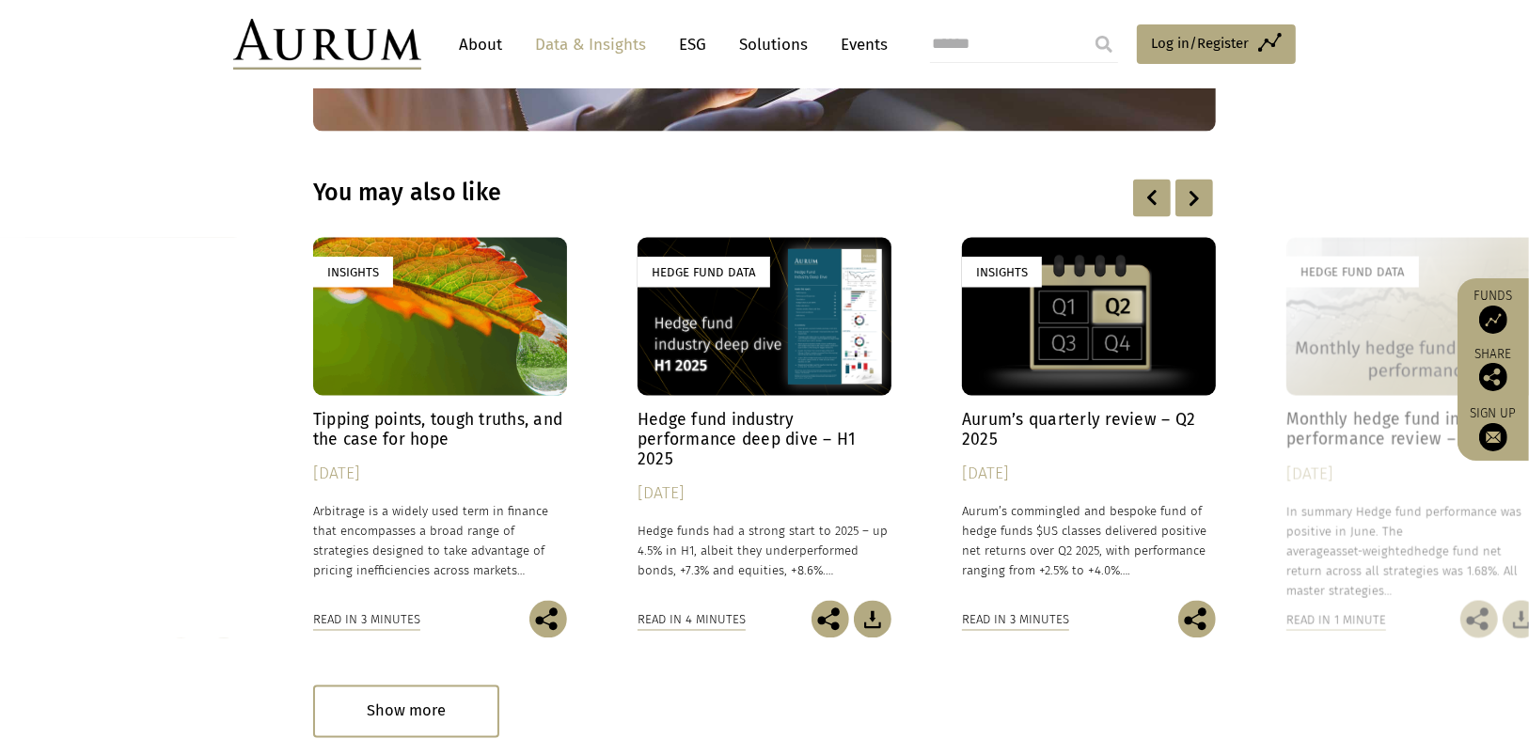
click at [1195, 180] on div at bounding box center [1195, 199] width 38 height 38
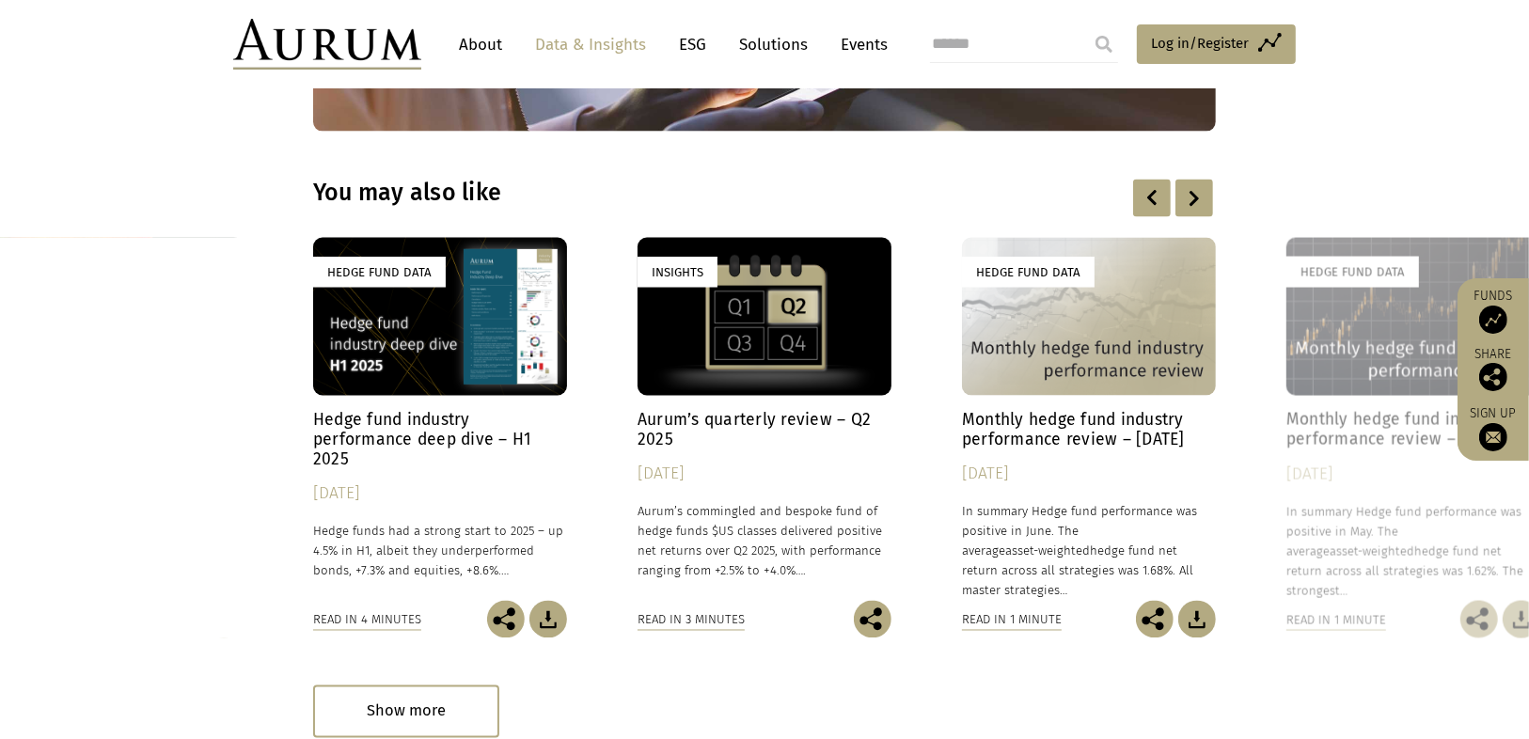
click at [1070, 410] on h4 "Monthly hedge fund industry performance review – [DATE]" at bounding box center [1089, 430] width 254 height 40
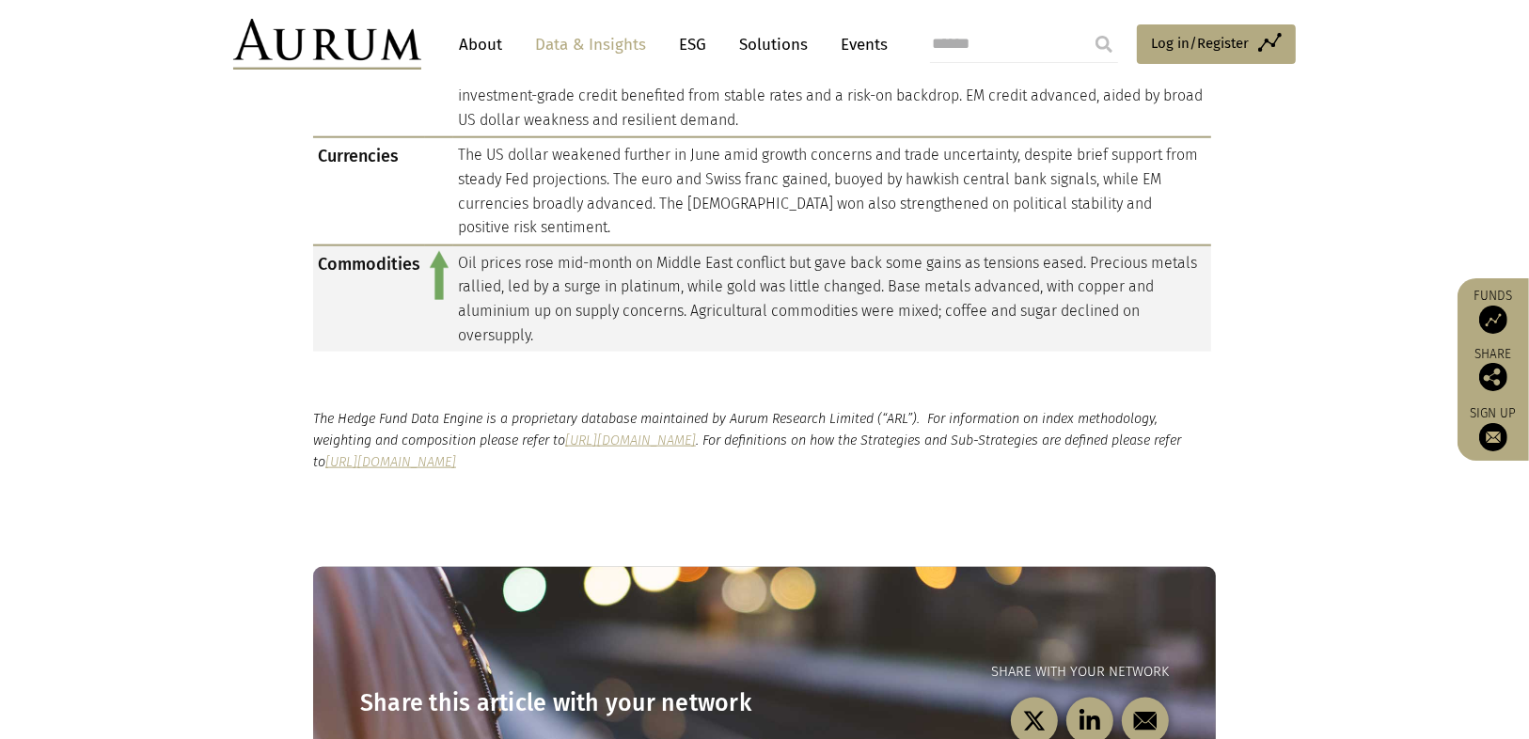
scroll to position [1505, 0]
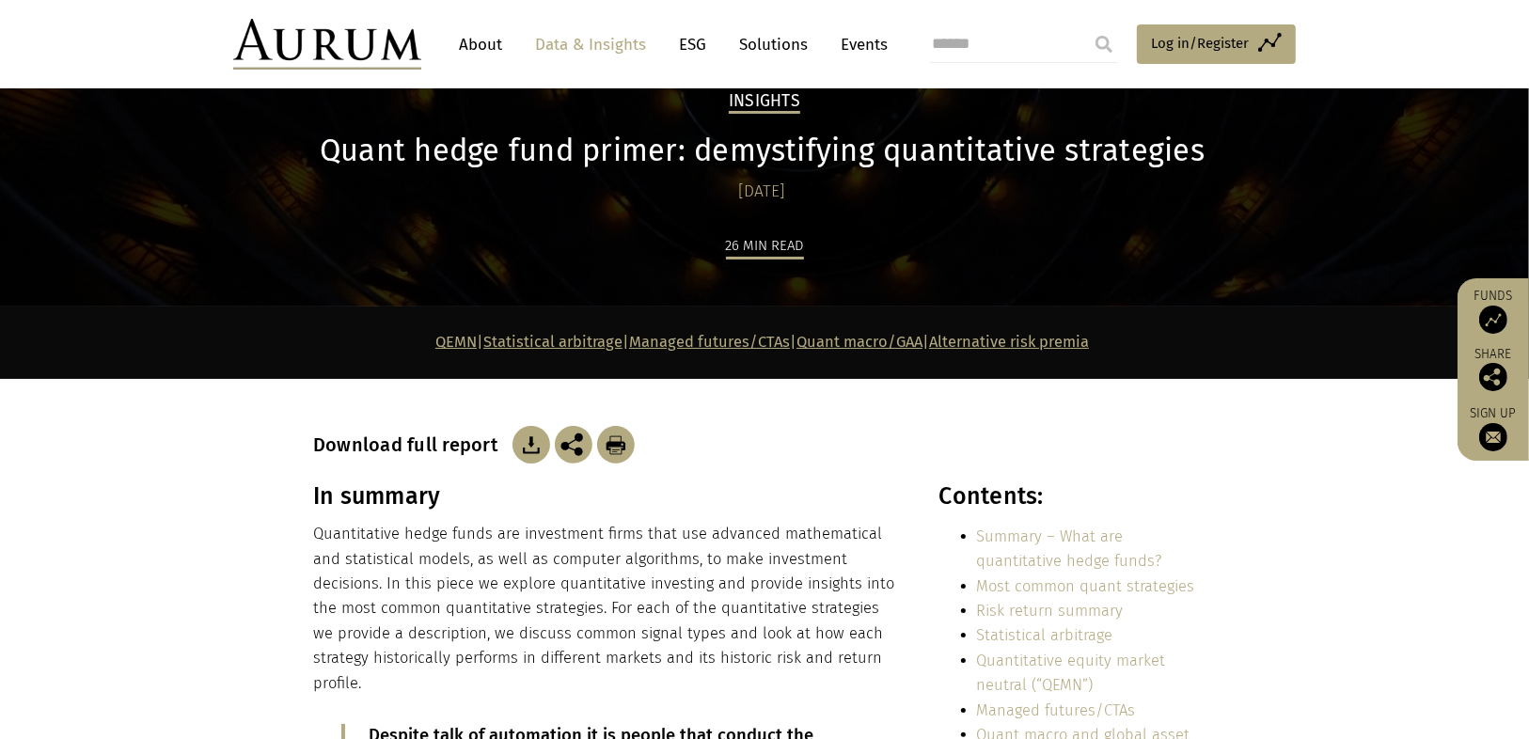
scroll to position [150, 0]
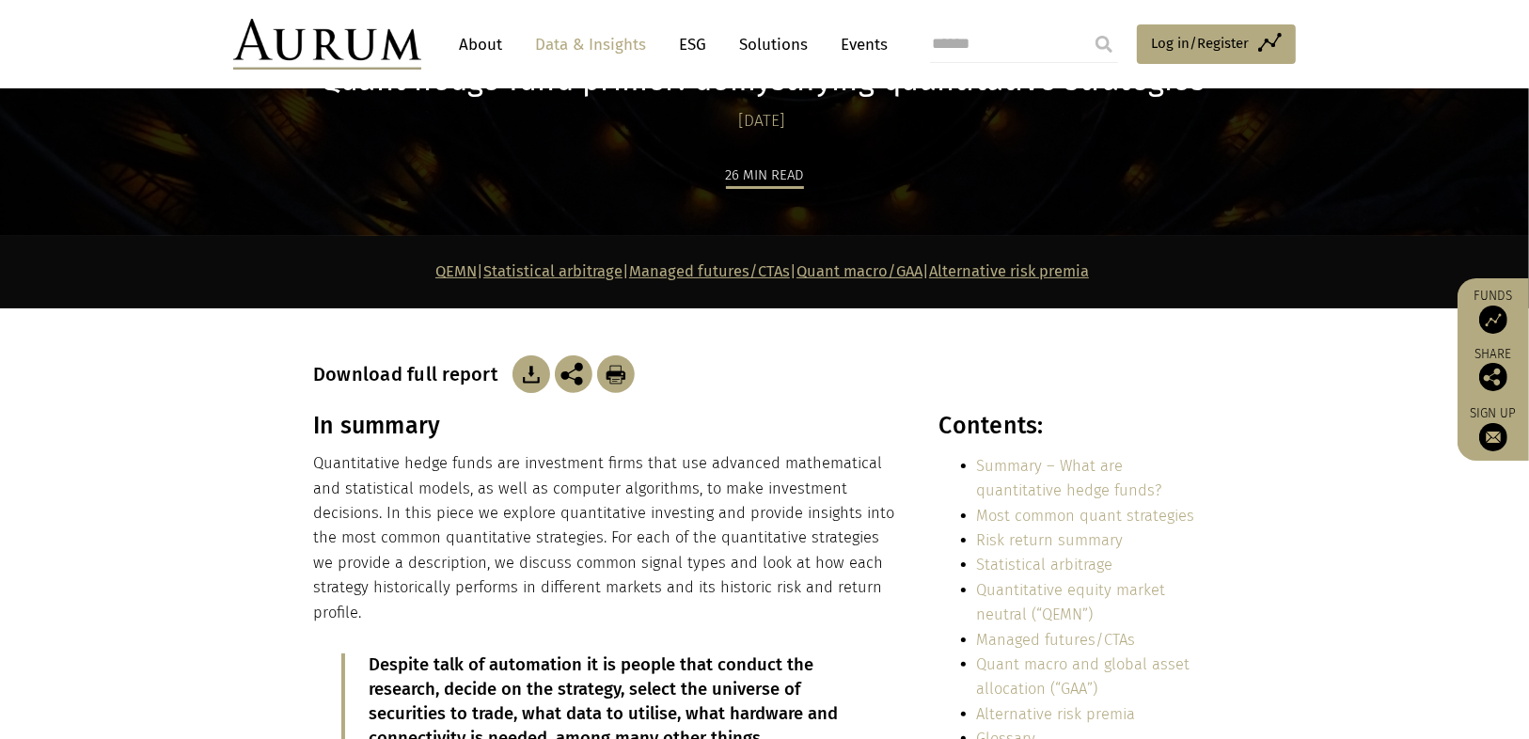
click at [520, 274] on link "Statistical arbitrage" at bounding box center [552, 271] width 139 height 18
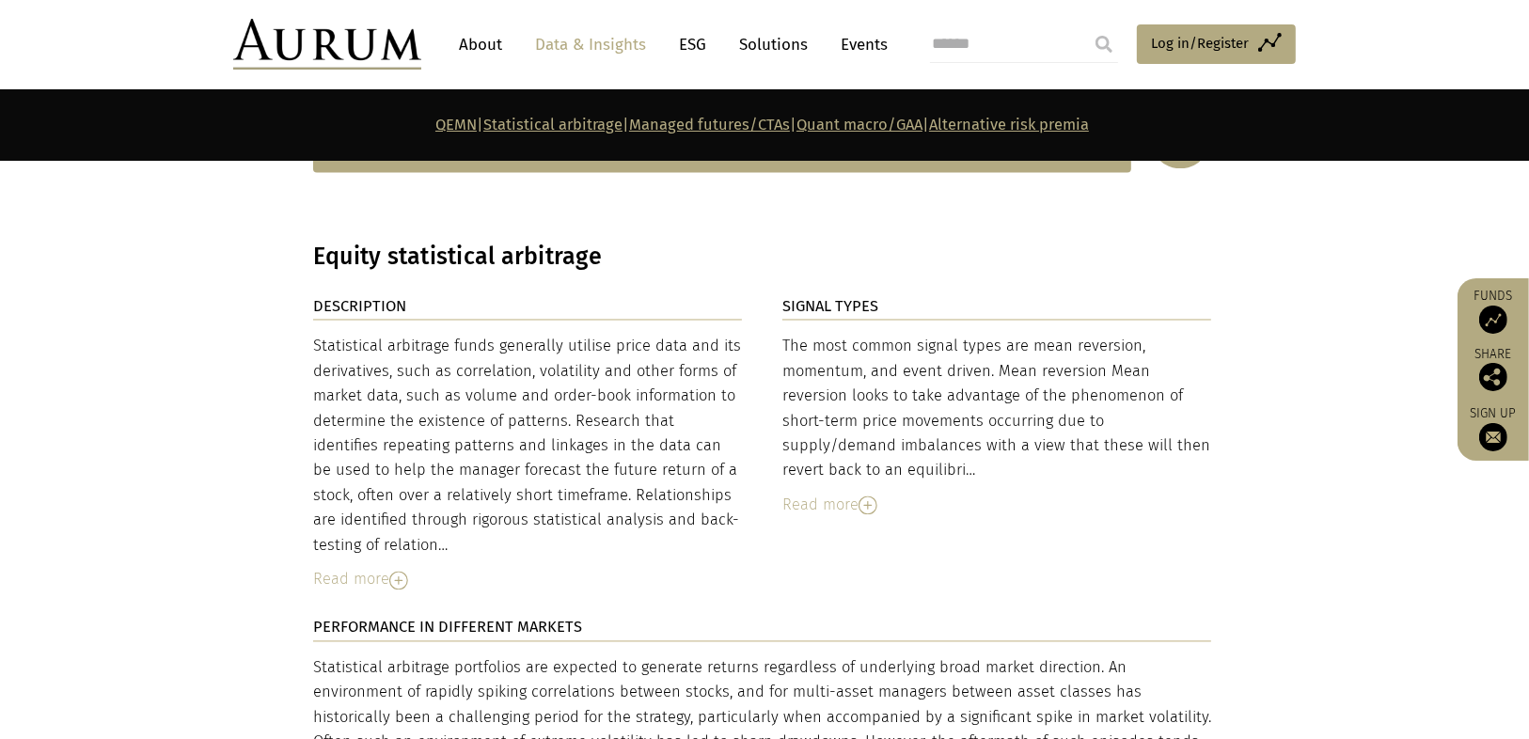
scroll to position [3120, 0]
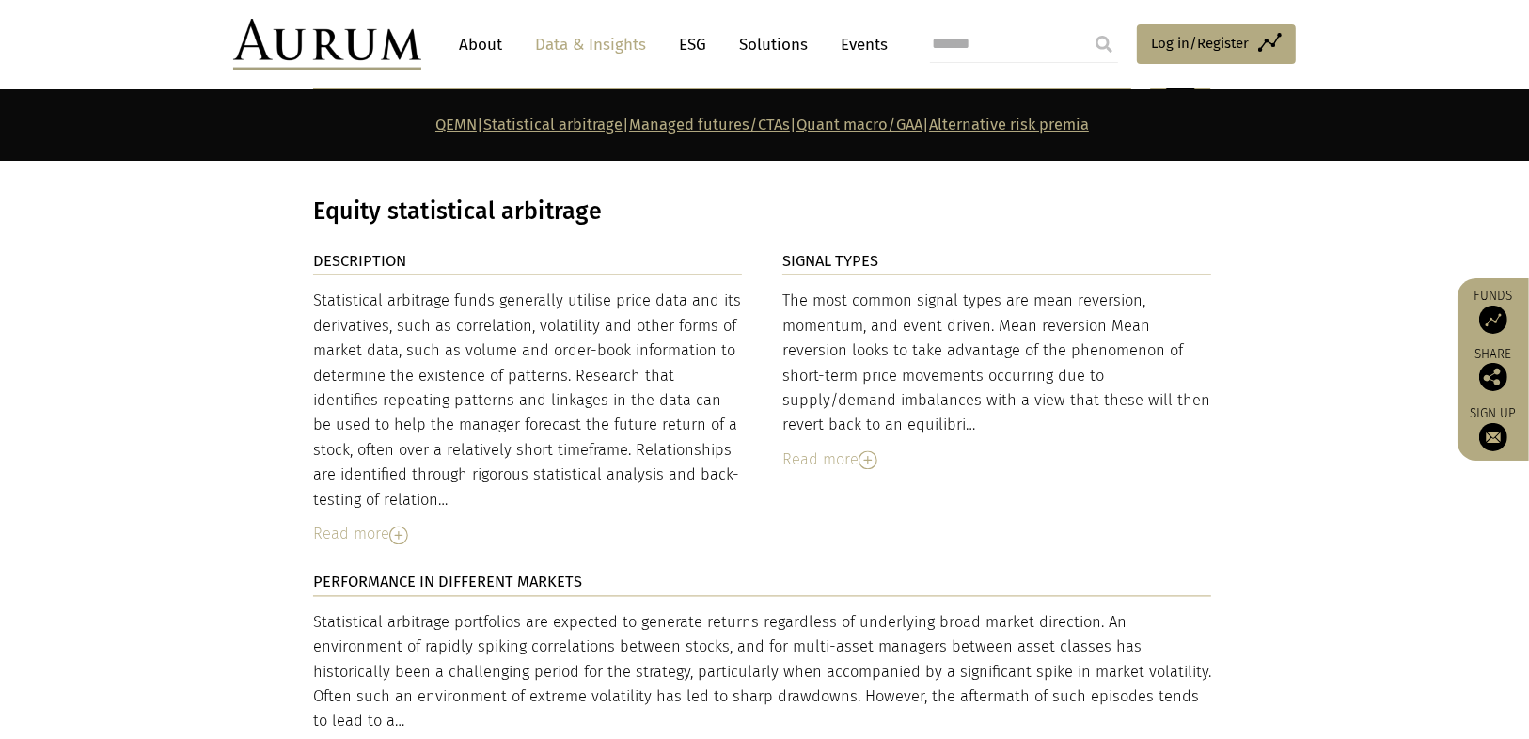
click at [678, 126] on link "Managed futures/CTAs" at bounding box center [709, 125] width 161 height 18
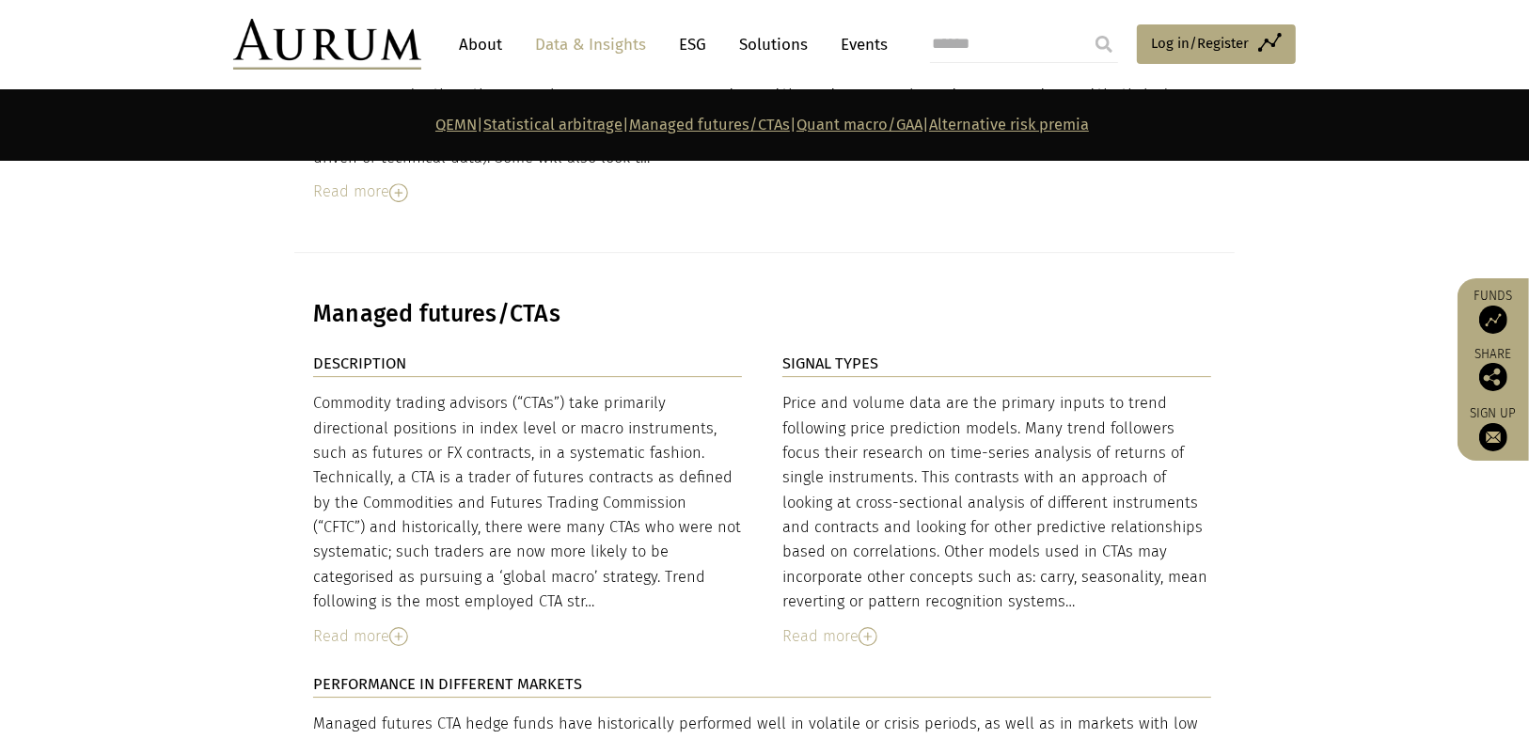
click at [435, 125] on link "QEMN" at bounding box center [455, 125] width 41 height 18
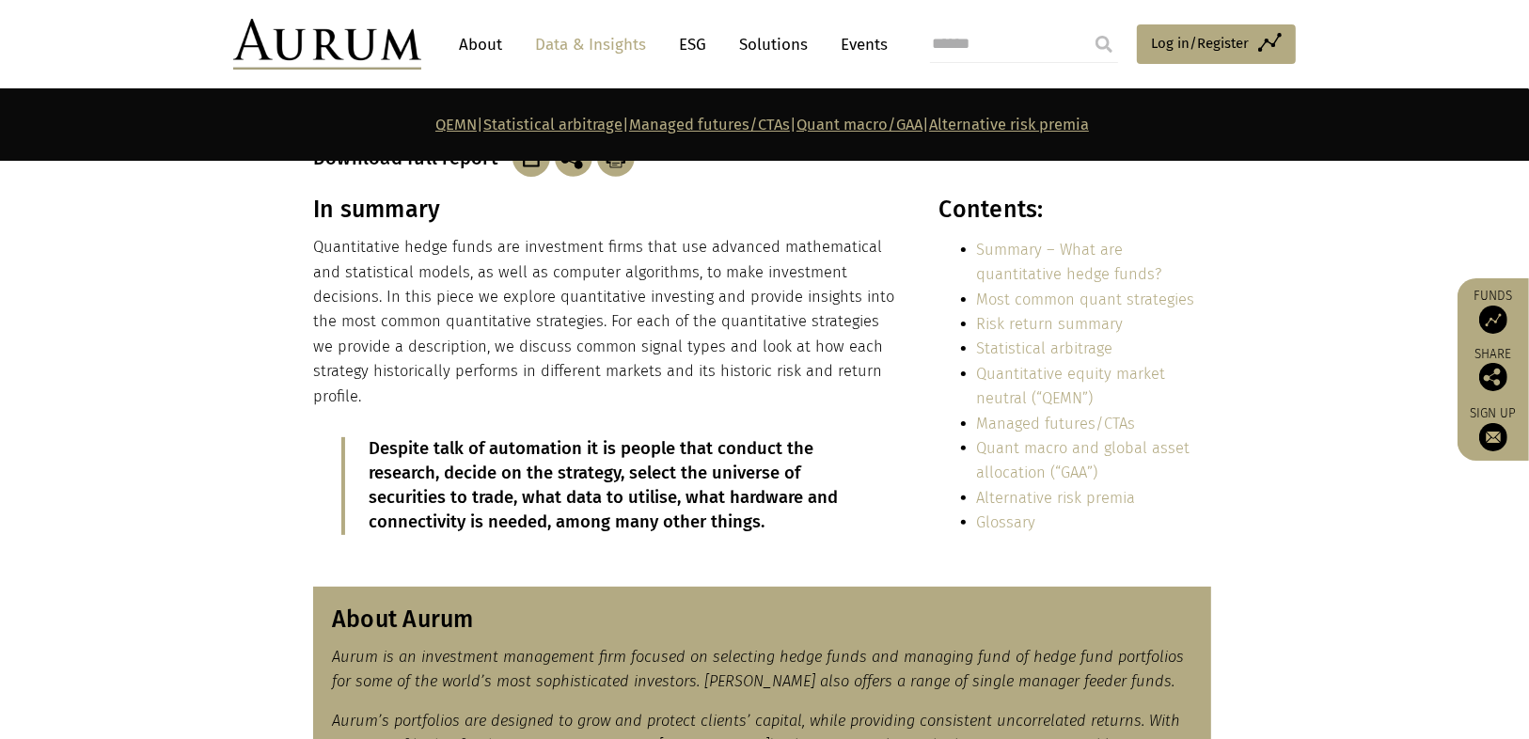
scroll to position [442, 0]
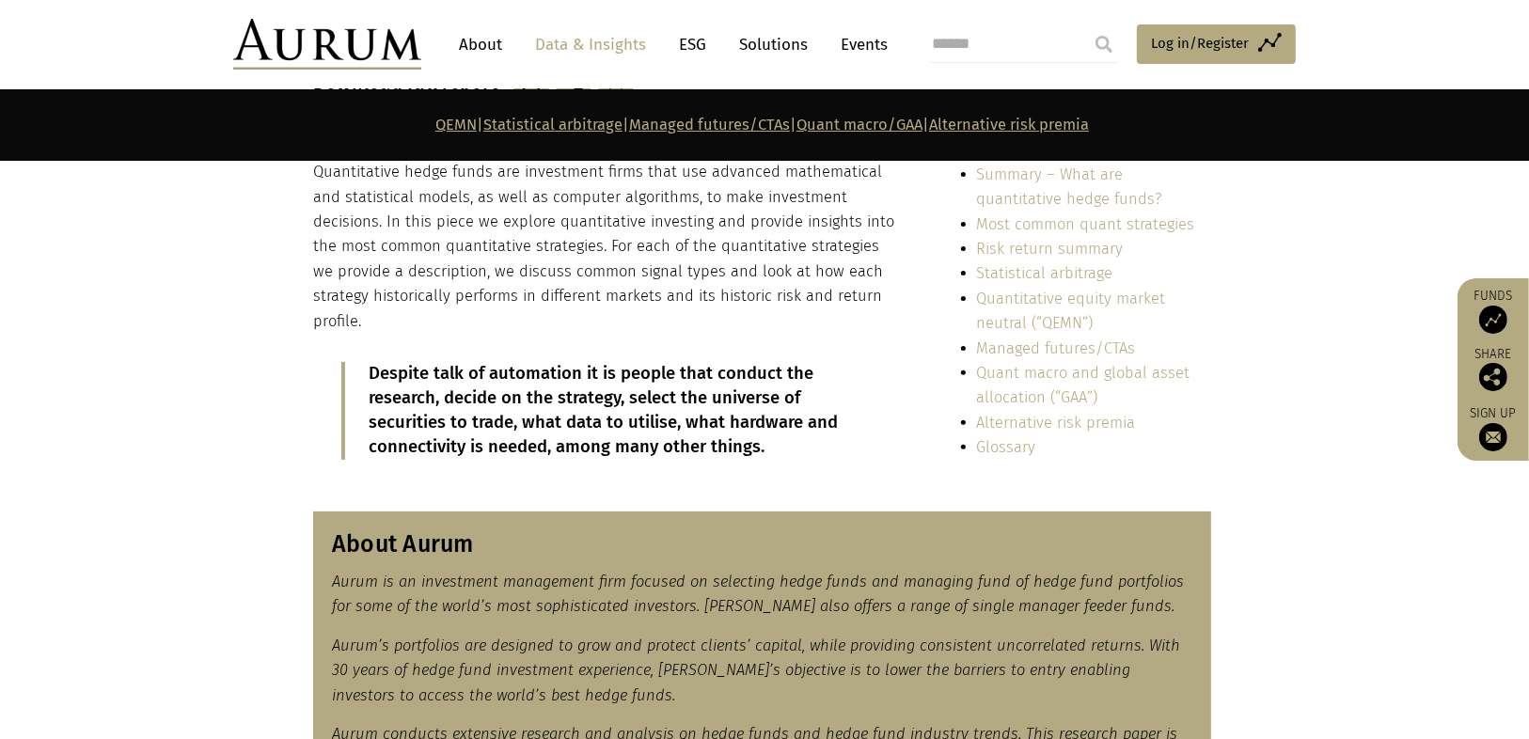
click at [241, 358] on section "In summary Quantitative hedge funds are investment firms that use advanced math…" at bounding box center [764, 304] width 1529 height 368
